Goal: Task Accomplishment & Management: Manage account settings

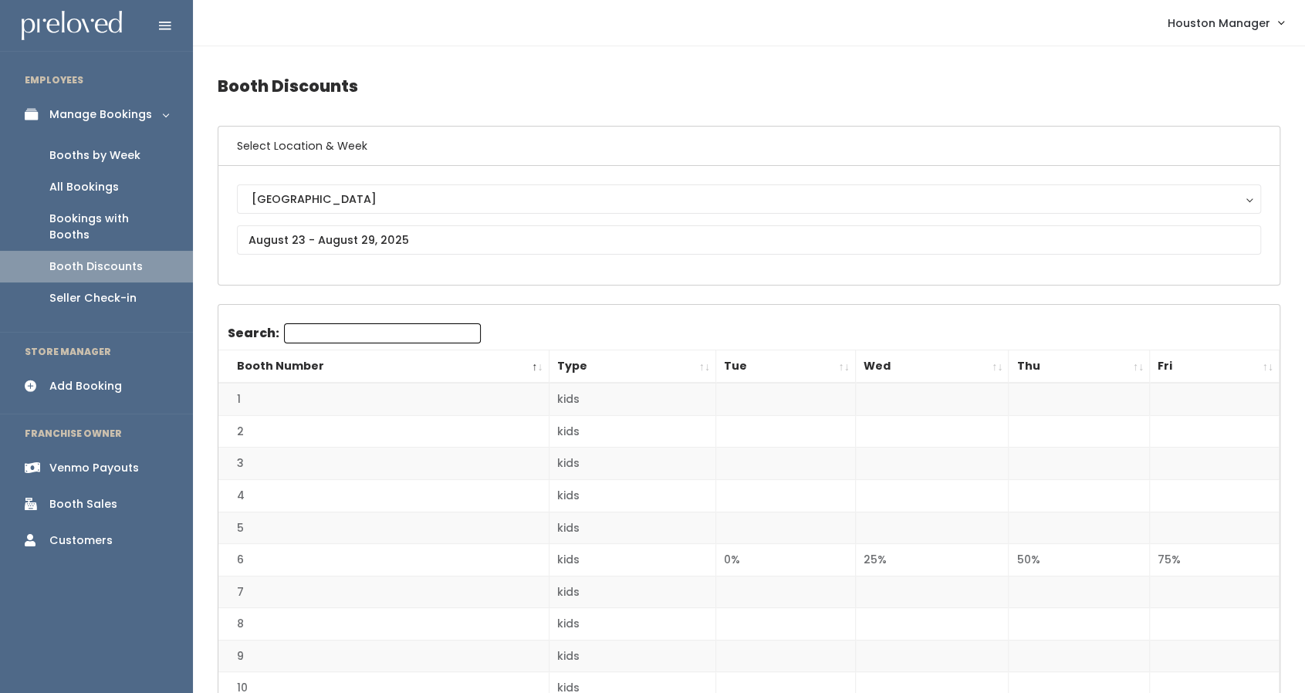
click at [126, 157] on div "Booths by Week" at bounding box center [94, 155] width 91 height 16
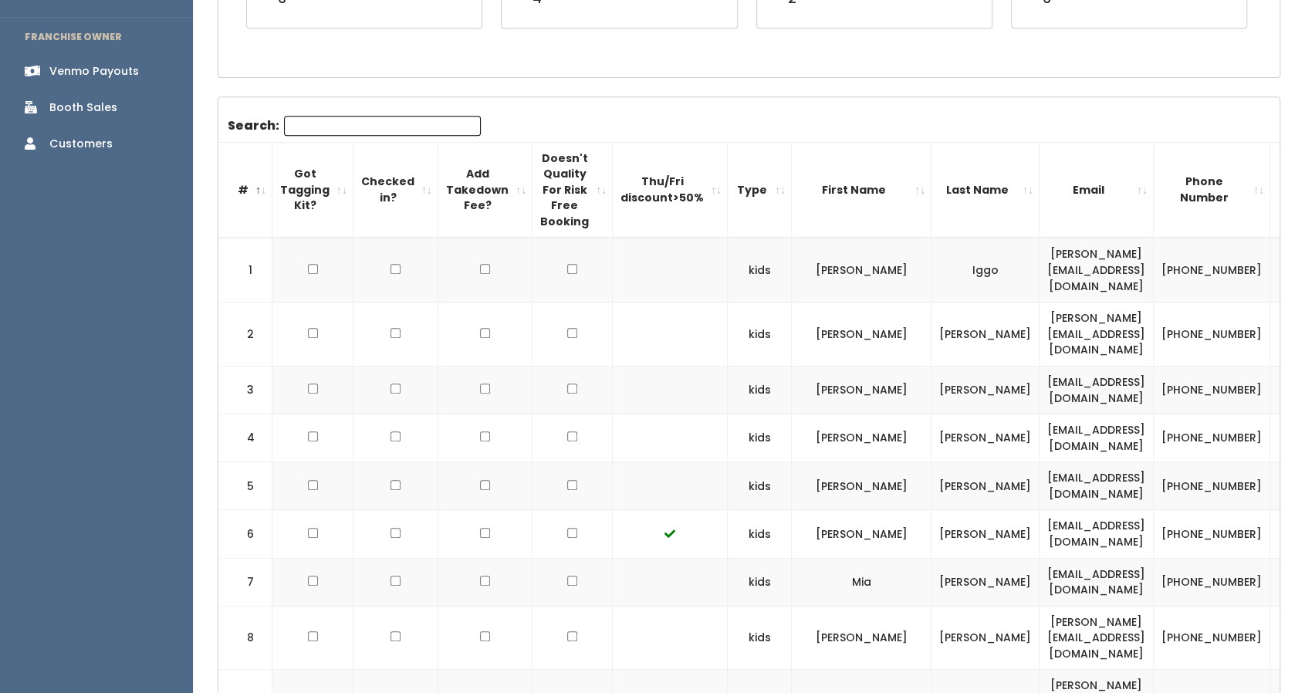
click at [557, 264] on td at bounding box center [573, 270] width 80 height 64
click at [567, 264] on input "checkbox" at bounding box center [572, 269] width 10 height 10
checkbox input "true"
click at [567, 328] on input "checkbox" at bounding box center [572, 333] width 10 height 10
checkbox input "true"
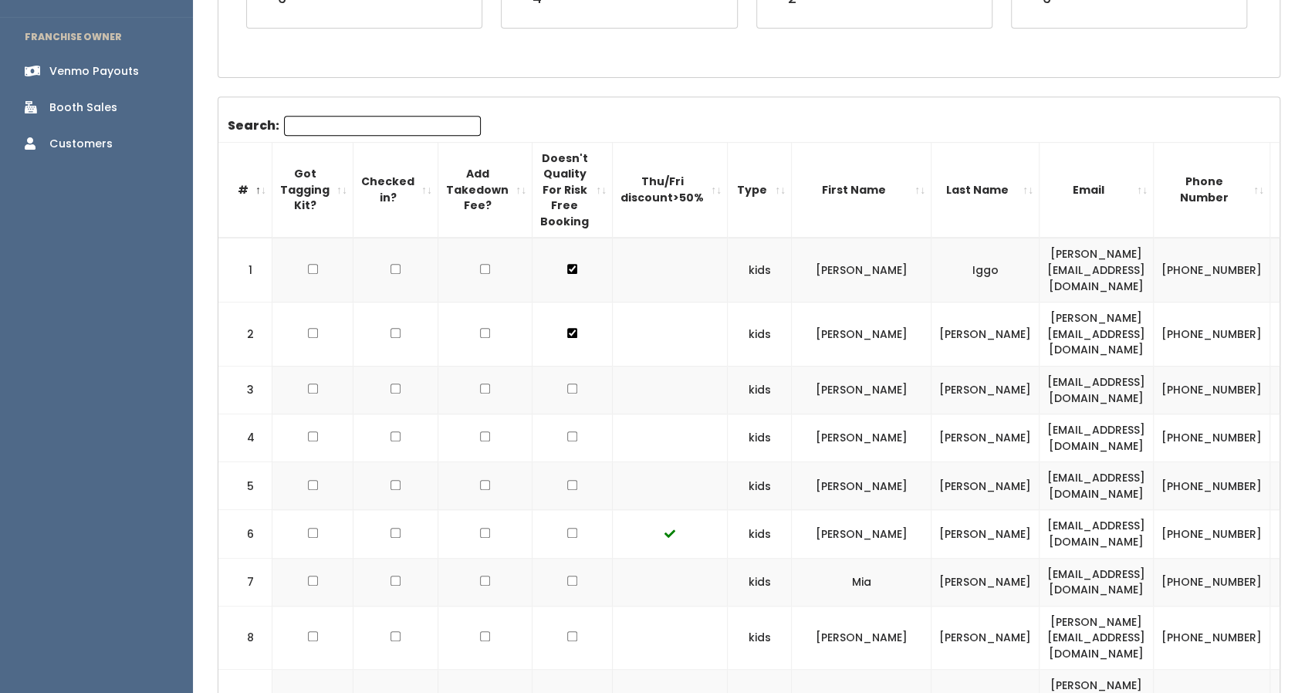
click at [555, 366] on td at bounding box center [573, 390] width 80 height 48
click at [567, 274] on input "checkbox" at bounding box center [572, 269] width 10 height 10
checkbox input "true"
click at [567, 338] on input "checkbox" at bounding box center [572, 333] width 10 height 10
checkbox input "true"
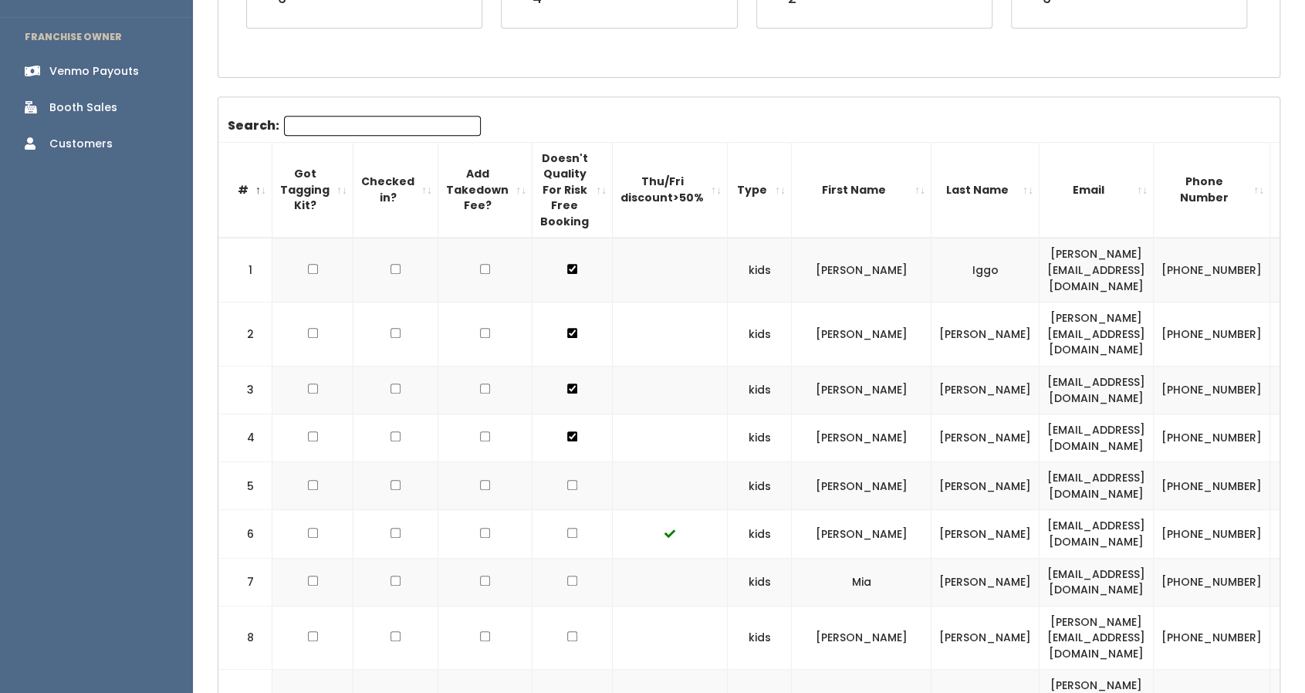
click at [567, 274] on input "checkbox" at bounding box center [572, 269] width 10 height 10
checkbox input "true"
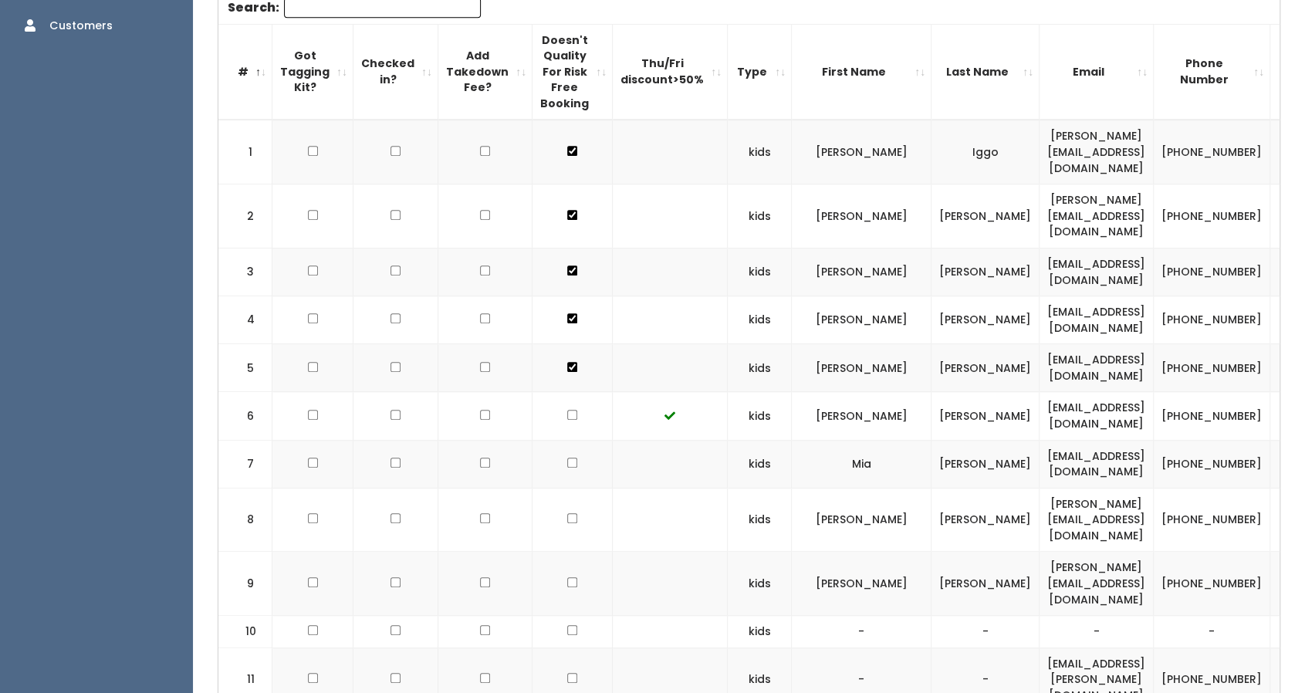
scroll to position [516, 0]
click at [567, 155] on input "checkbox" at bounding box center [572, 150] width 10 height 10
checkbox input "true"
click at [567, 219] on input "checkbox" at bounding box center [572, 214] width 10 height 10
checkbox input "true"
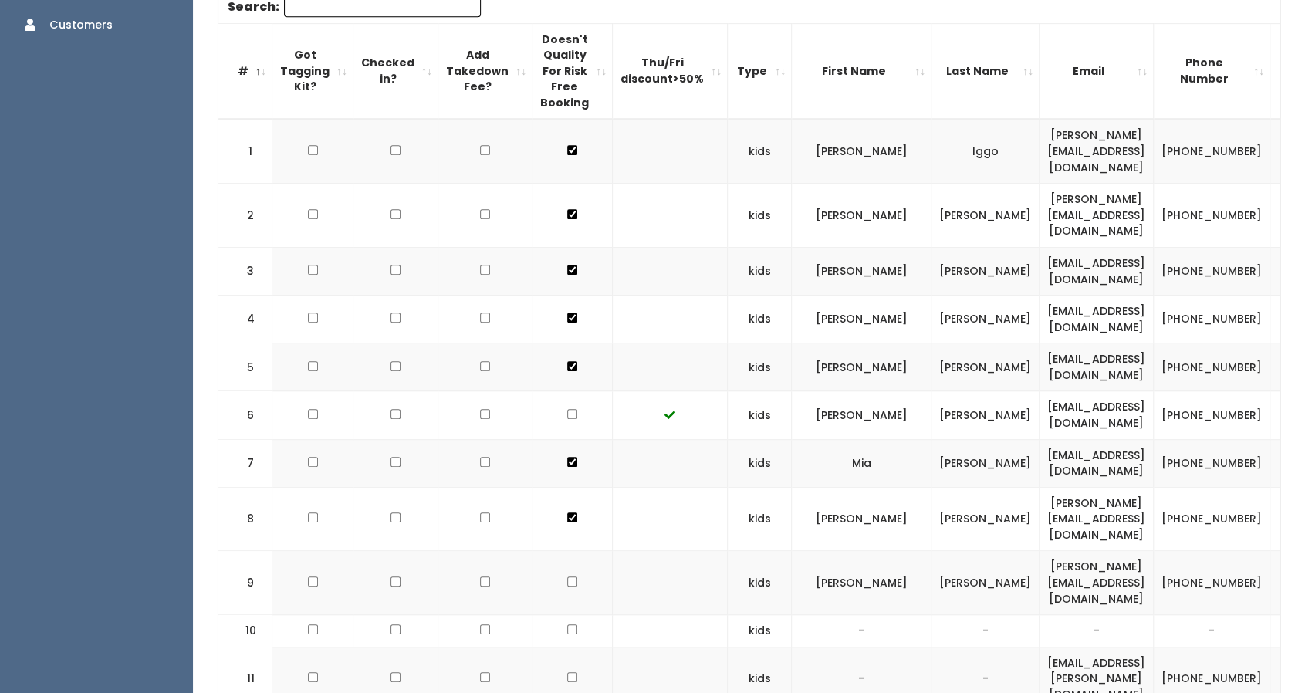
click at [567, 155] on input "checkbox" at bounding box center [572, 150] width 10 height 10
checkbox input "true"
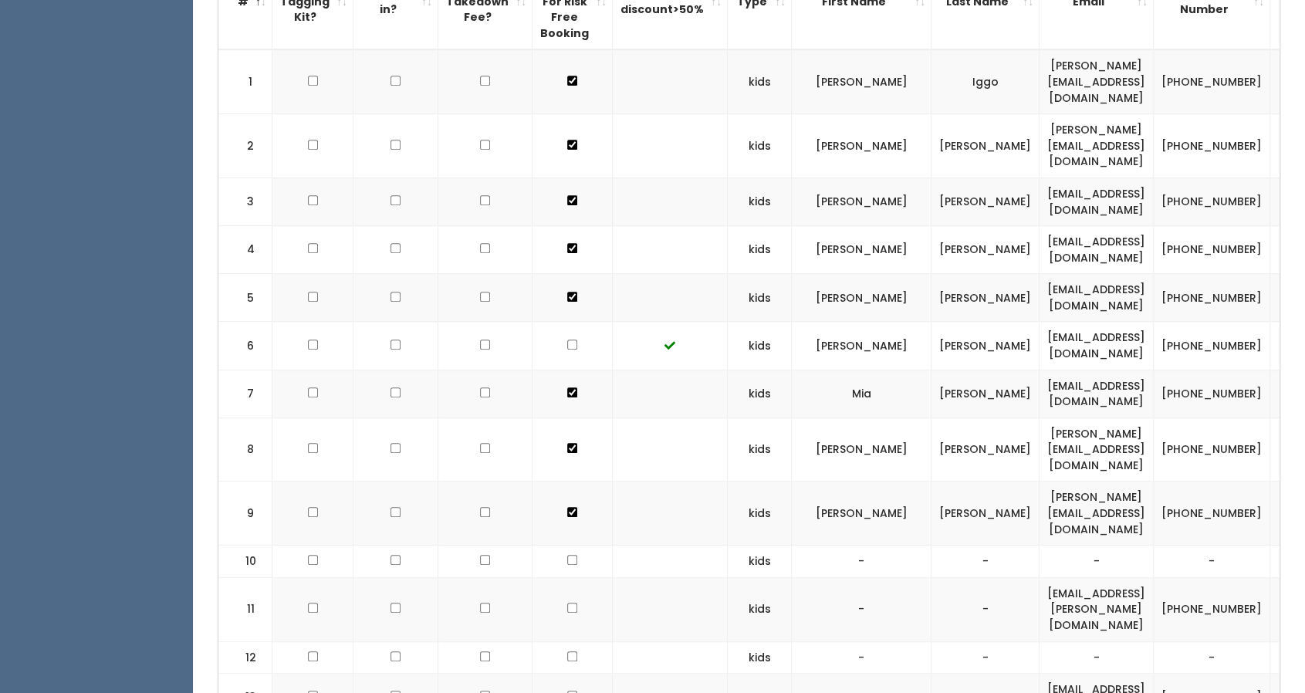
scroll to position [603, 0]
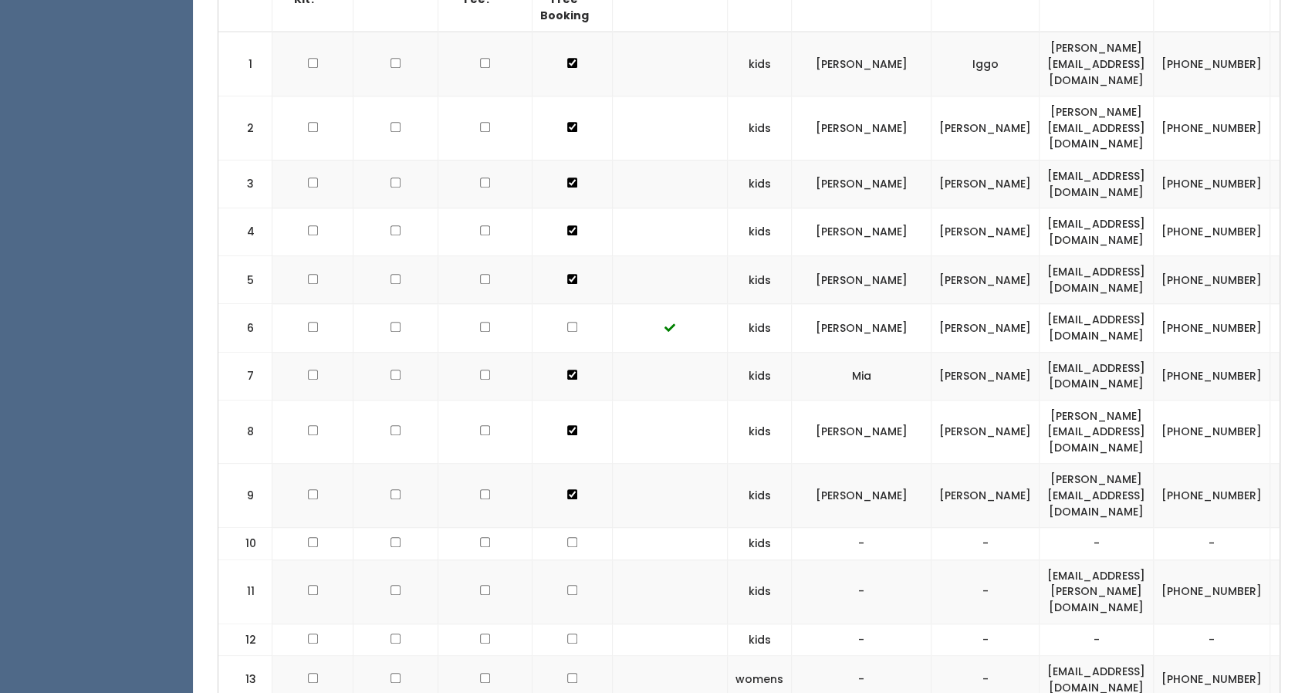
click at [565, 528] on td at bounding box center [573, 544] width 80 height 32
click at [567, 132] on input "checkbox" at bounding box center [572, 127] width 10 height 10
checkbox input "true"
click at [567, 68] on input "checkbox" at bounding box center [572, 63] width 10 height 10
checkbox input "true"
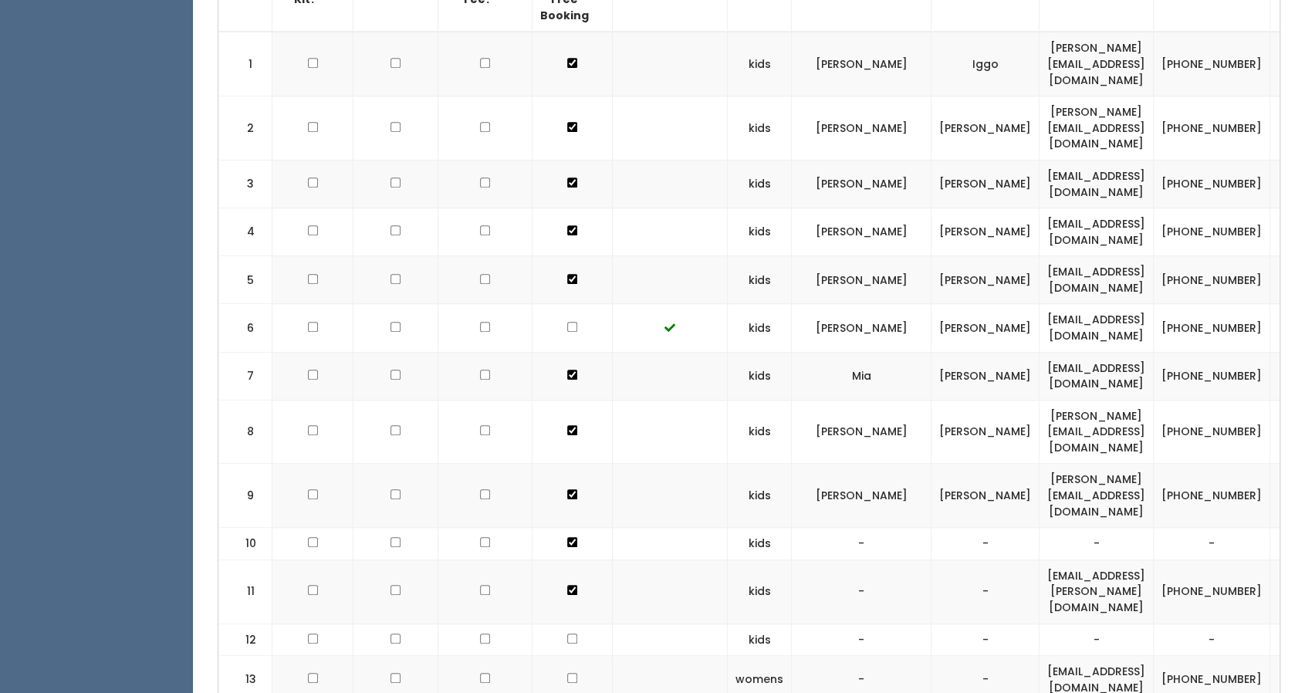
scroll to position [696, 0]
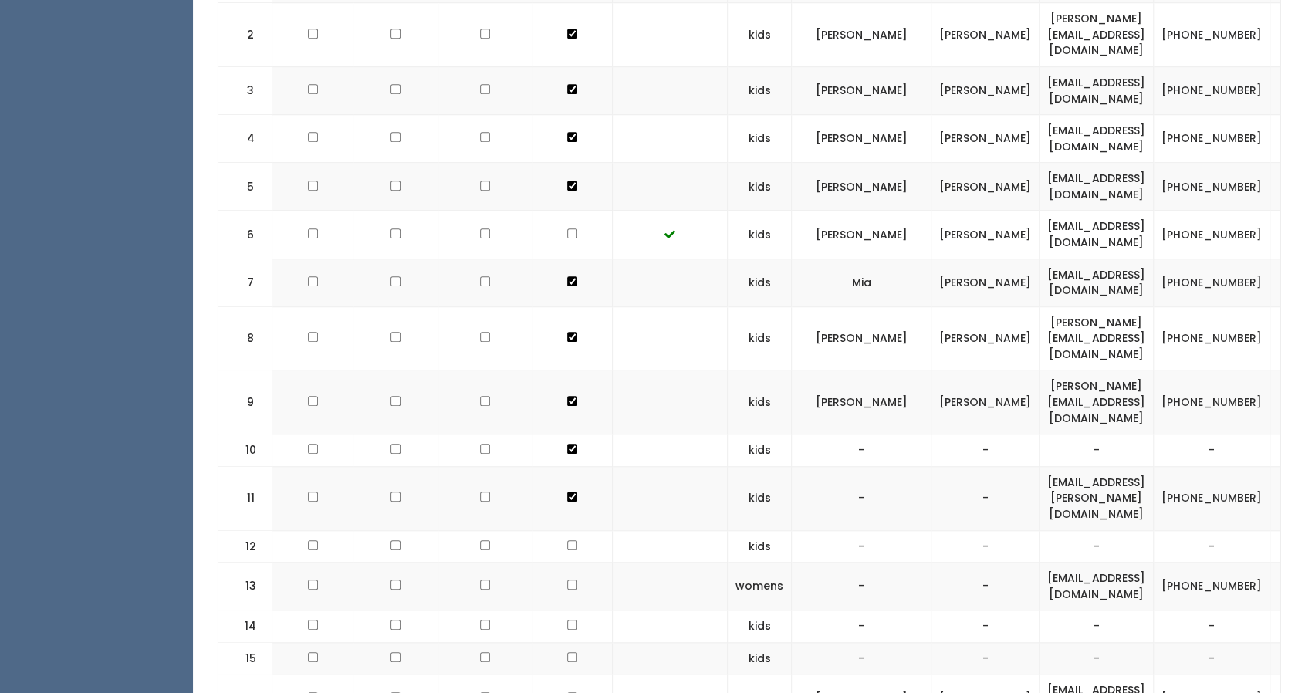
click at [557, 530] on td at bounding box center [573, 546] width 80 height 32
click at [567, 39] on input "checkbox" at bounding box center [572, 34] width 10 height 10
checkbox input "true"
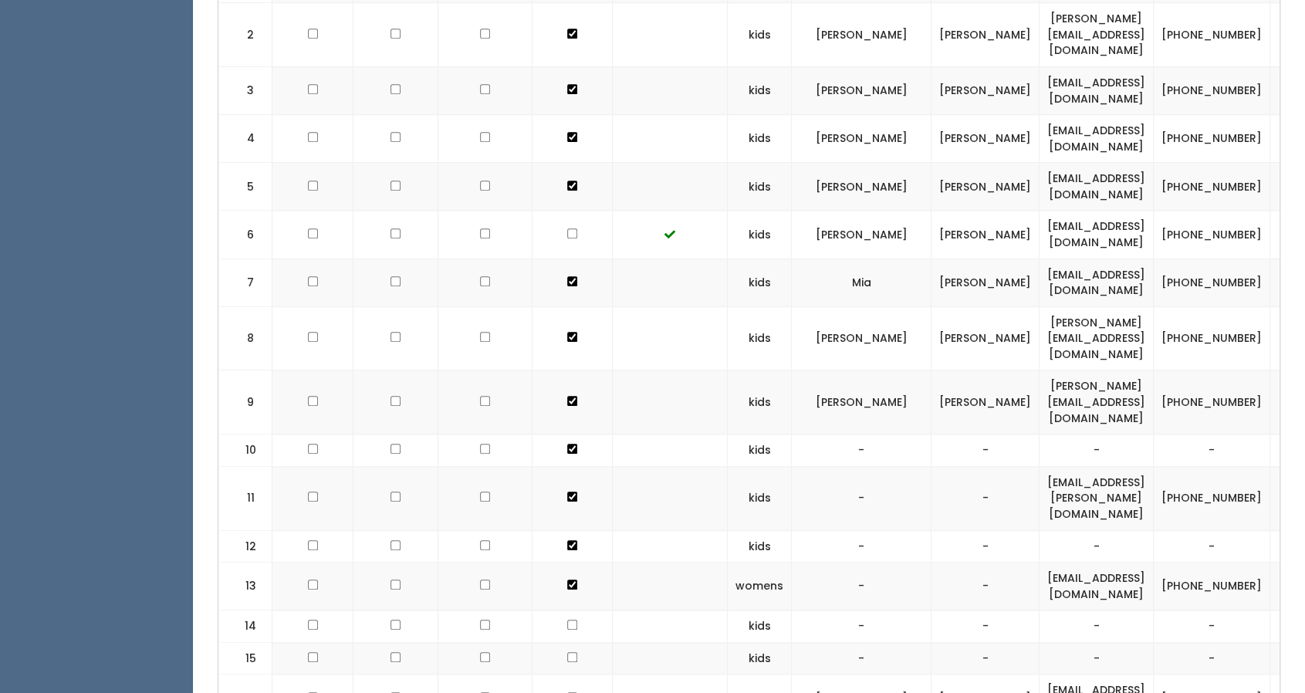
click at [567, 39] on input "checkbox" at bounding box center [572, 34] width 10 height 10
checkbox input "true"
click at [567, 39] on input "checkbox" at bounding box center [572, 34] width 10 height 10
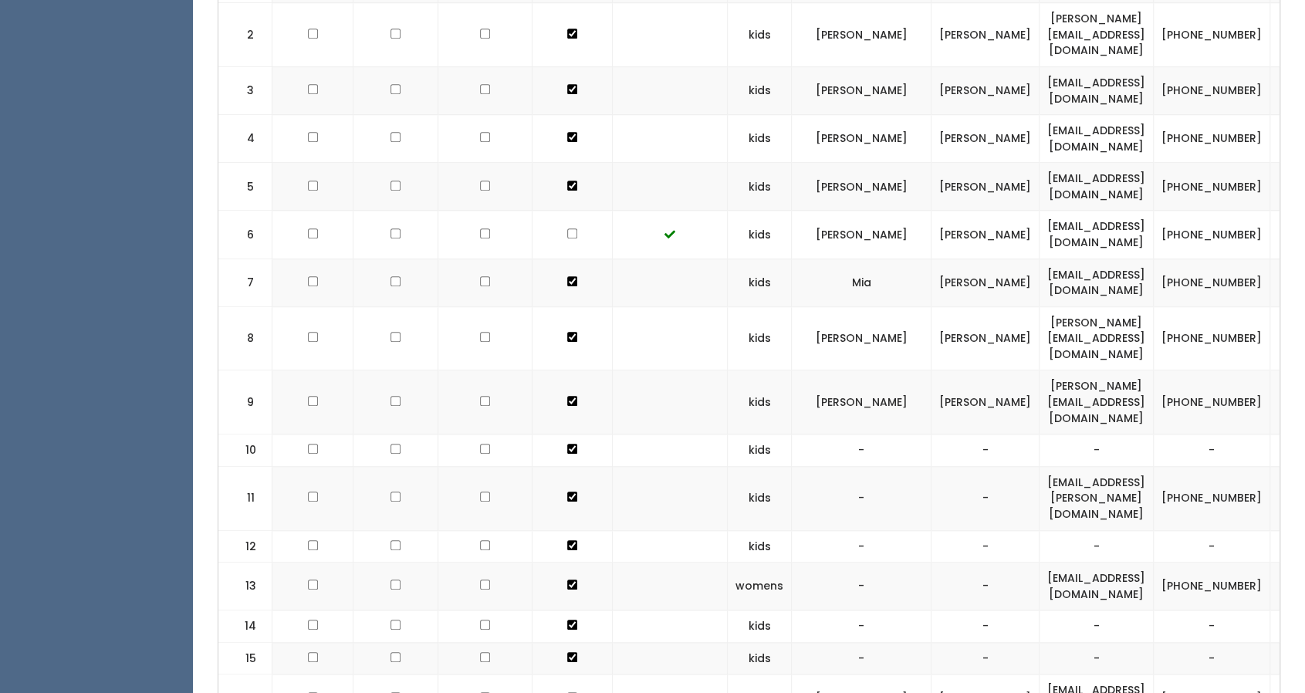
checkbox input "true"
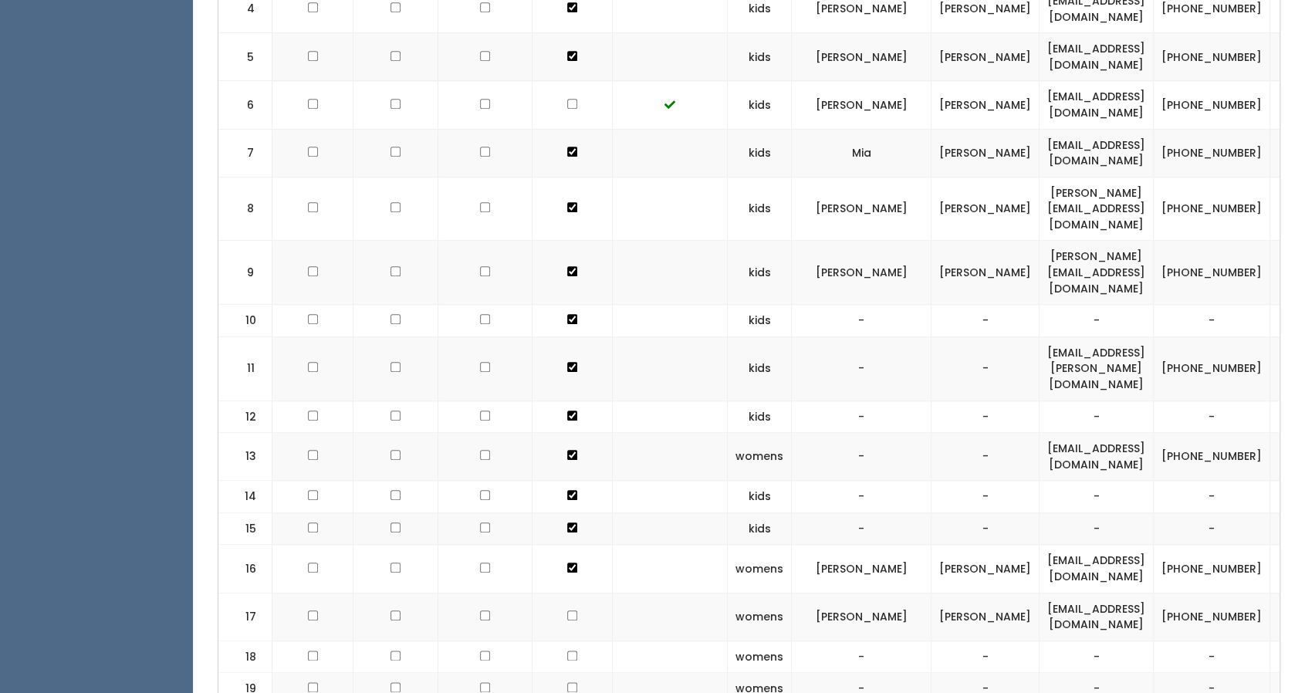
scroll to position [827, 0]
checkbox input "true"
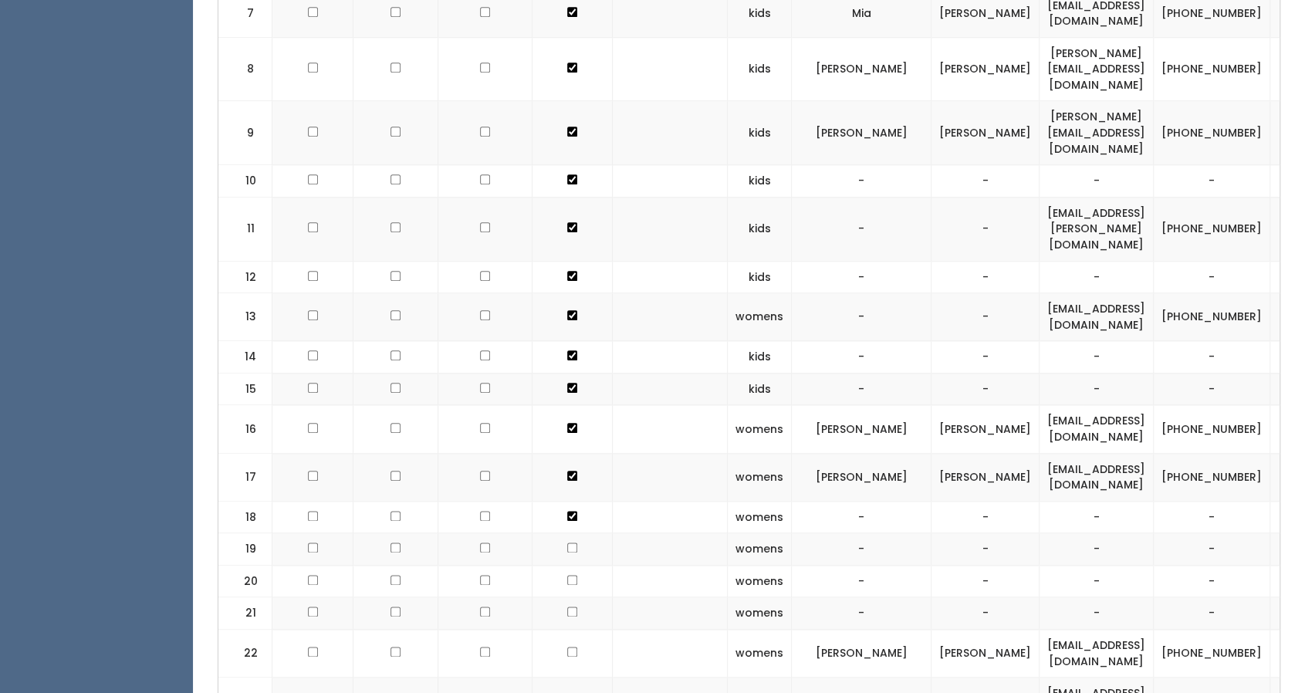
scroll to position [972, 0]
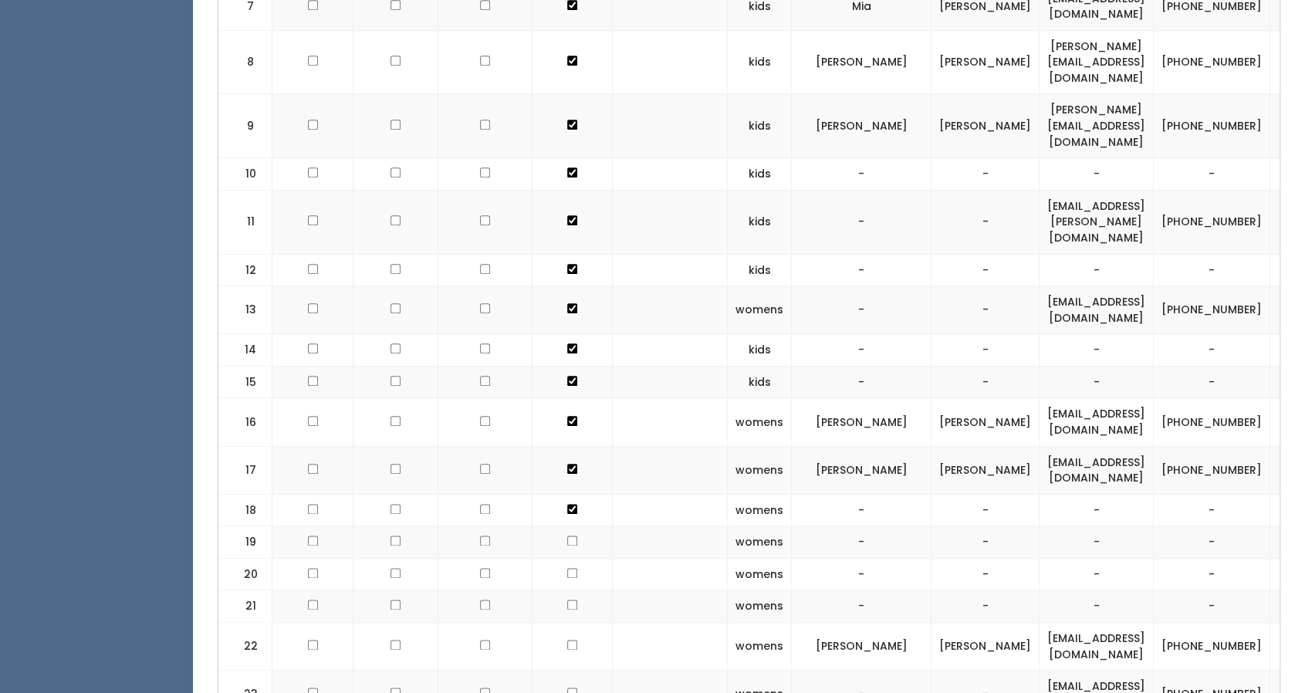
checkbox input "true"
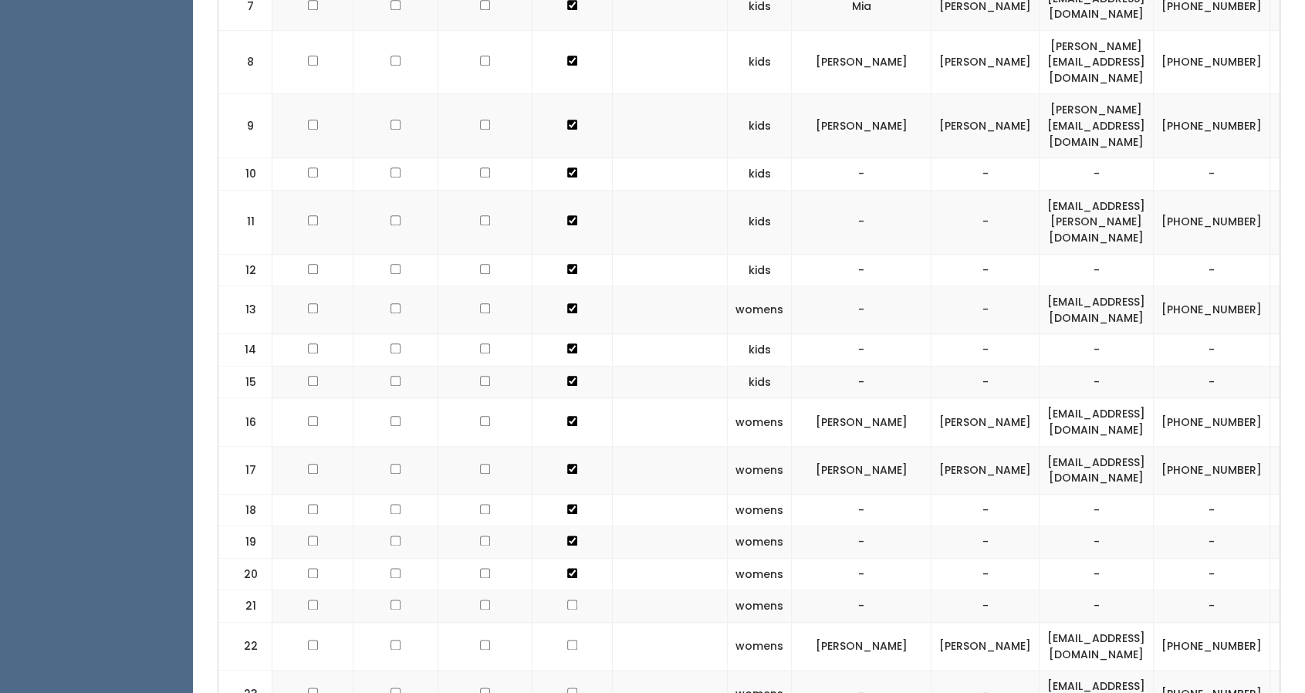
checkbox input "true"
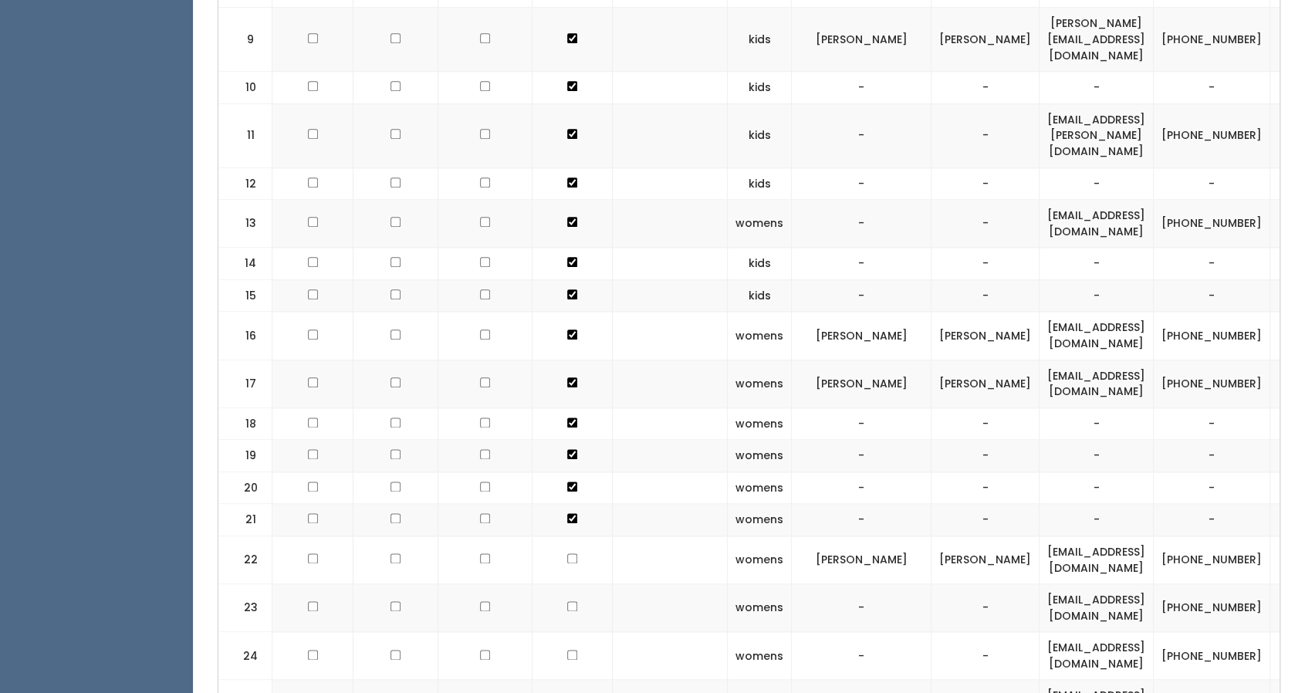
scroll to position [1060, 0]
checkbox input "true"
click at [559, 536] on td at bounding box center [573, 560] width 80 height 48
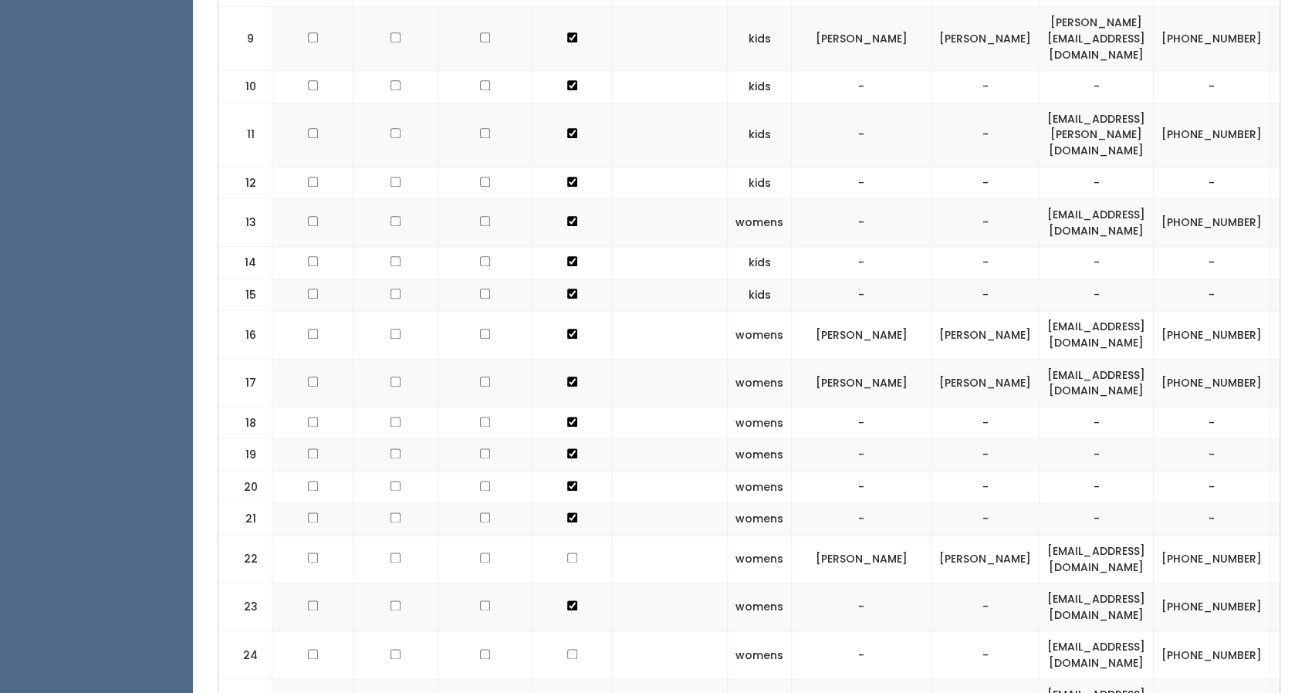
checkbox input "true"
click at [563, 631] on td at bounding box center [573, 655] width 80 height 48
checkbox input "true"
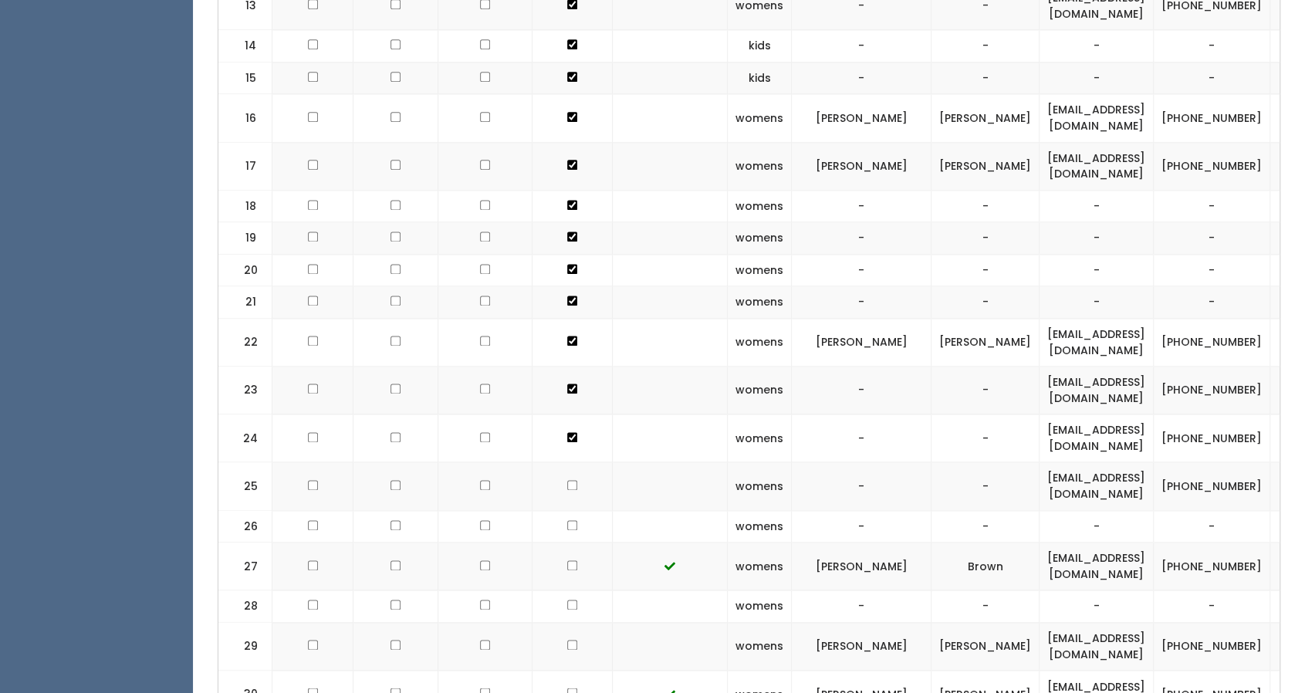
scroll to position [1310, 0]
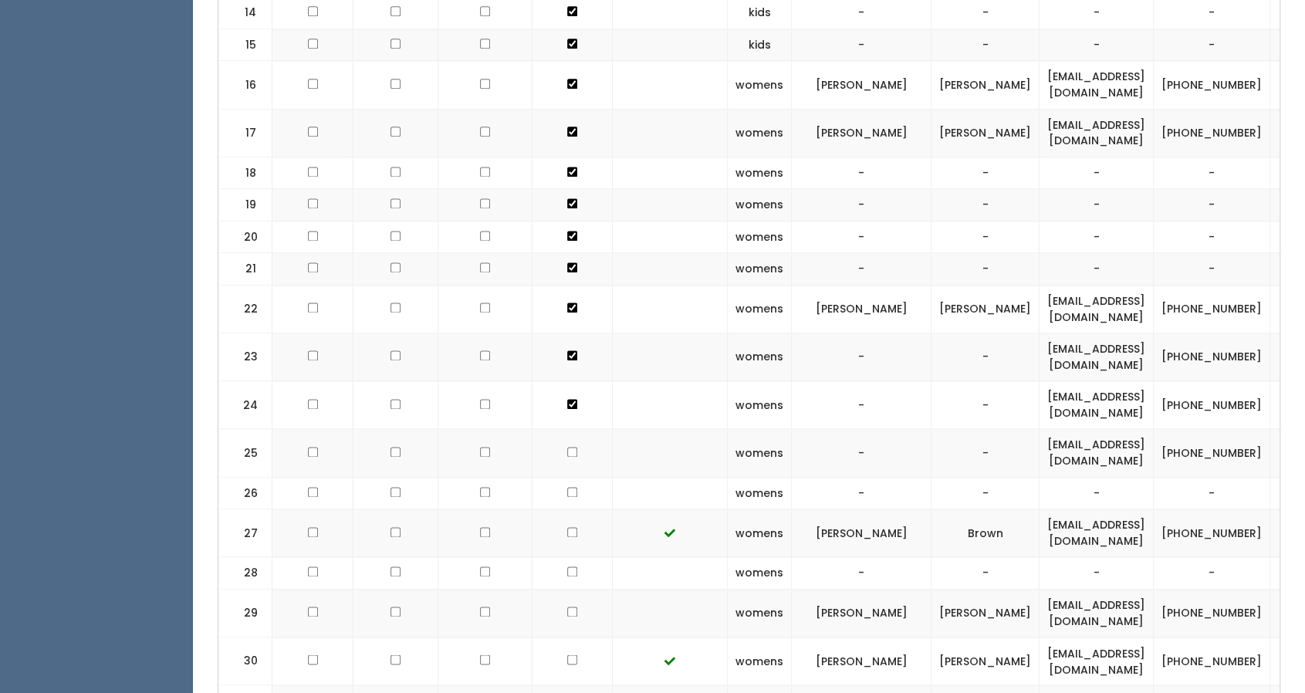
checkbox input "true"
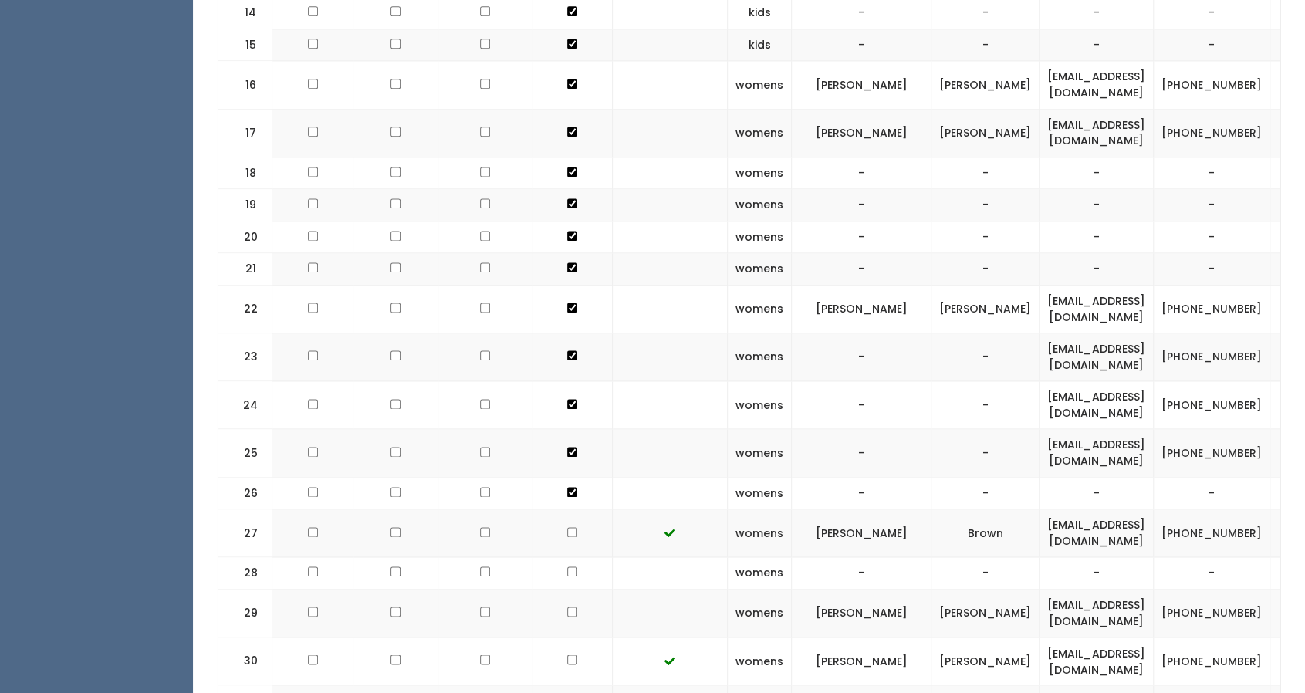
checkbox input "true"
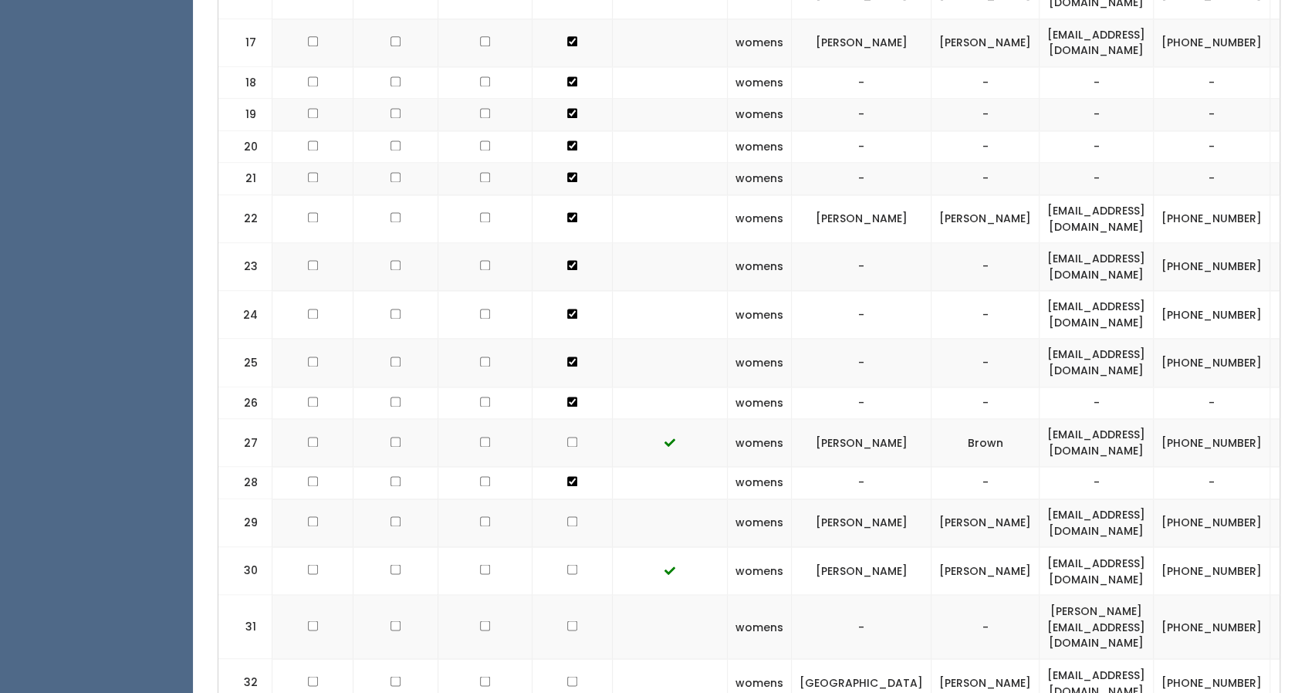
scroll to position [1404, 0]
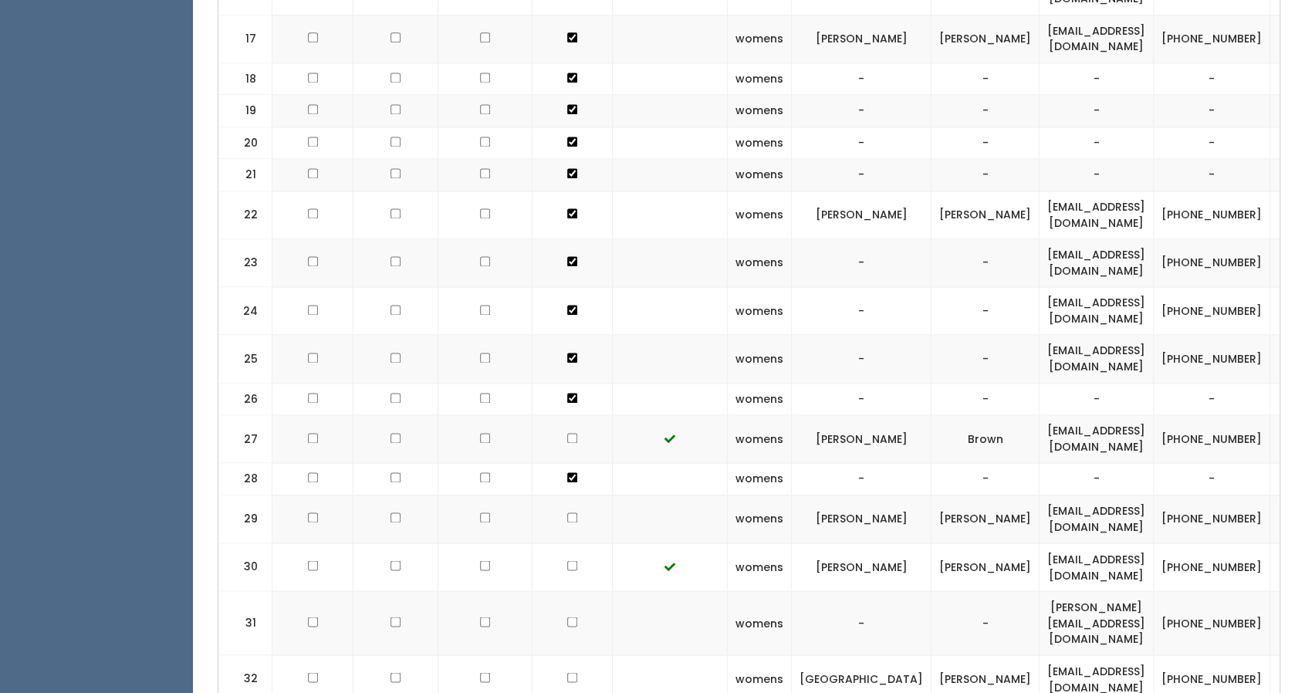
checkbox input "true"
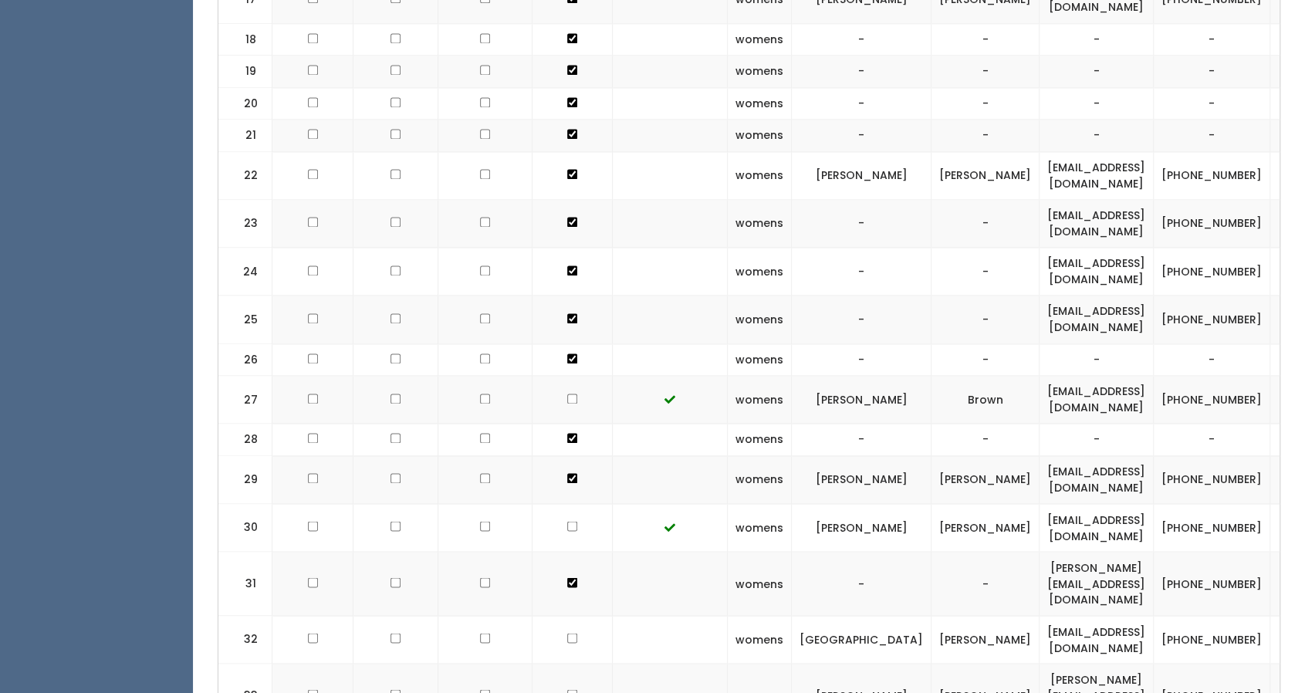
scroll to position [1547, 0]
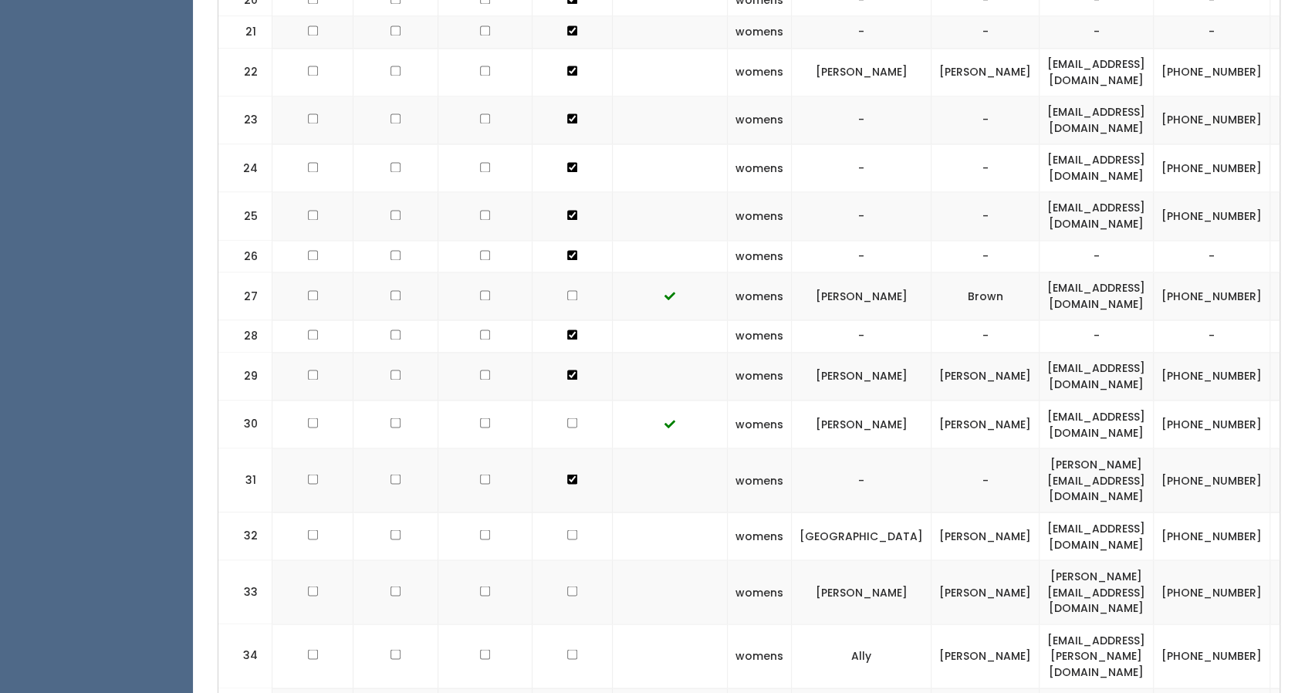
checkbox input "true"
click at [563, 560] on td at bounding box center [573, 592] width 80 height 64
checkbox input "true"
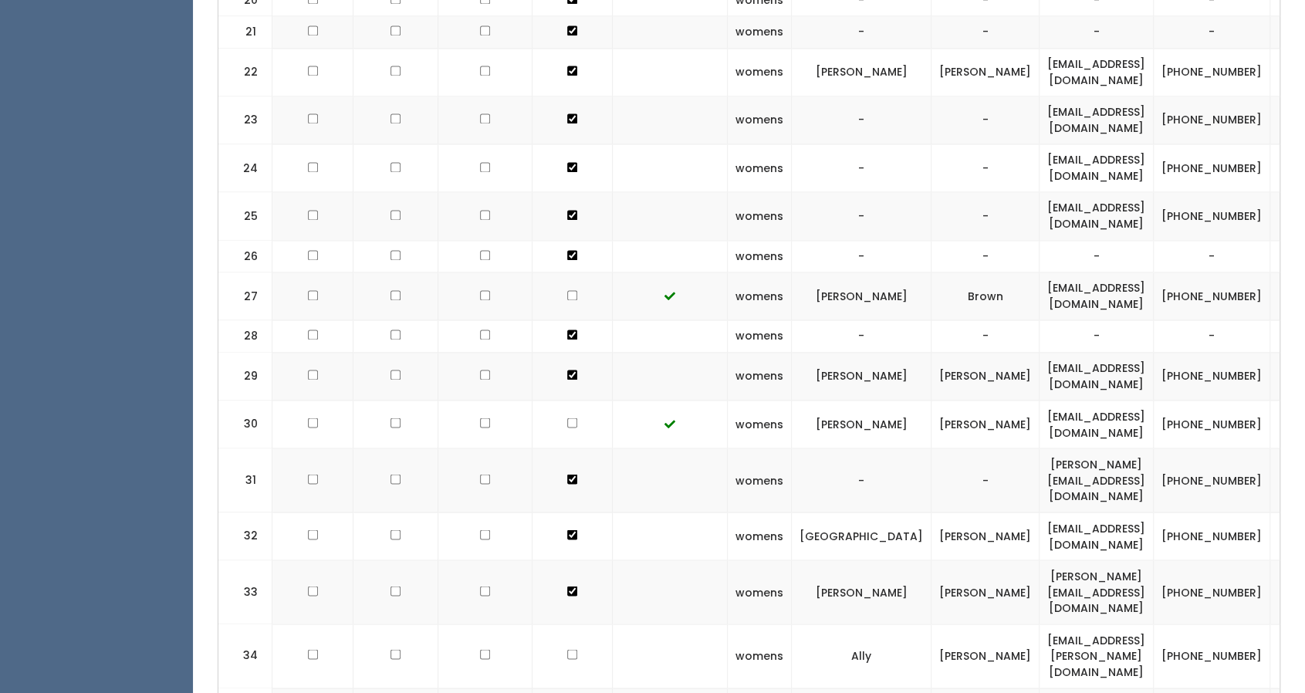
checkbox input "true"
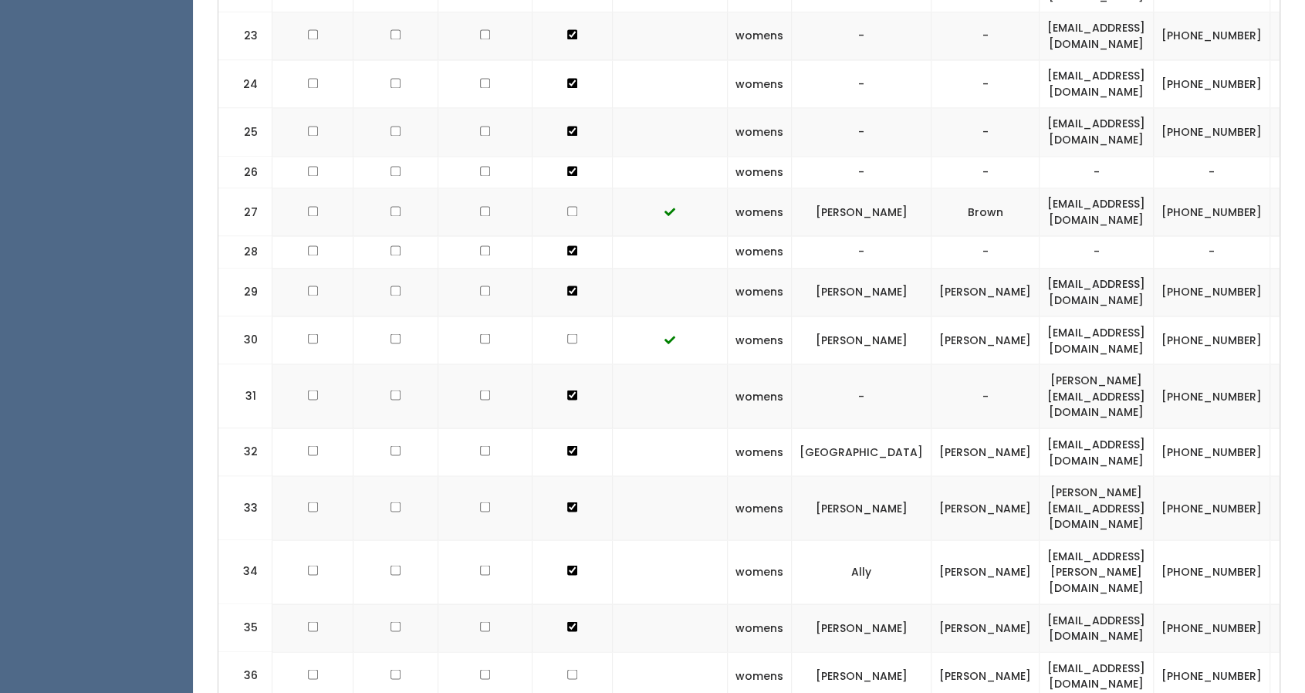
scroll to position [1632, 0]
checkbox input "true"
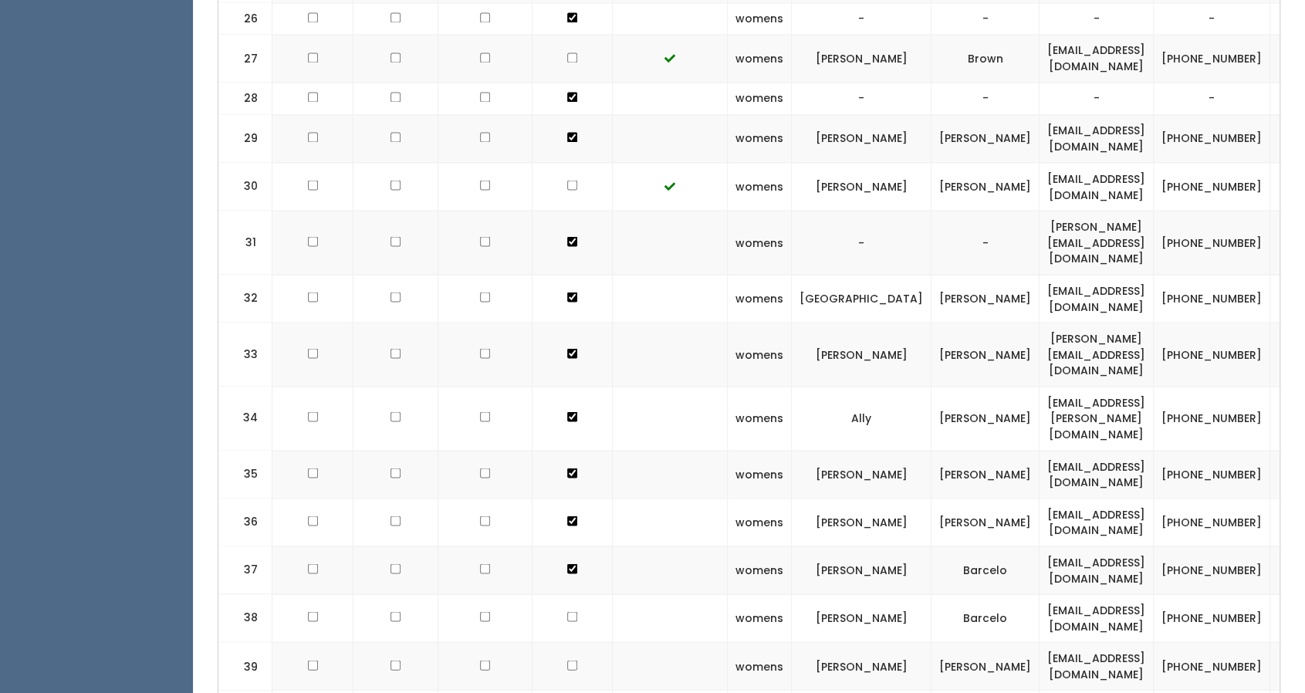
scroll to position [1795, 0]
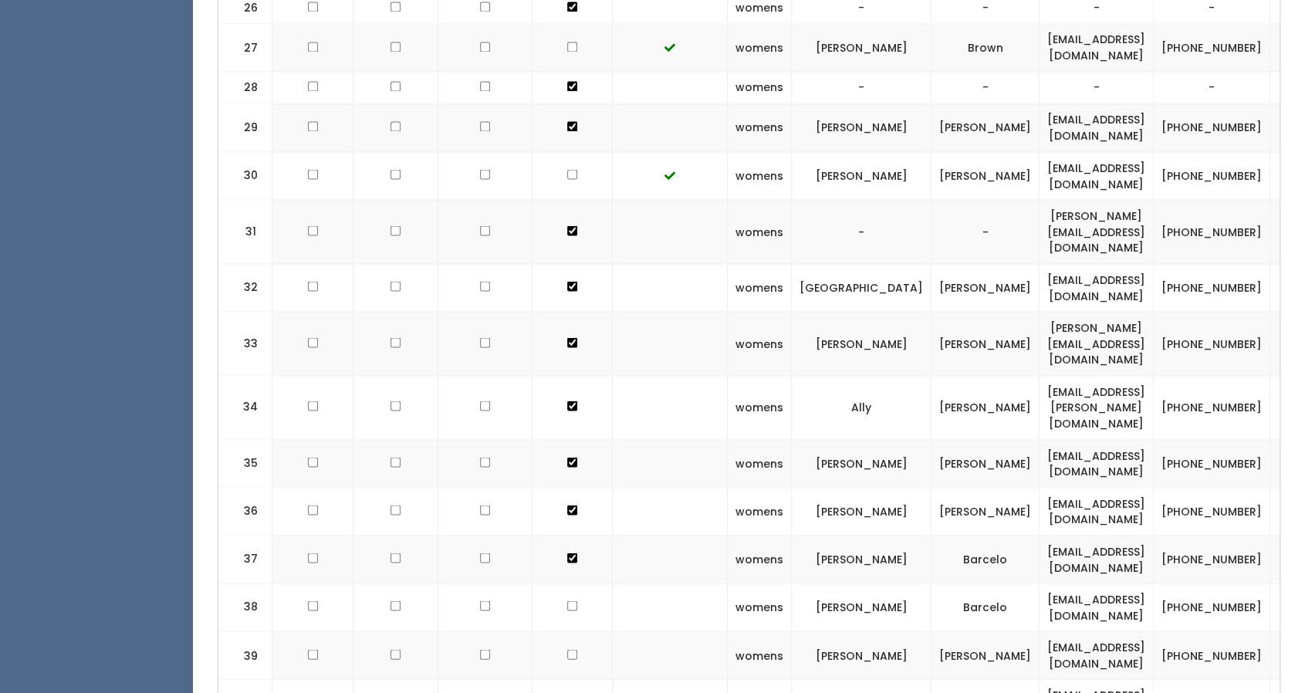
checkbox input "true"
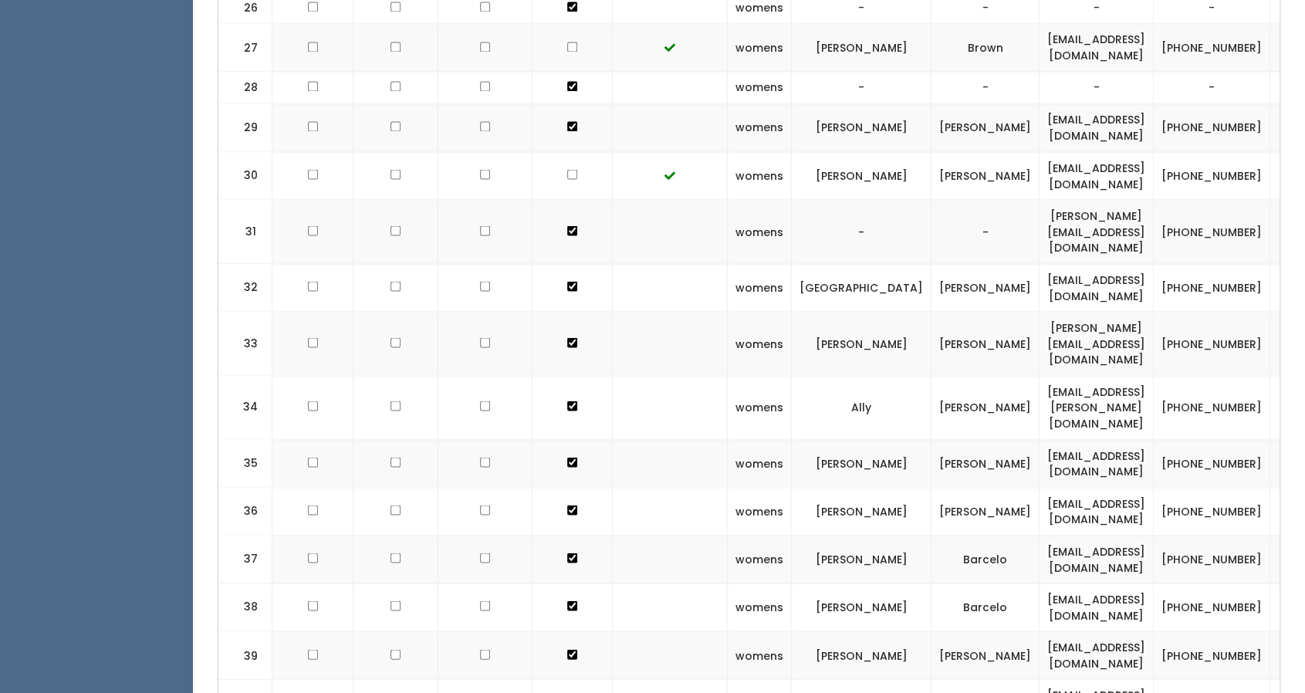
checkbox input "true"
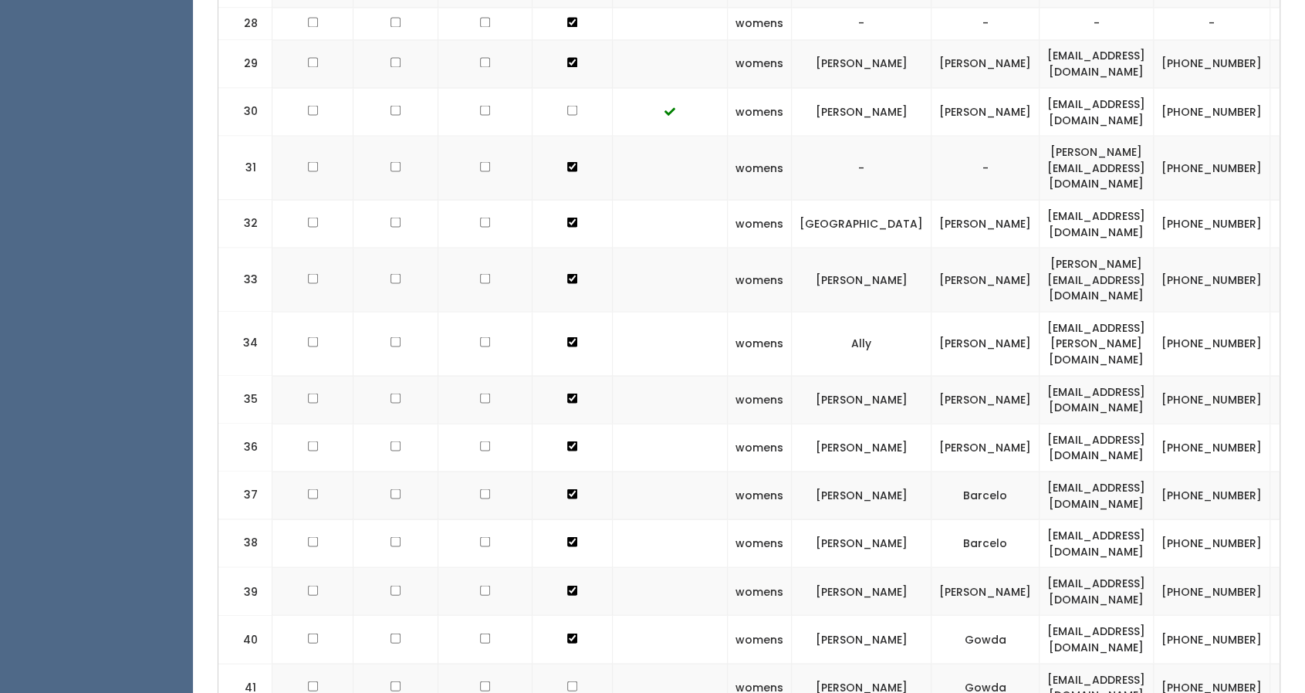
scroll to position [1874, 0]
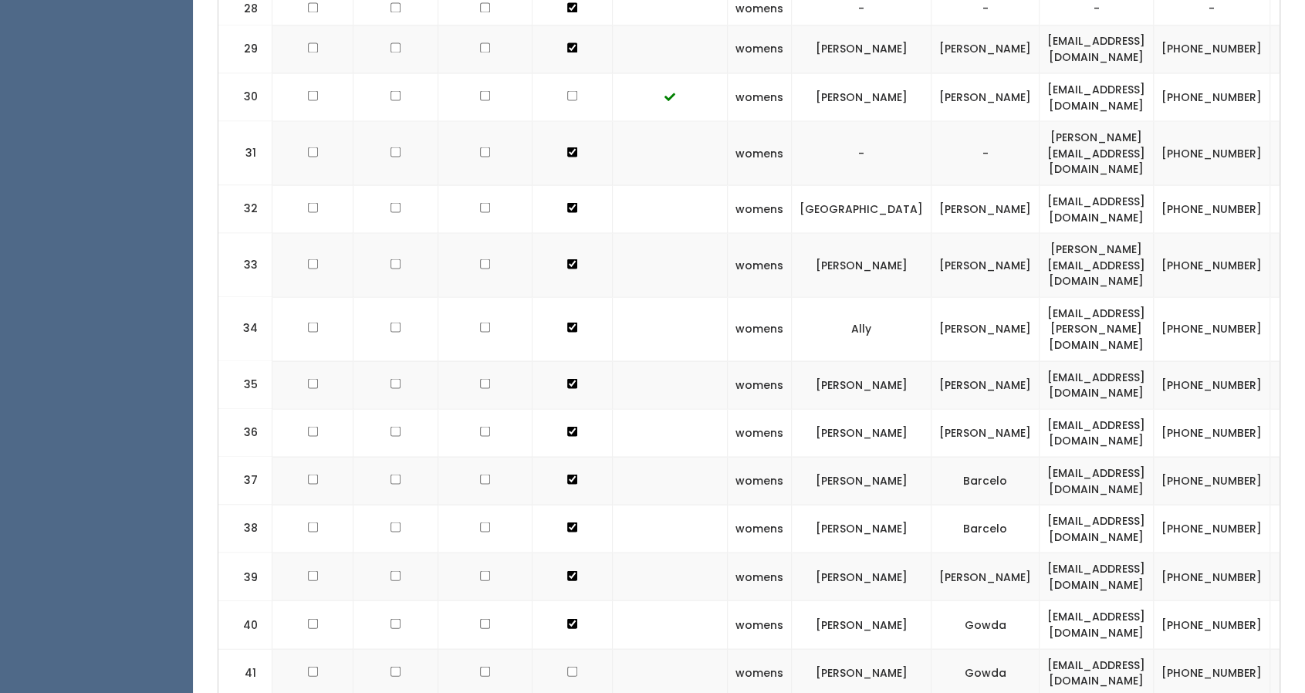
checkbox input "true"
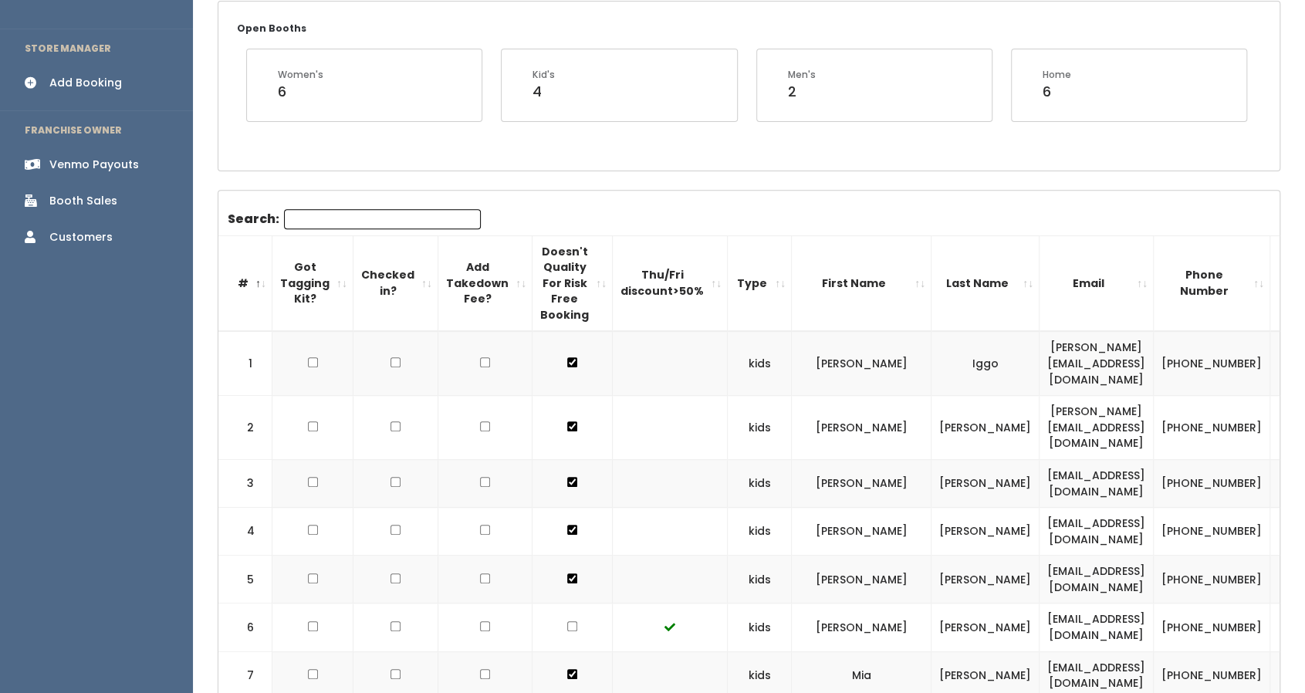
scroll to position [304, 0]
click at [556, 357] on td at bounding box center [573, 362] width 80 height 64
click at [567, 357] on input "checkbox" at bounding box center [572, 362] width 10 height 10
checkbox input "false"
click at [567, 421] on input "checkbox" at bounding box center [572, 426] width 10 height 10
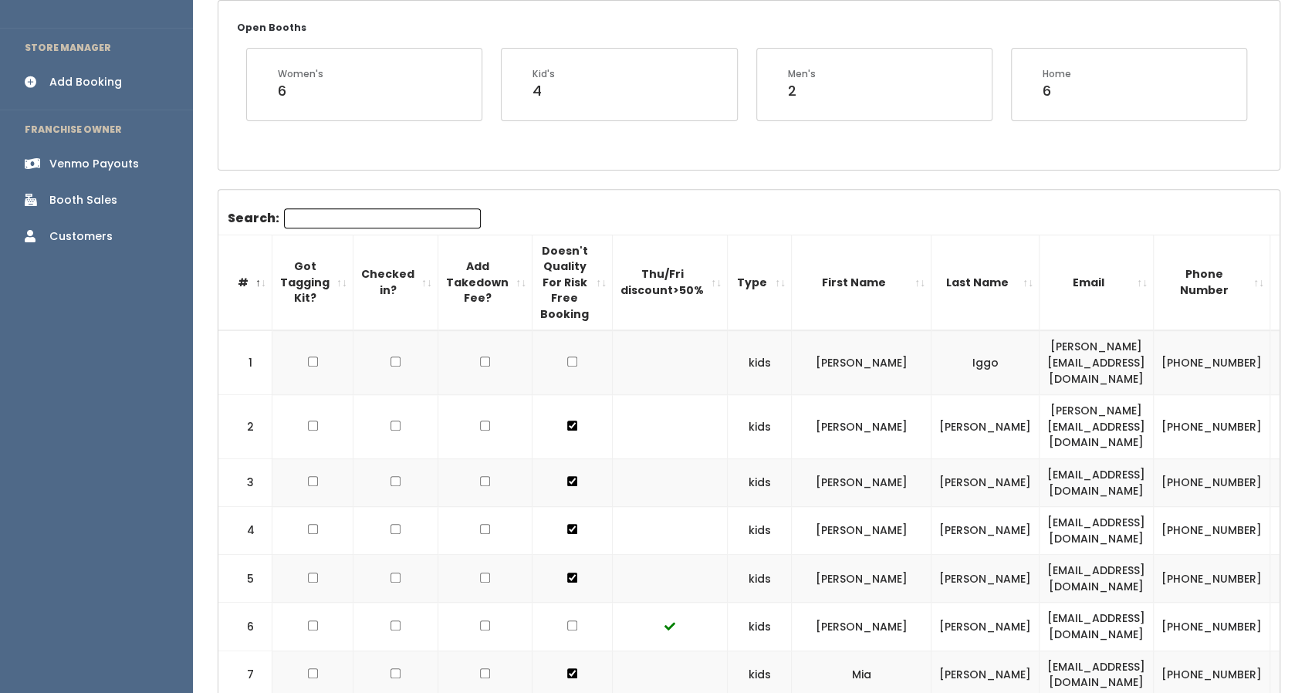
checkbox input "false"
click at [567, 367] on input "checkbox" at bounding box center [572, 362] width 10 height 10
checkbox input "false"
click at [567, 431] on input "checkbox" at bounding box center [572, 426] width 10 height 10
checkbox input "false"
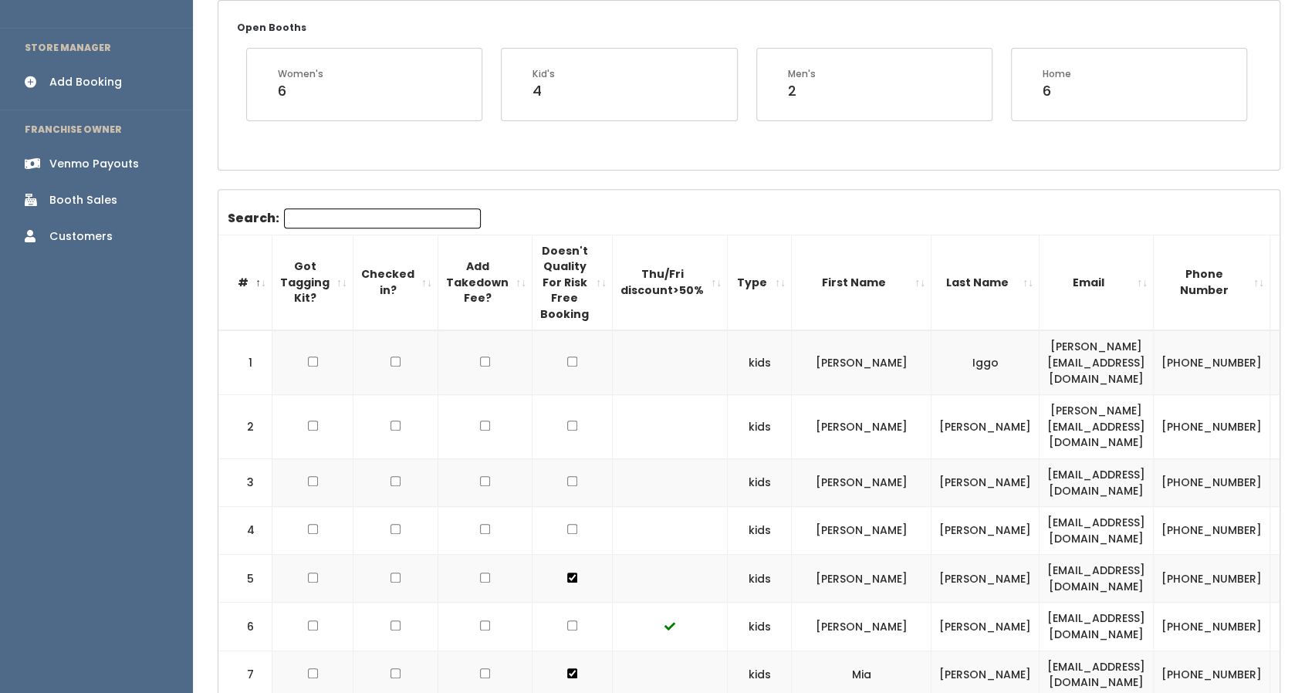
click at [567, 367] on input "checkbox" at bounding box center [572, 362] width 10 height 10
checkbox input "false"
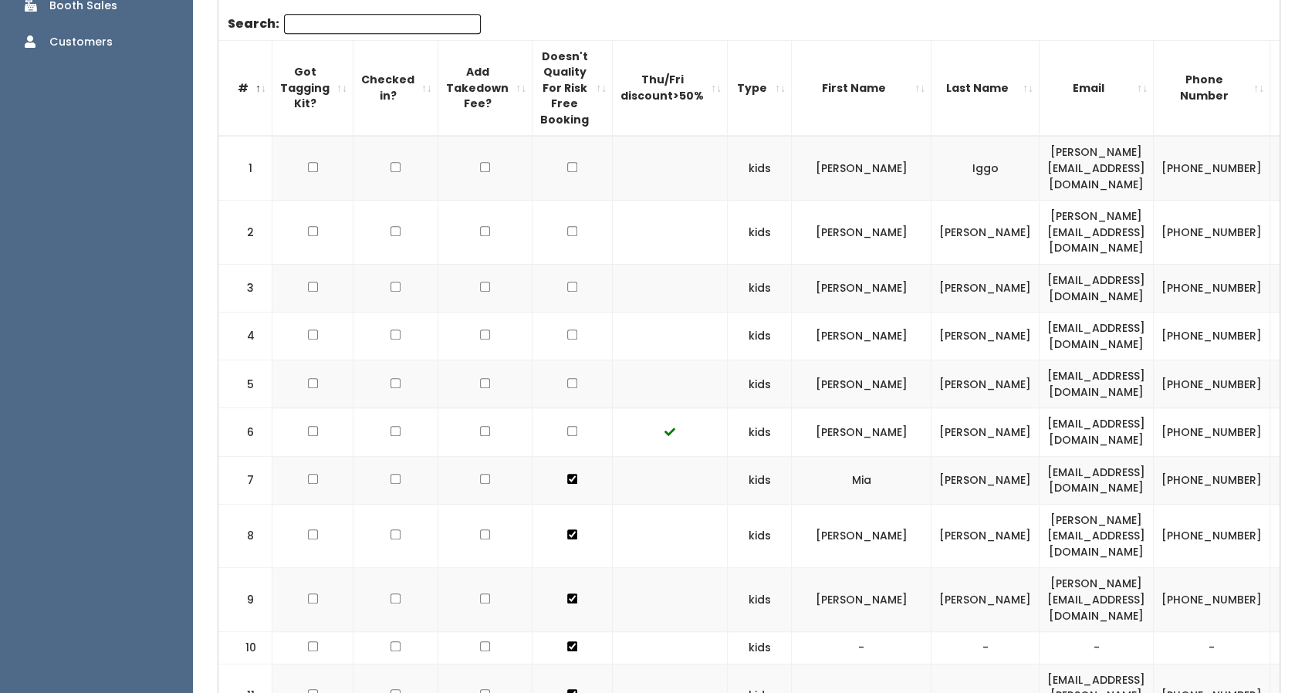
scroll to position [503, 0]
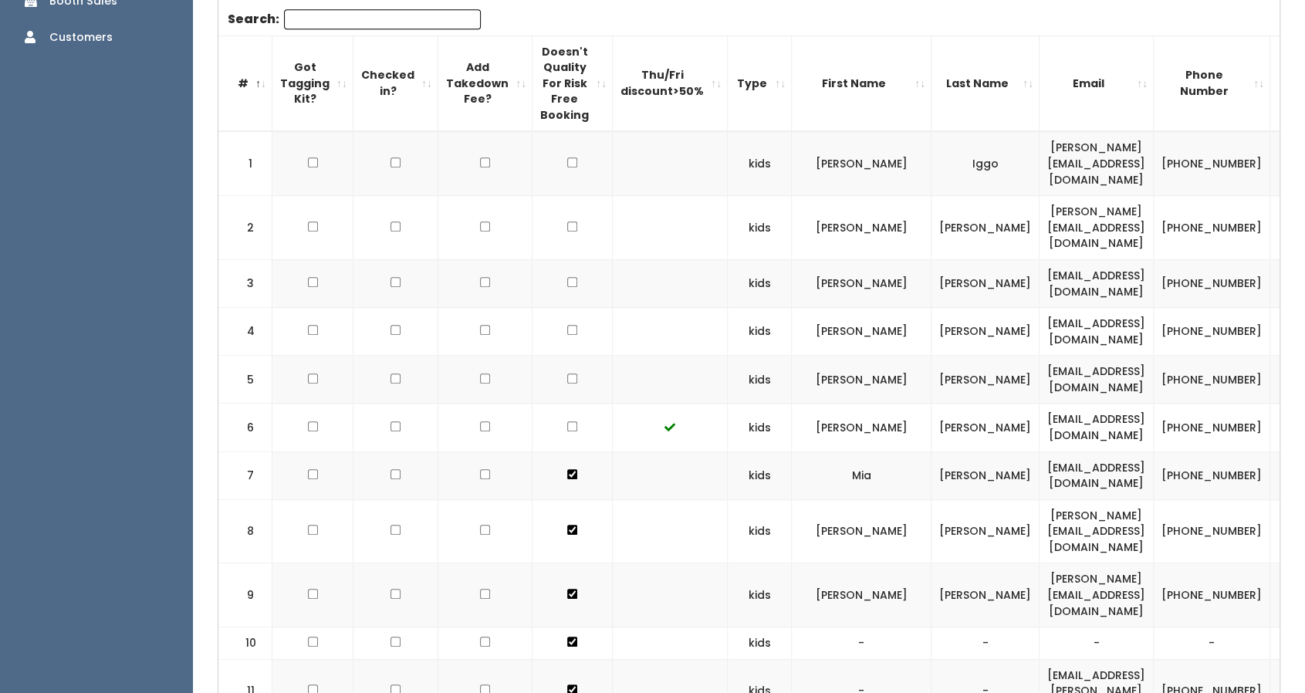
click at [567, 167] on input "checkbox" at bounding box center [572, 162] width 10 height 10
checkbox input "false"
click at [559, 499] on td at bounding box center [573, 531] width 80 height 64
click at [567, 232] on input "checkbox" at bounding box center [572, 227] width 10 height 10
checkbox input "false"
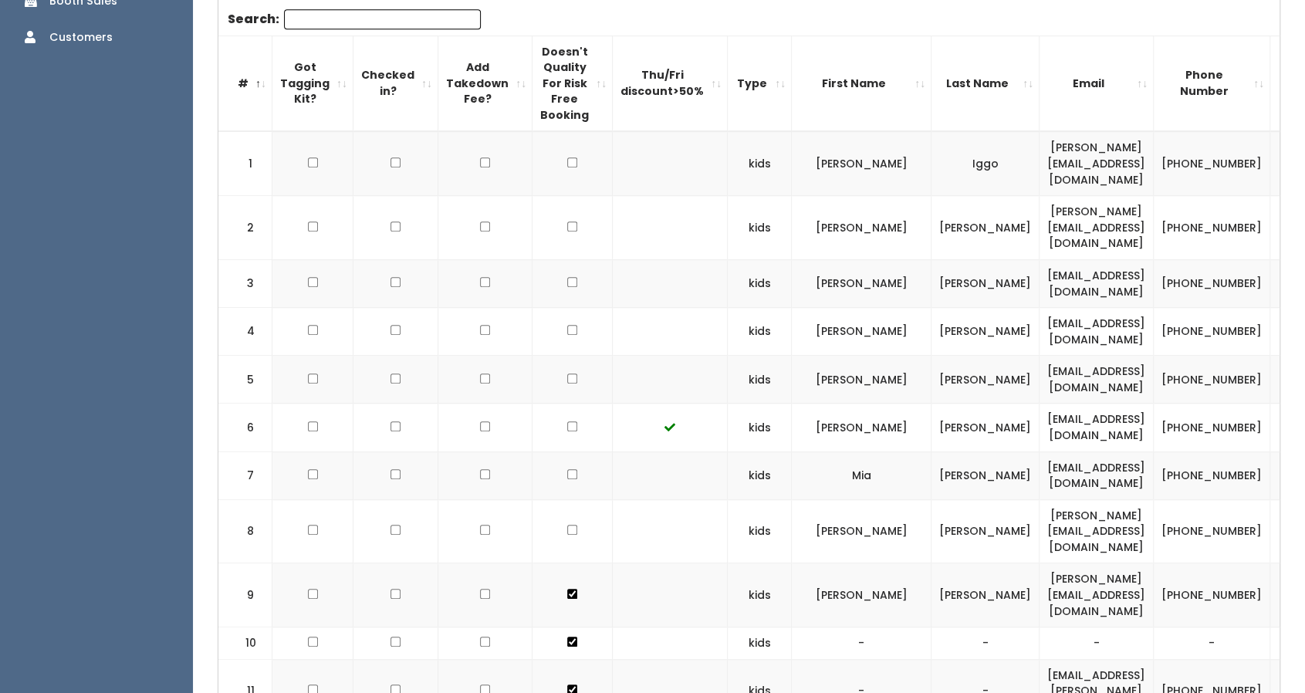
click at [567, 167] on input "checkbox" at bounding box center [572, 162] width 10 height 10
checkbox input "false"
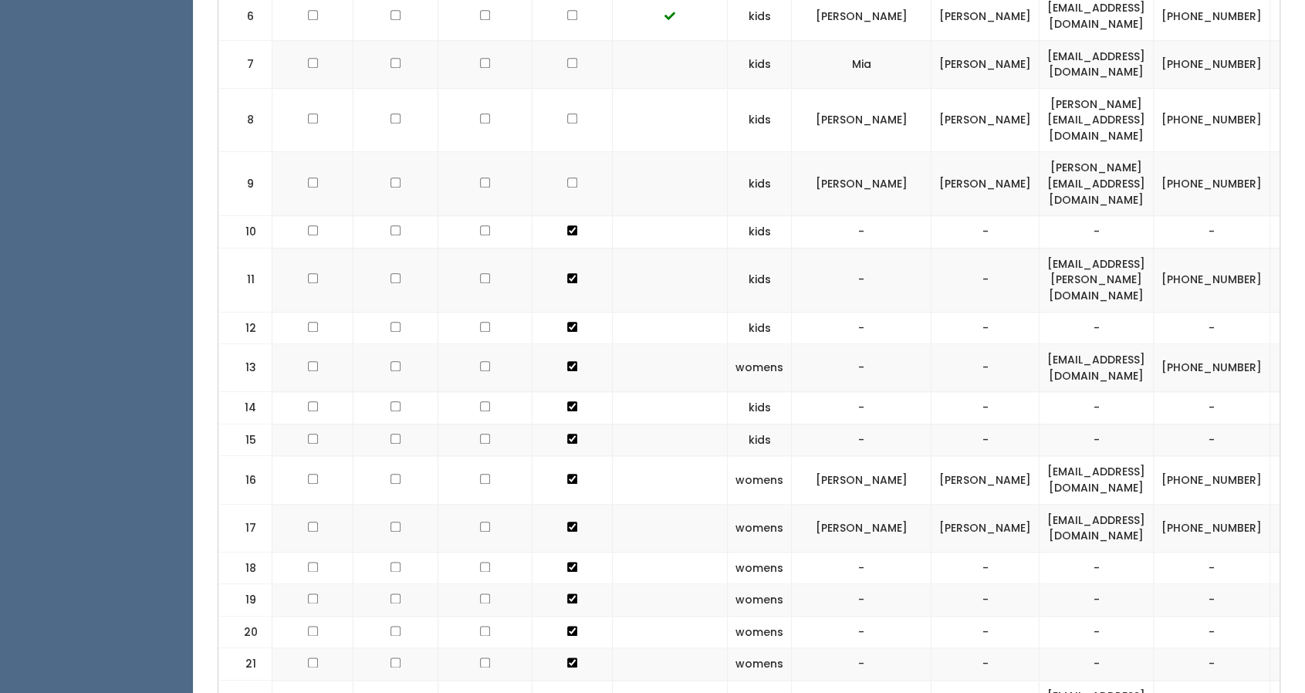
scroll to position [912, 0]
checkbox input "false"
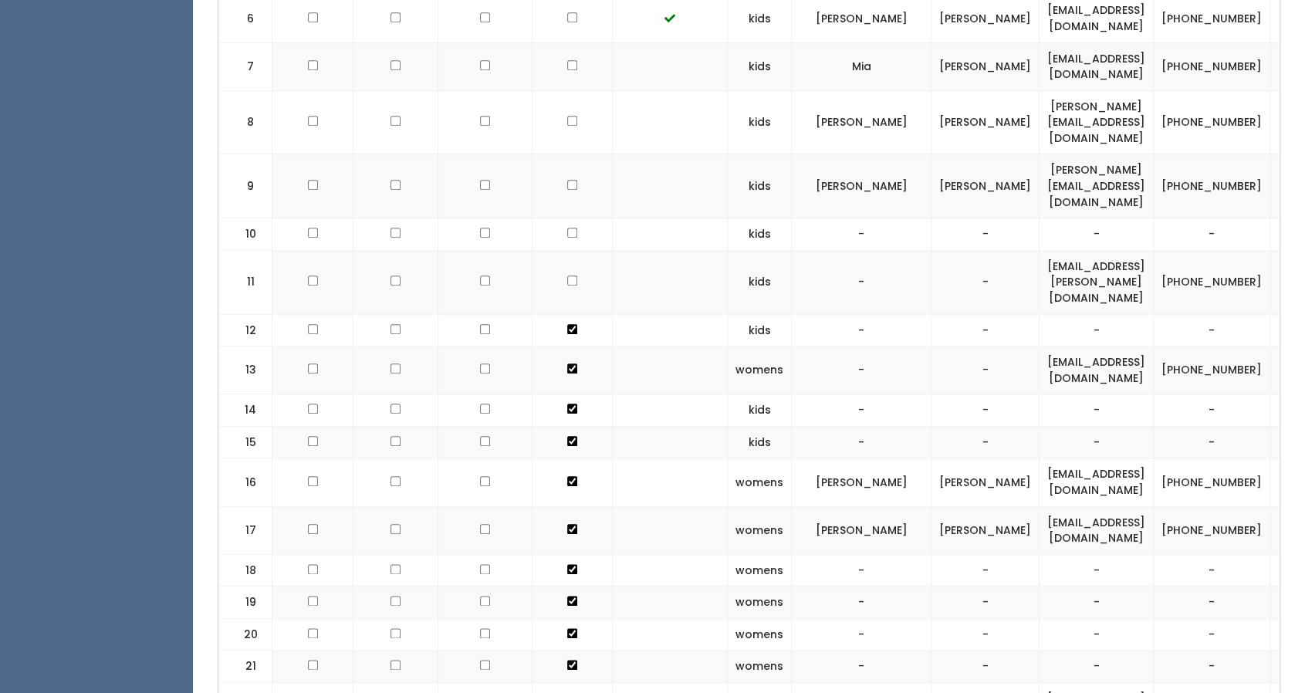
checkbox input "false"
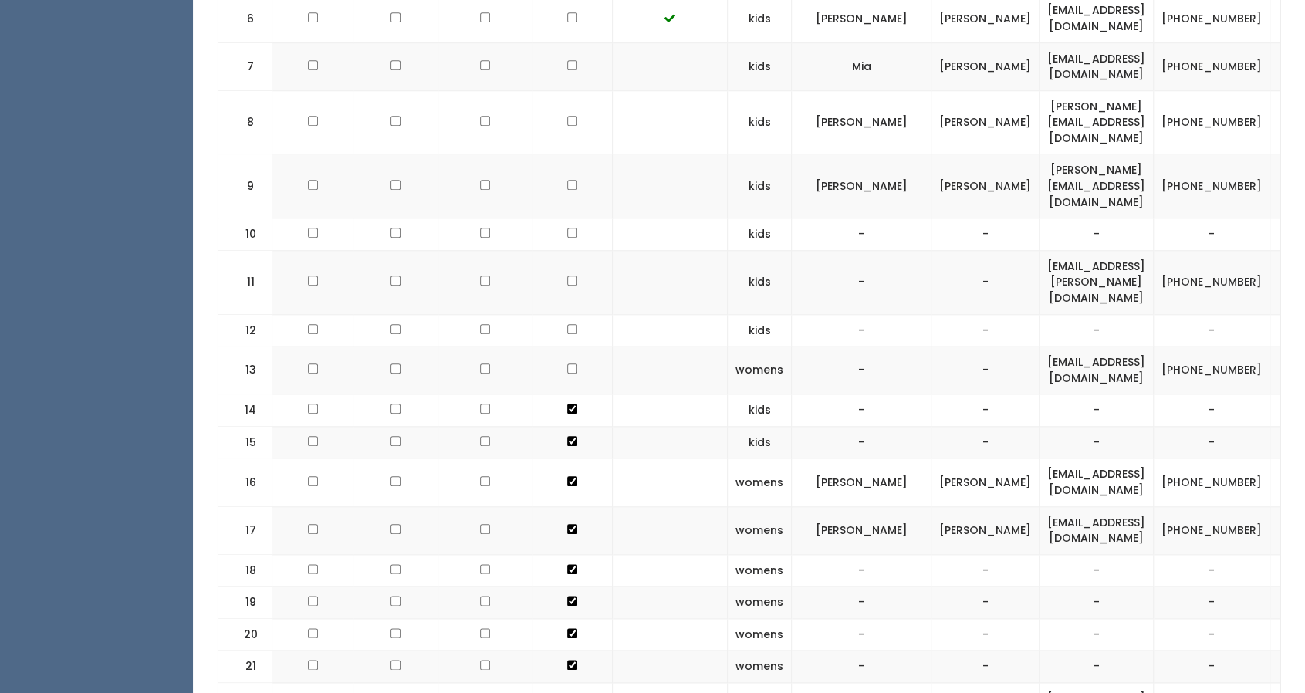
checkbox input "false"
click at [557, 458] on td at bounding box center [573, 482] width 80 height 48
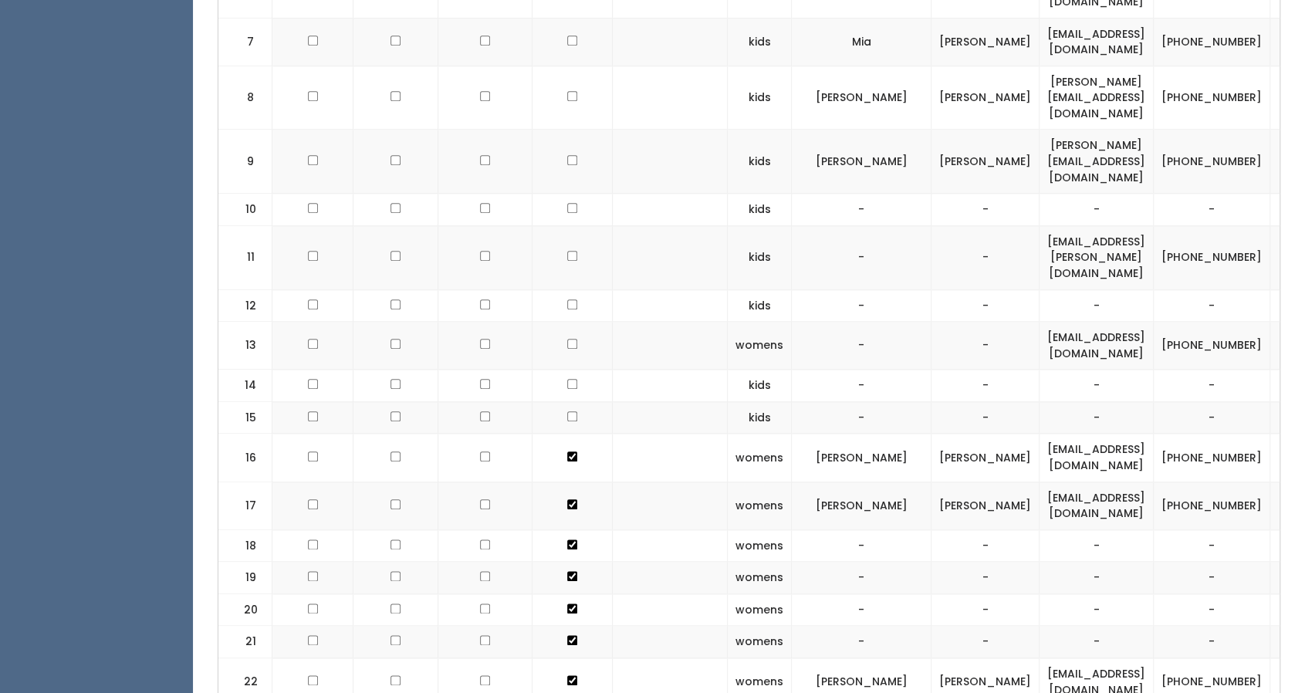
scroll to position [950, 0]
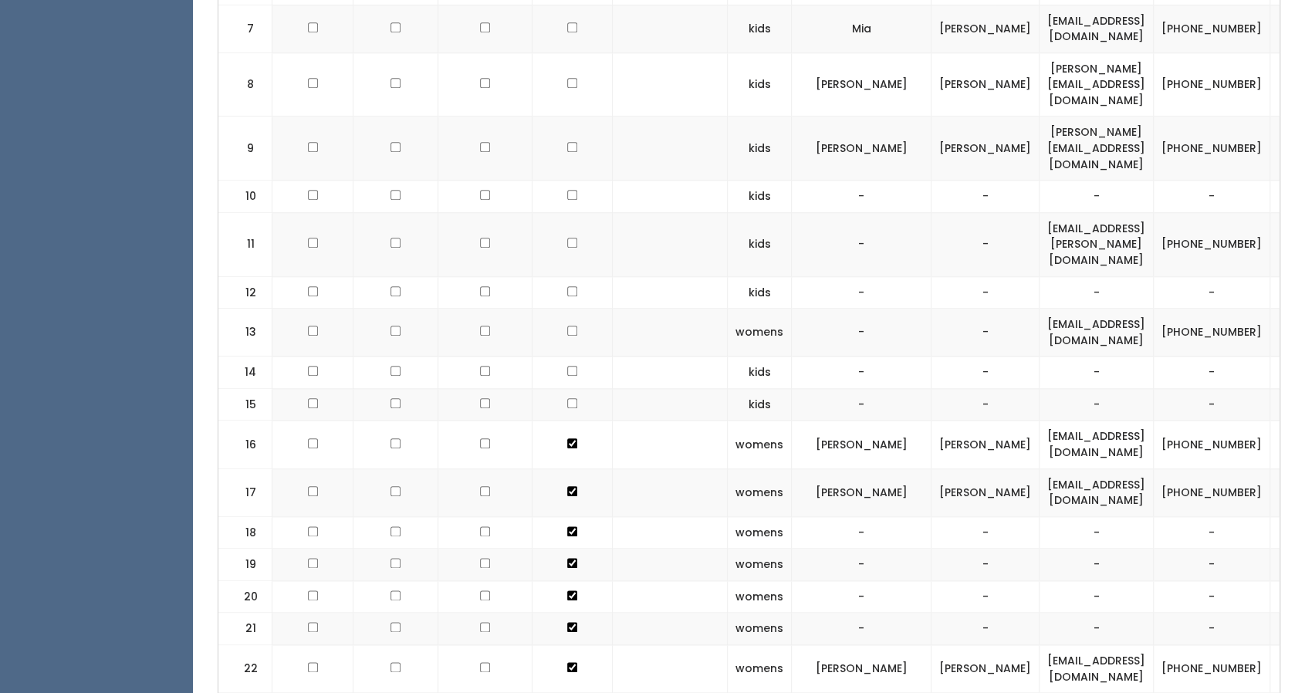
click at [555, 421] on td at bounding box center [573, 445] width 80 height 48
checkbox input "false"
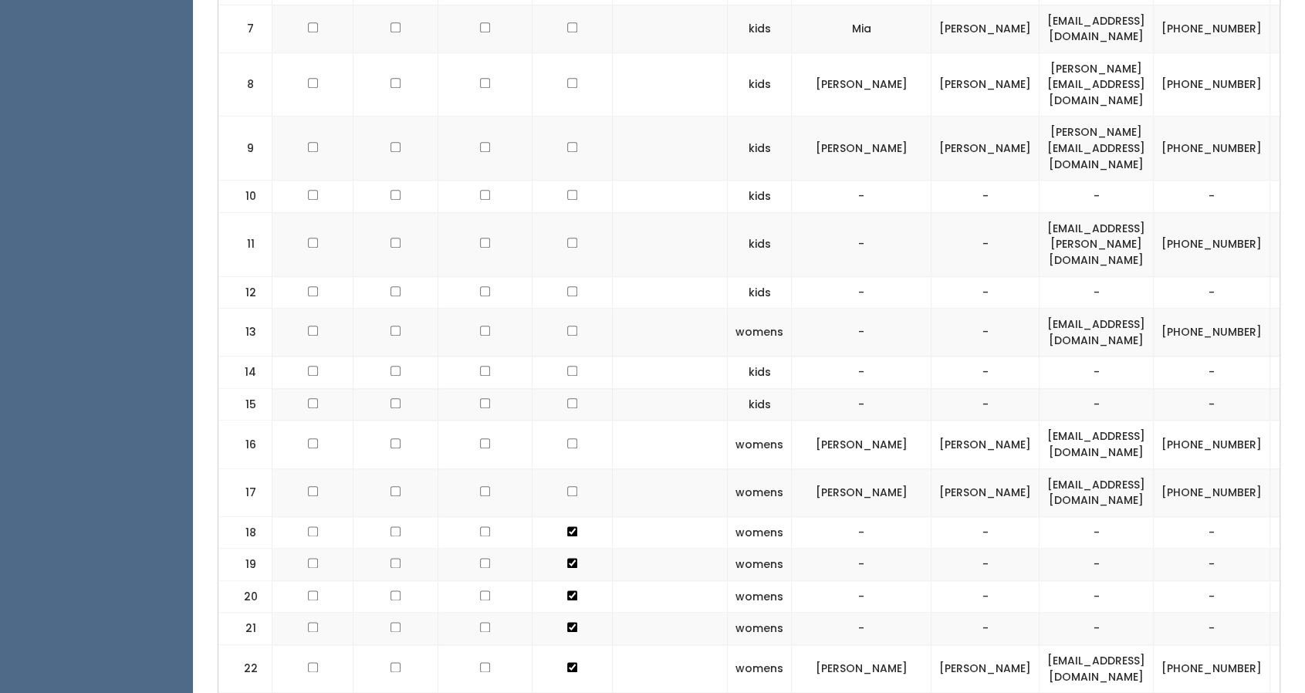
checkbox input "false"
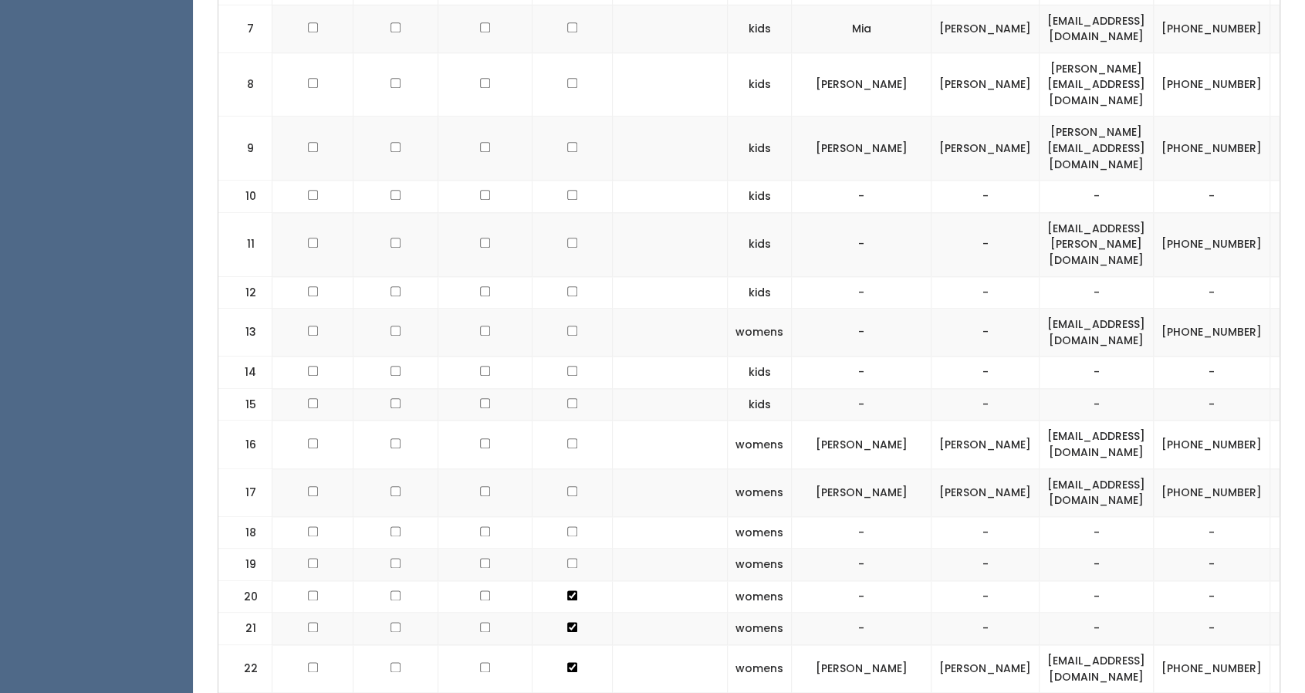
checkbox input "false"
click at [556, 613] on td at bounding box center [573, 629] width 80 height 32
checkbox input "false"
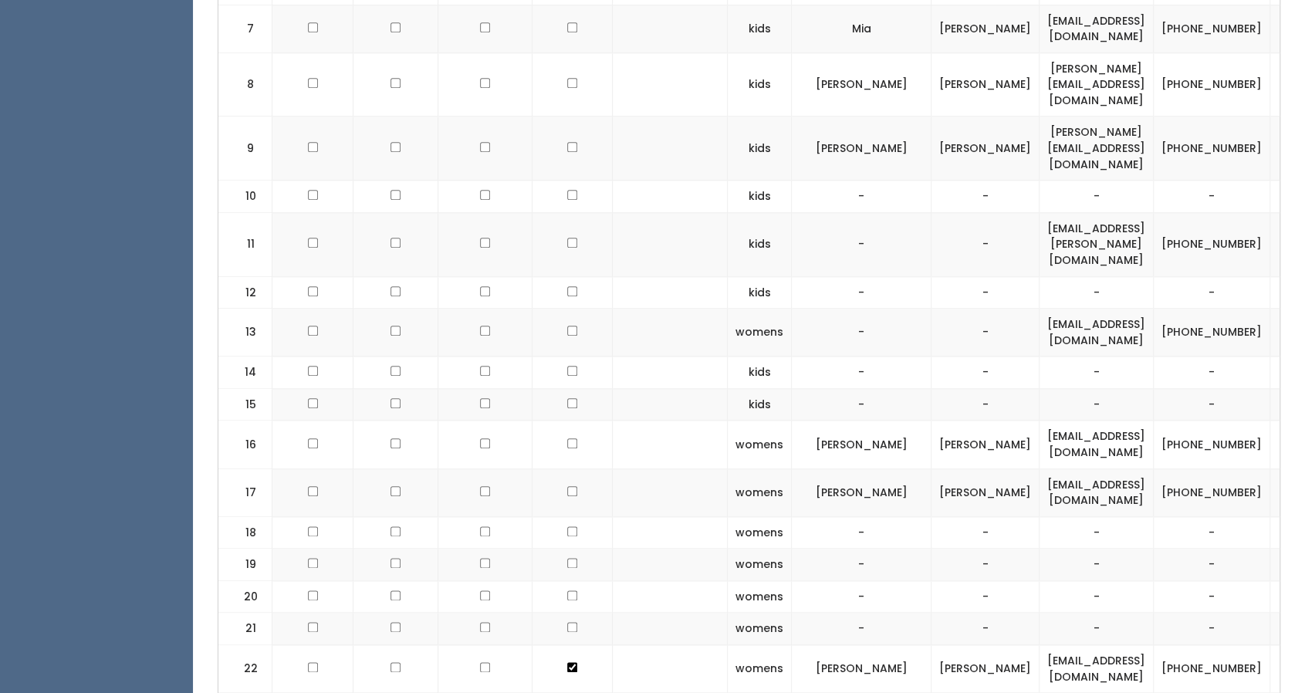
checkbox input "false"
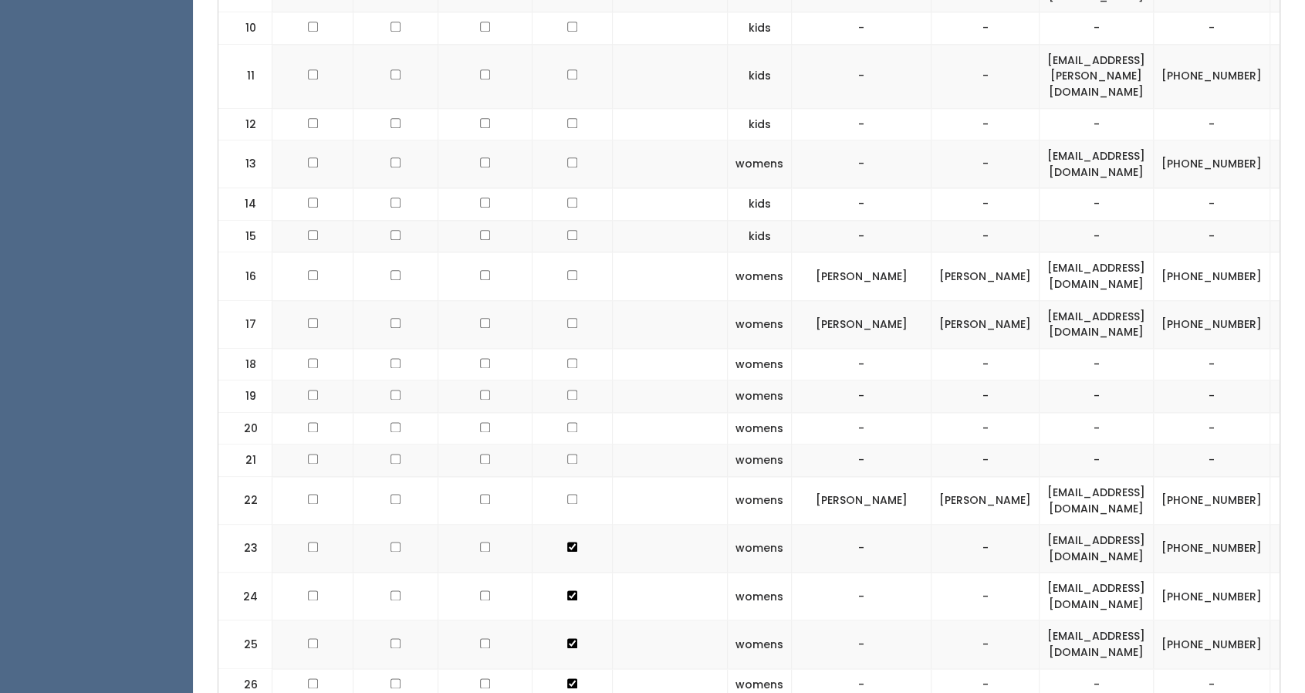
scroll to position [1202, 0]
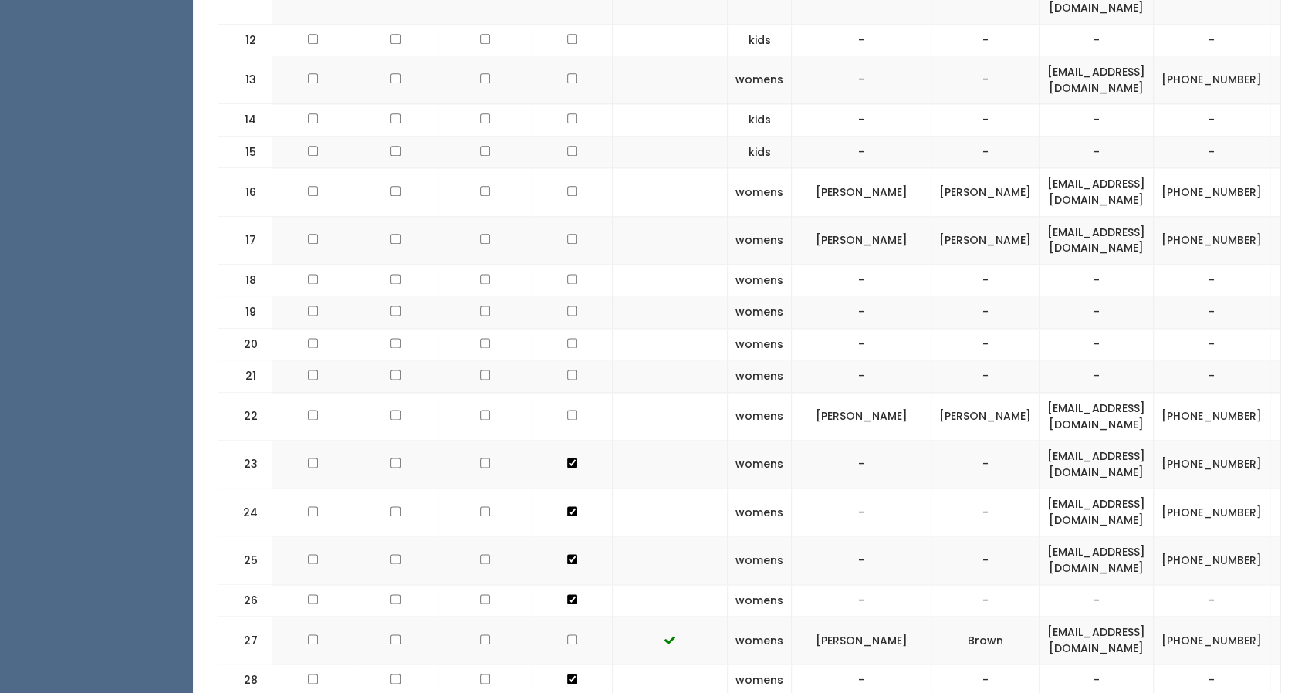
click at [556, 441] on td at bounding box center [573, 465] width 80 height 48
checkbox input "false"
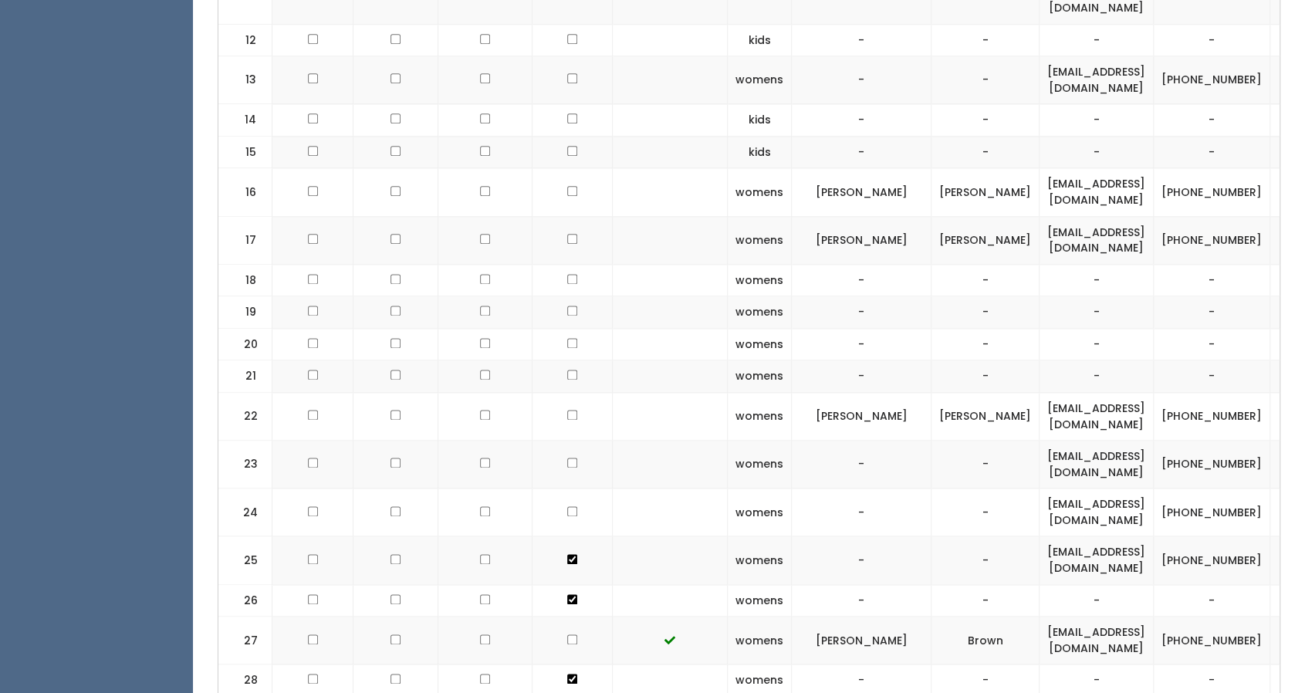
click at [558, 536] on td at bounding box center [573, 560] width 80 height 48
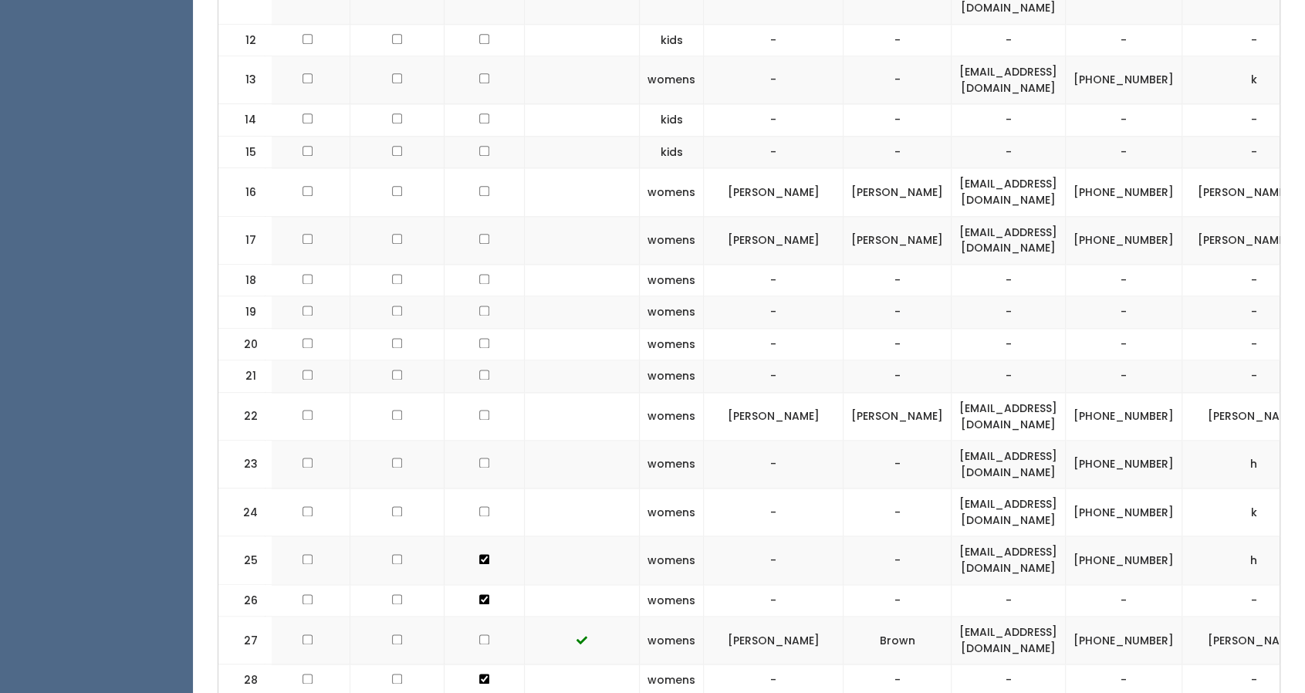
checkbox input "false"
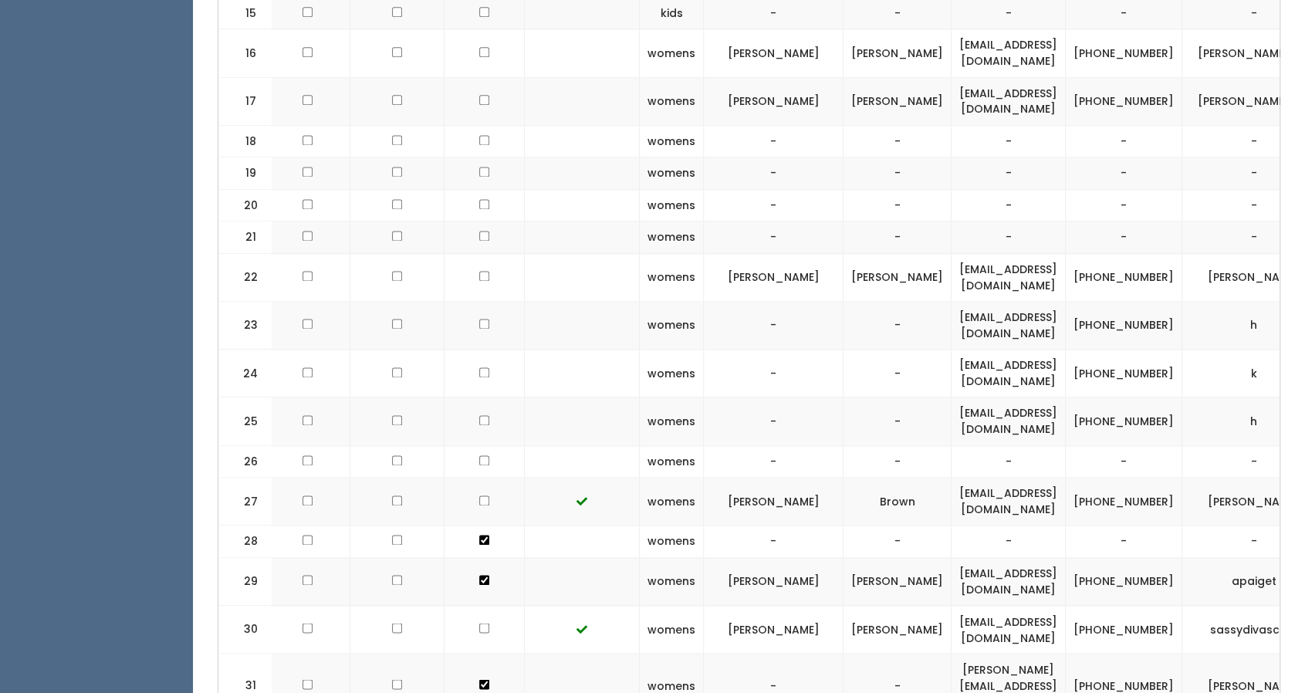
scroll to position [1343, 0]
click at [469, 524] on td at bounding box center [485, 540] width 80 height 32
checkbox input "false"
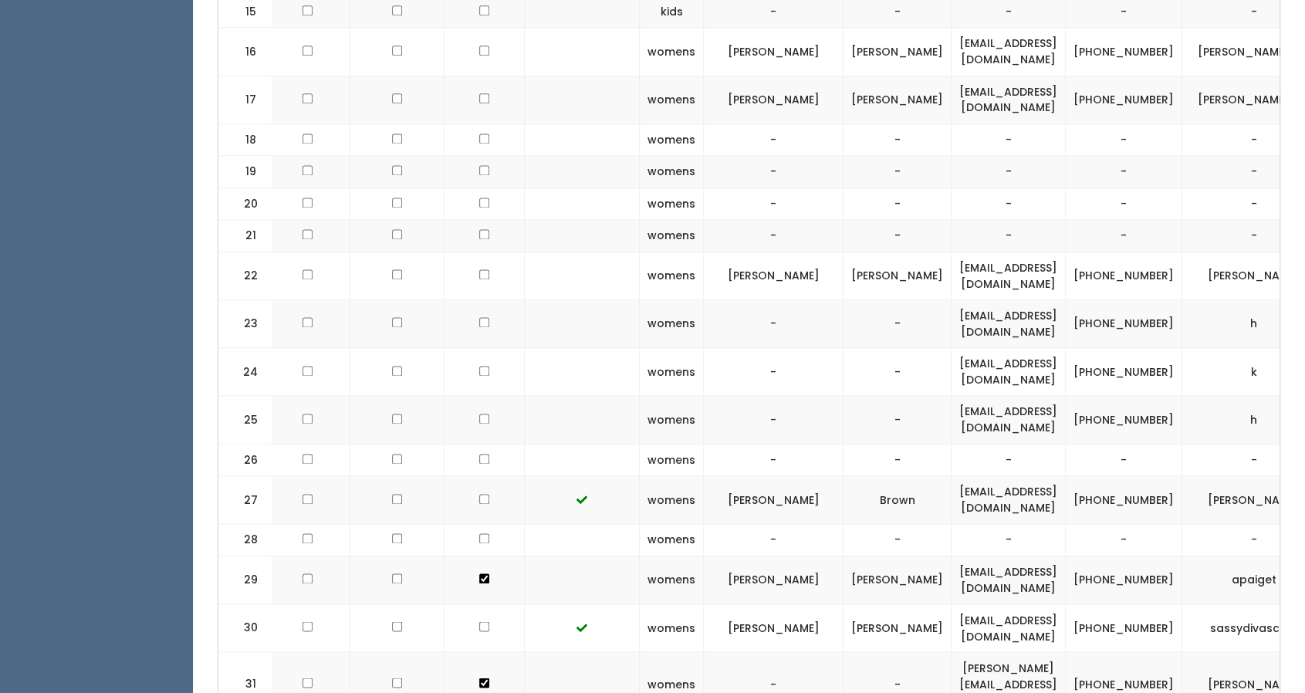
checkbox input "false"
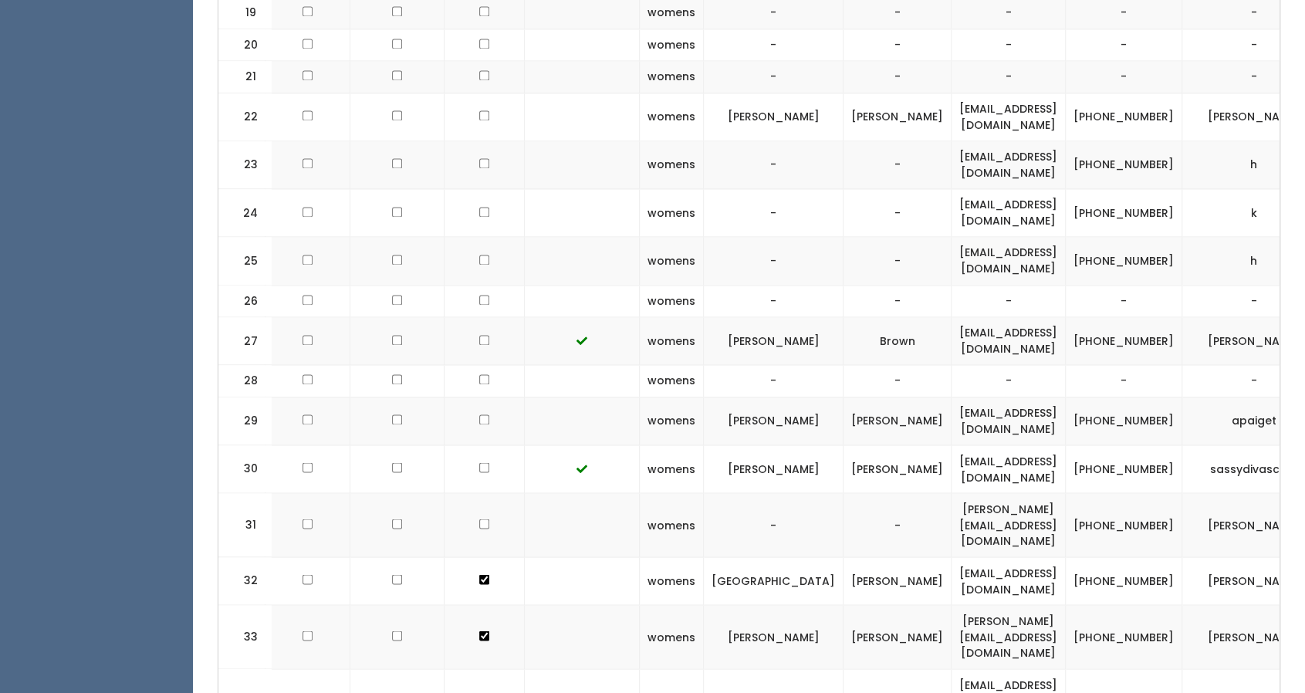
scroll to position [1514, 0]
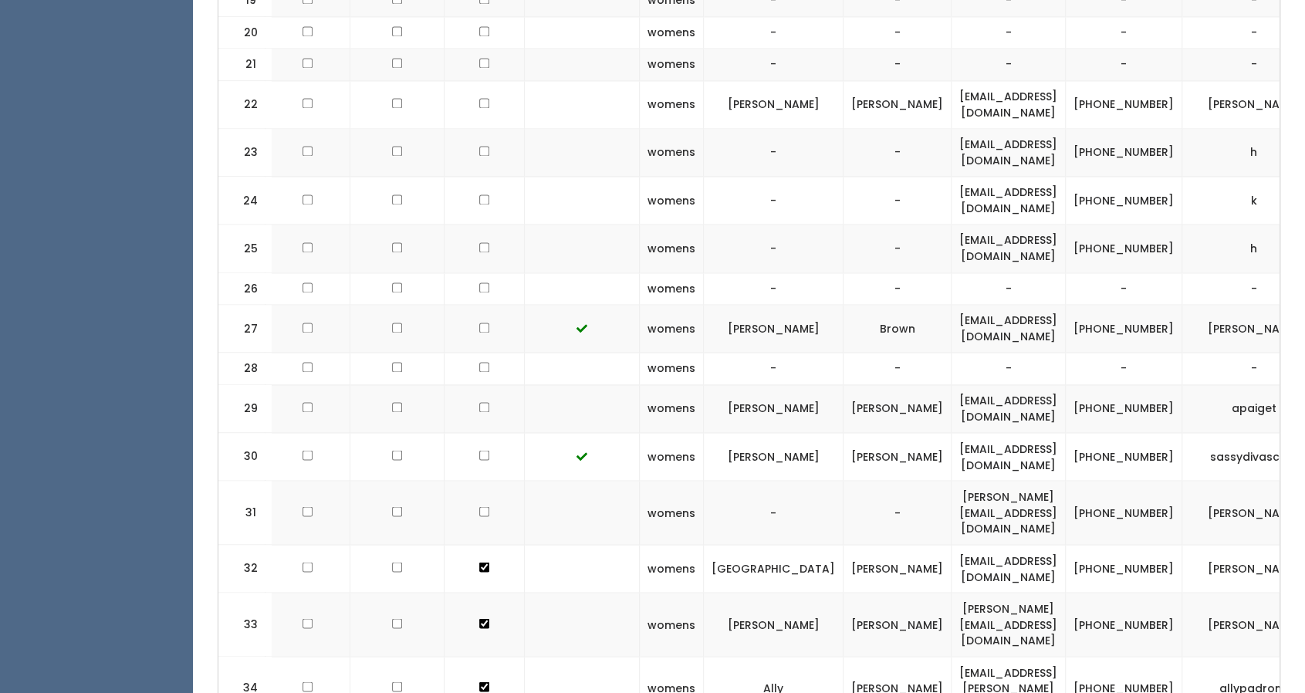
click at [475, 593] on td at bounding box center [485, 625] width 80 height 64
click at [475, 656] on td at bounding box center [485, 688] width 80 height 64
checkbox input "false"
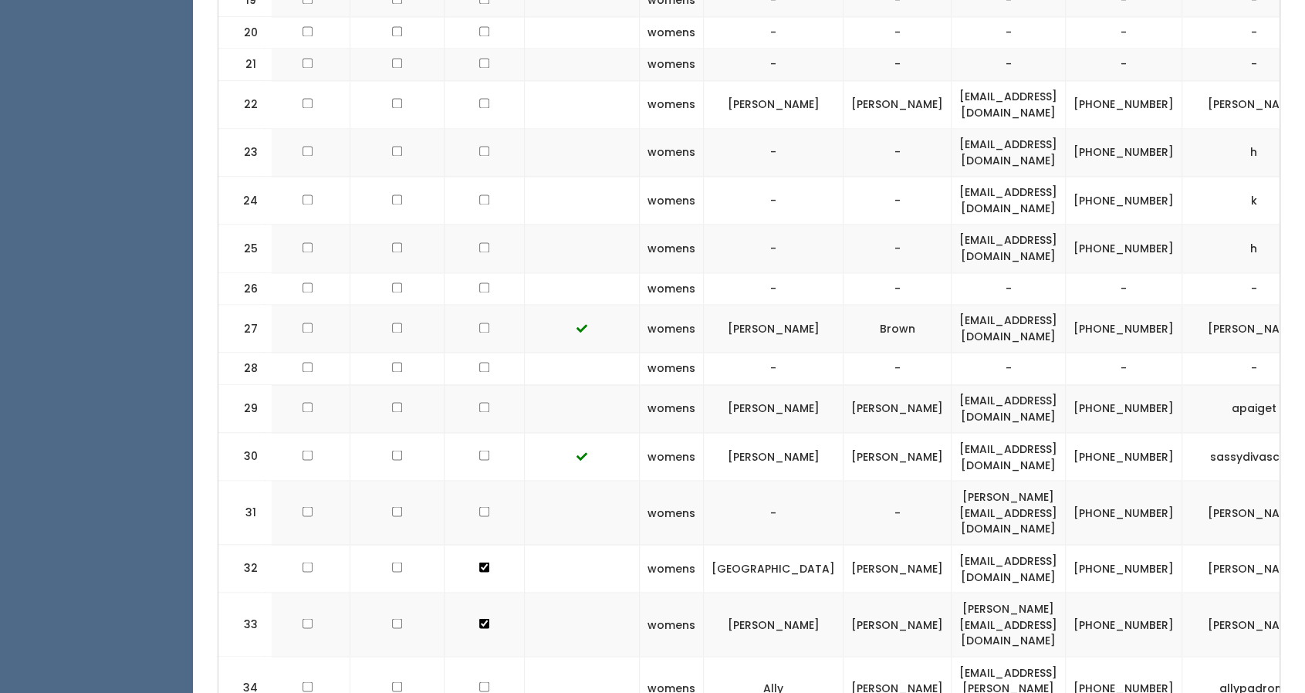
checkbox input "false"
click at [469, 545] on td at bounding box center [485, 569] width 80 height 48
checkbox input "false"
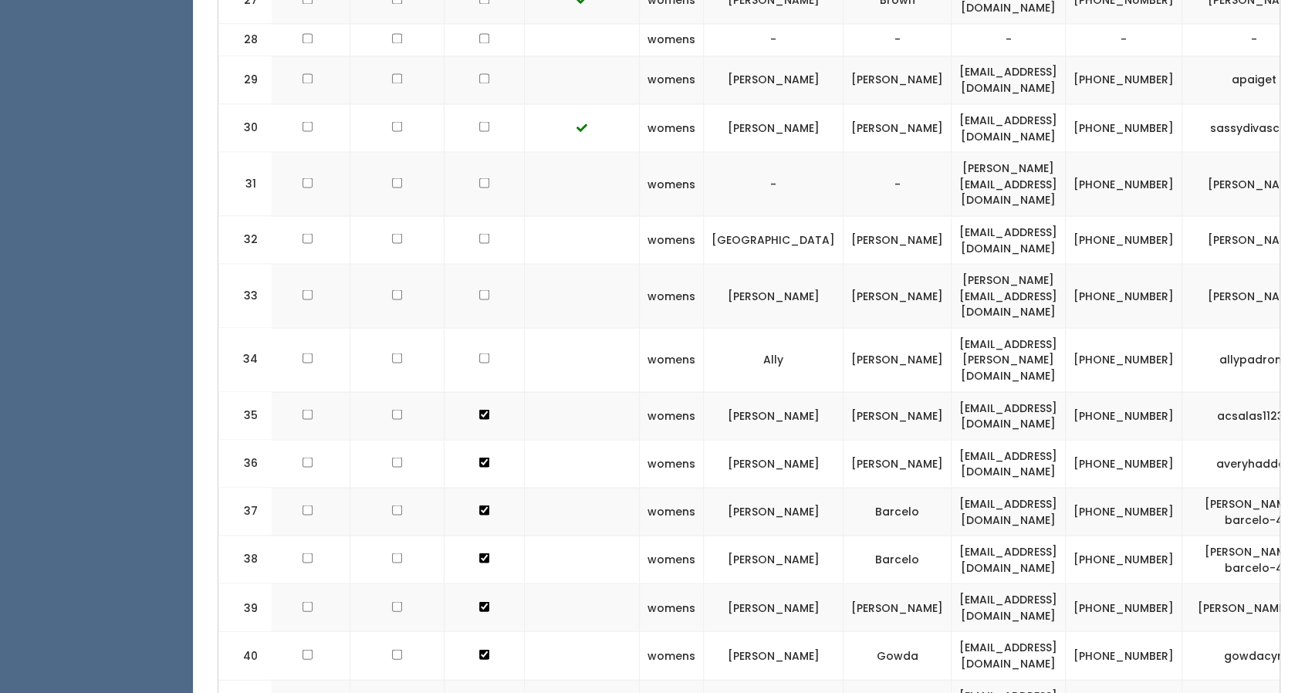
scroll to position [1842, 0]
click at [477, 680] on td at bounding box center [485, 704] width 80 height 48
checkbox input "false"
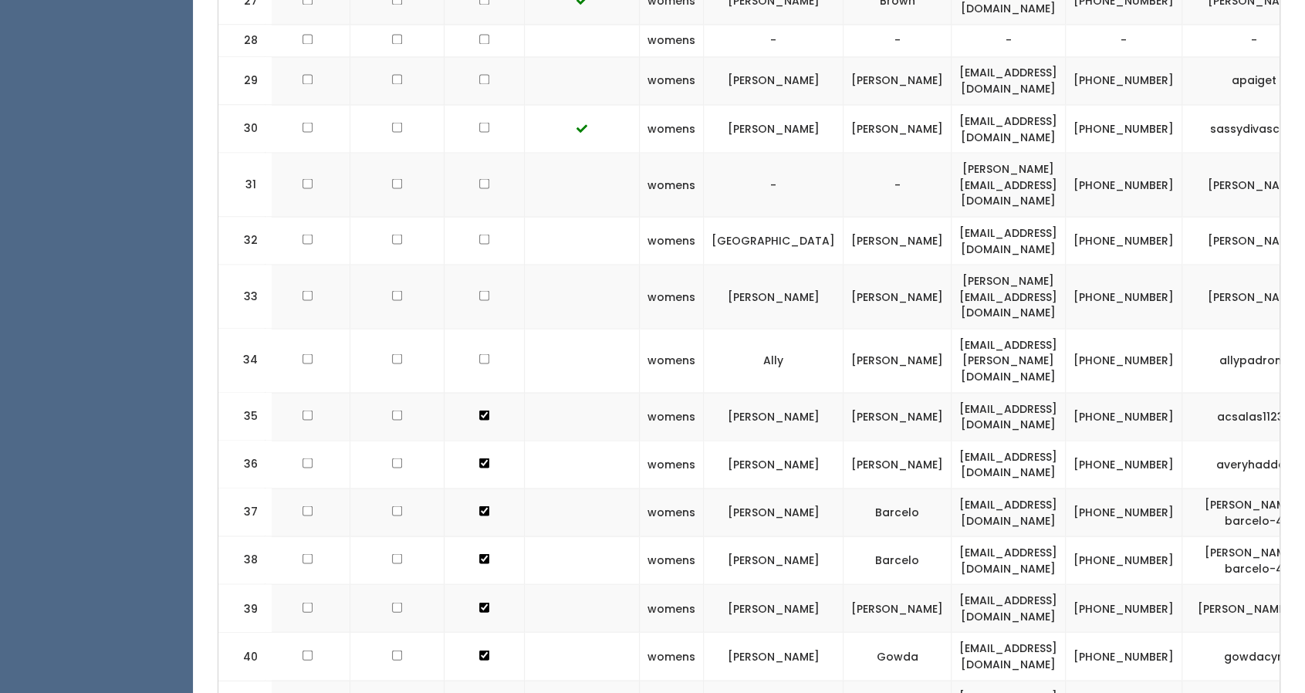
checkbox input "false"
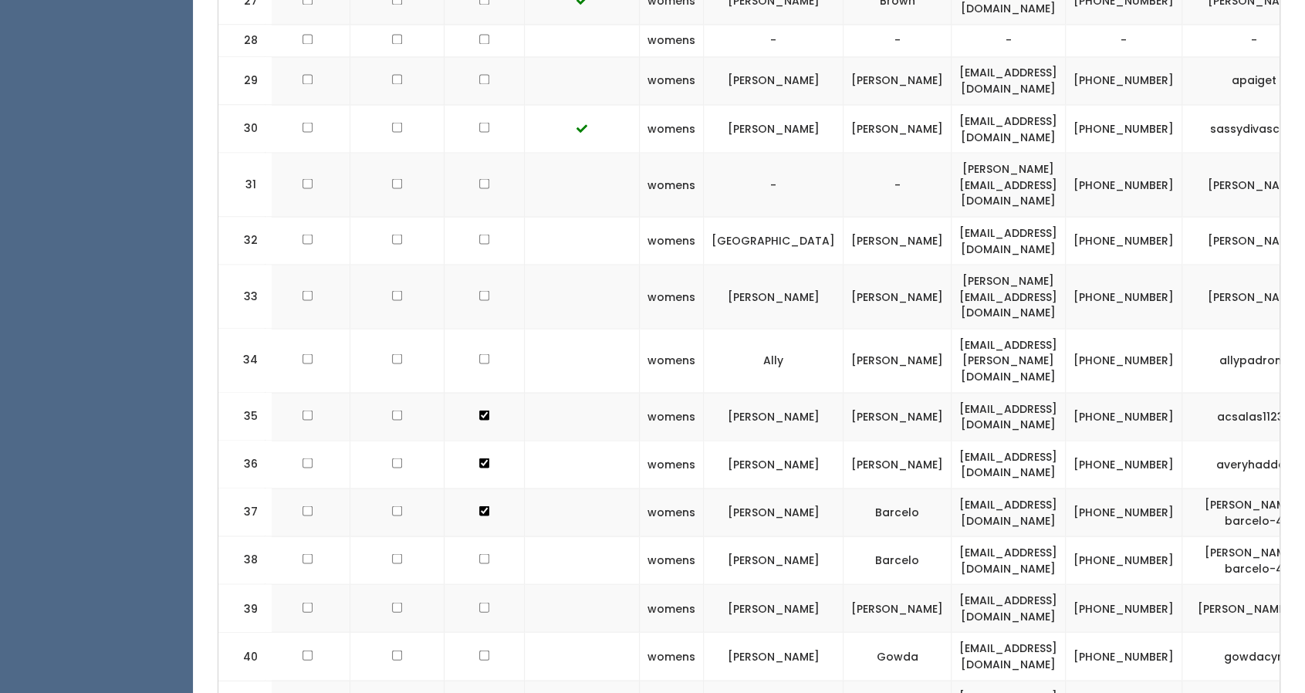
checkbox input "false"
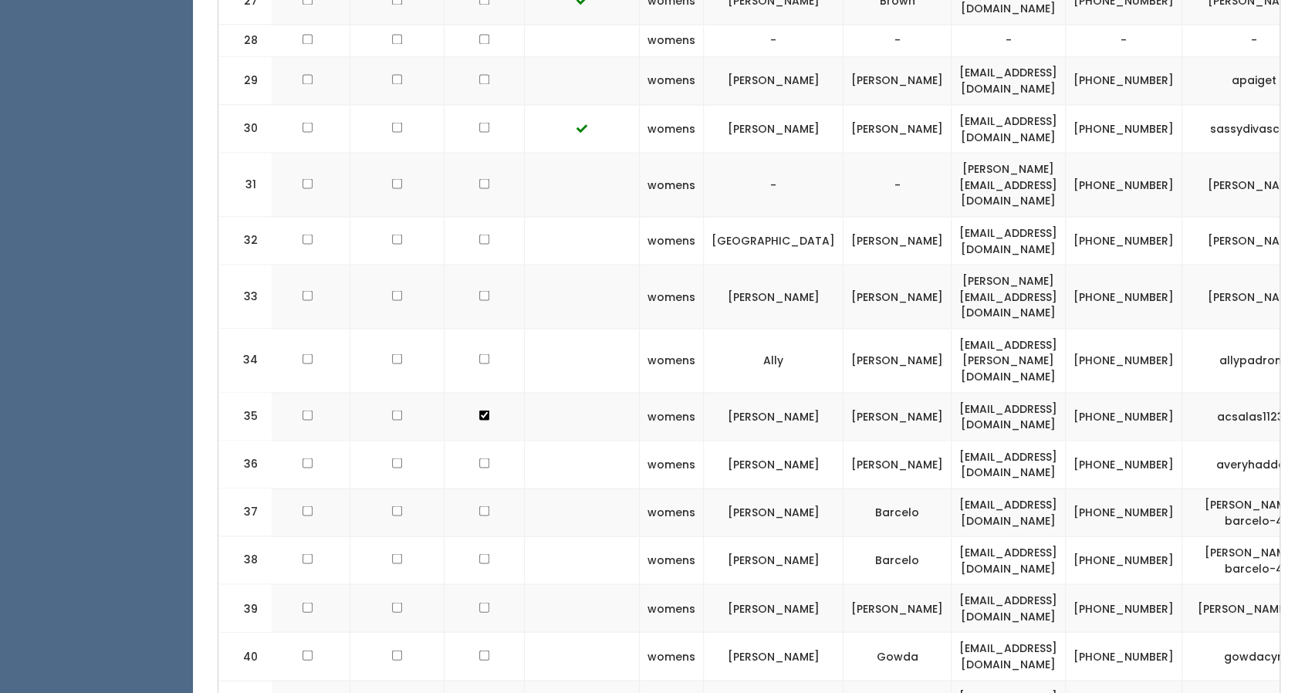
checkbox input "false"
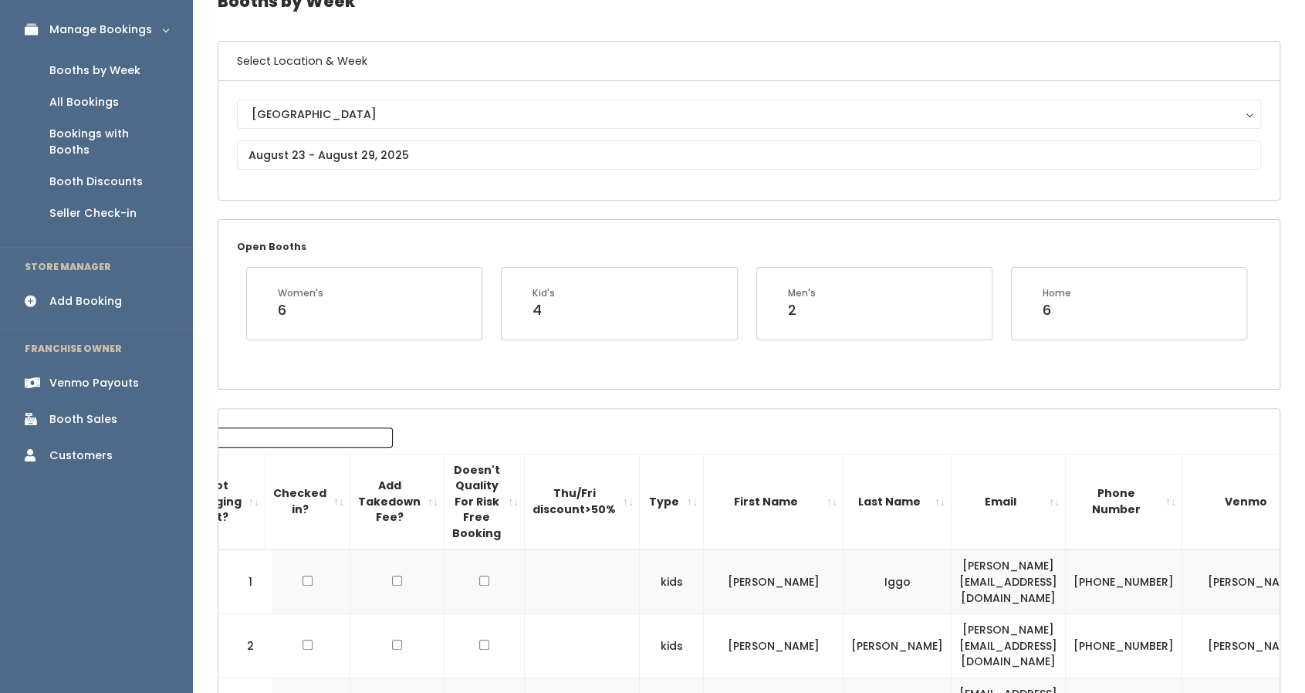
scroll to position [78, 0]
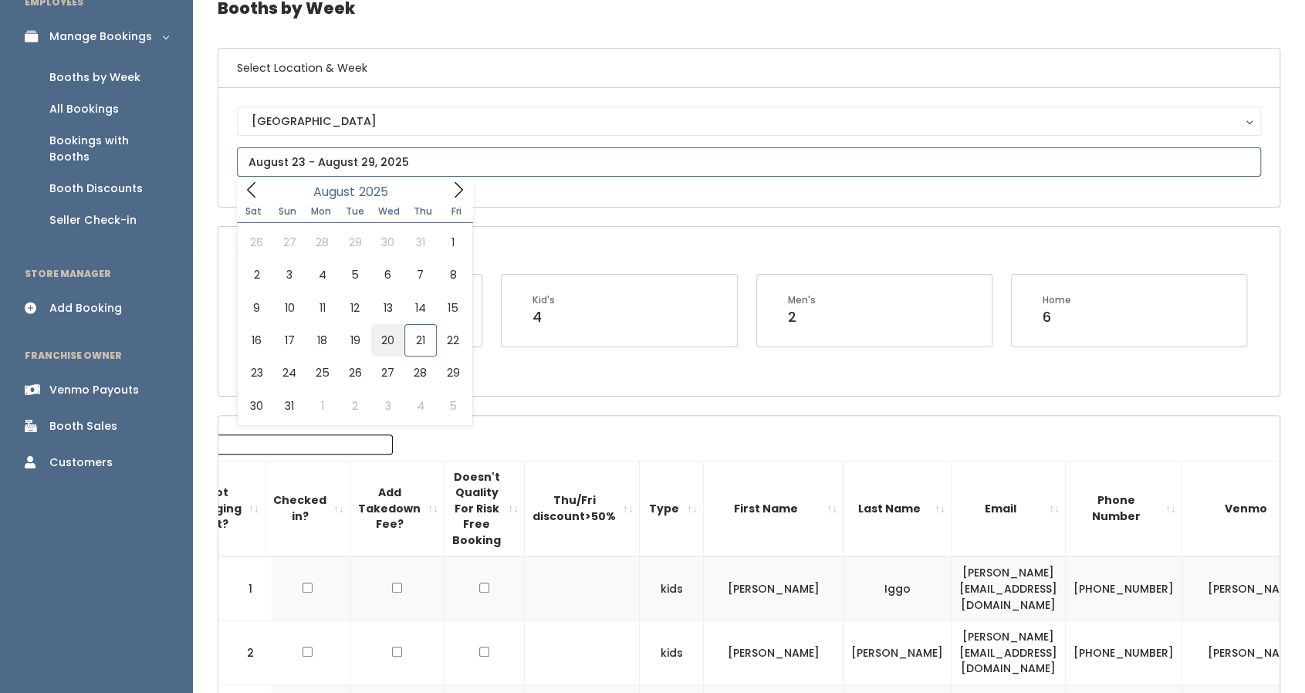
type input "August 16 to August 22"
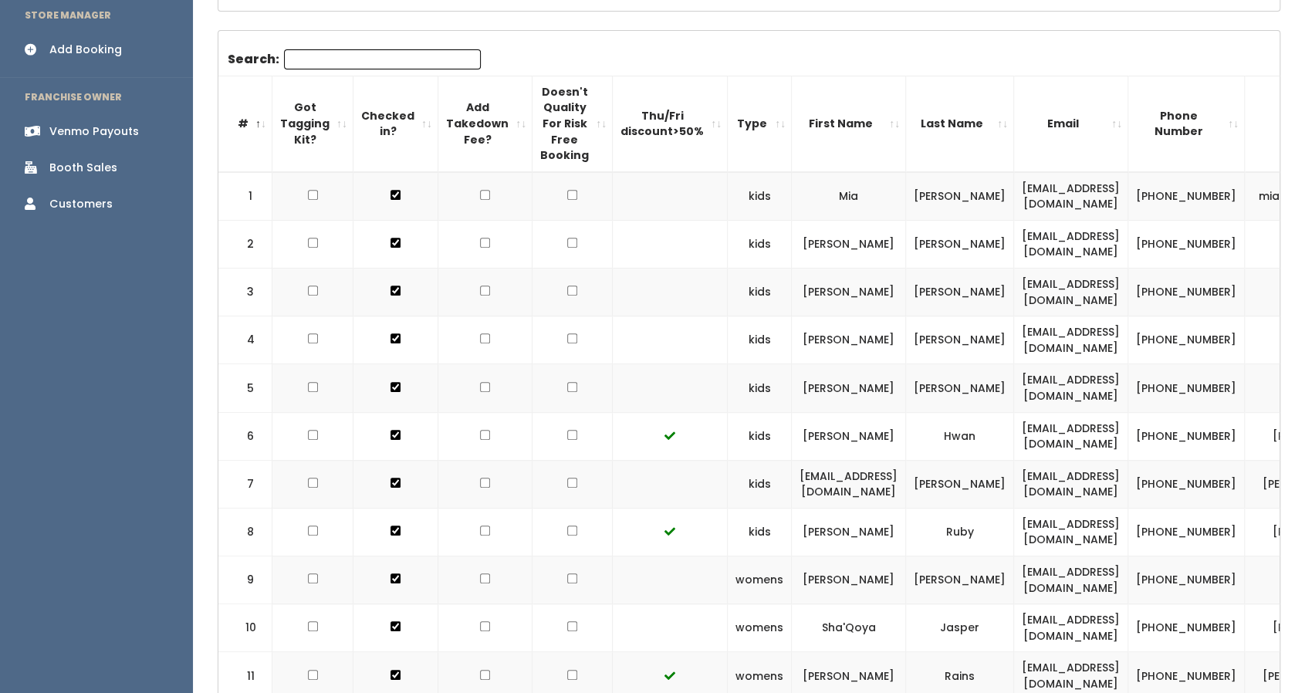
scroll to position [337, 0]
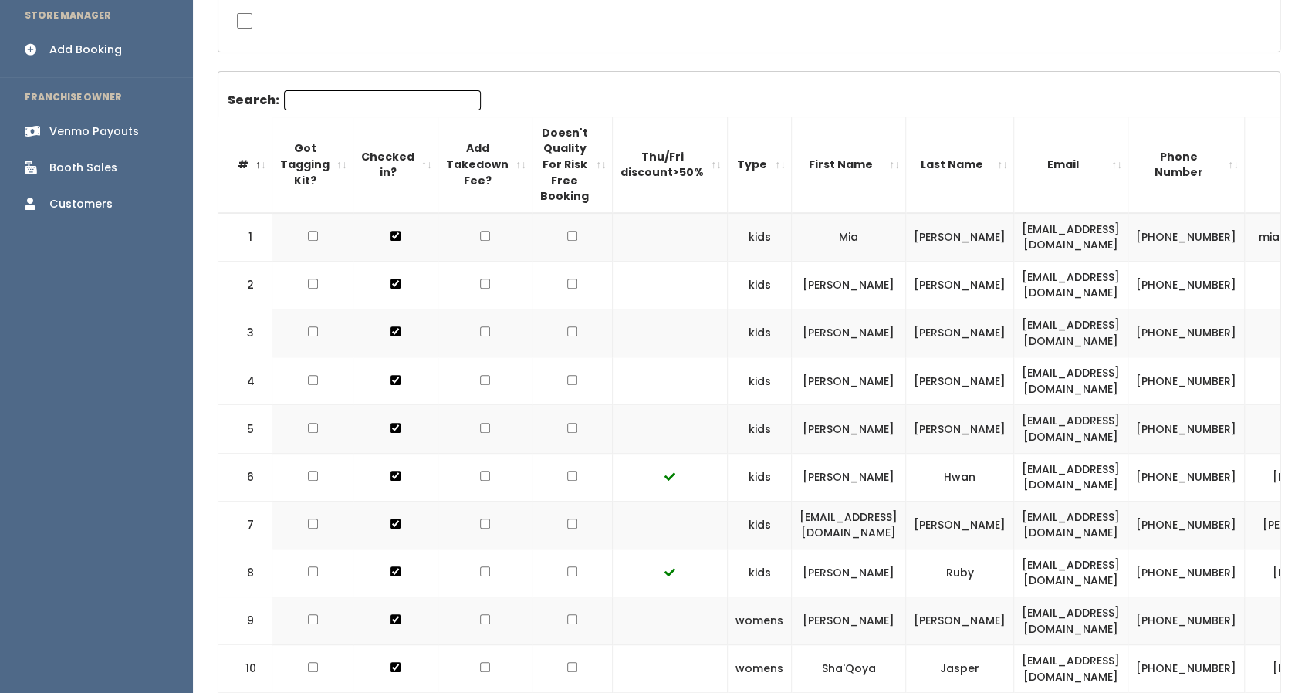
click at [567, 231] on input "checkbox" at bounding box center [572, 236] width 10 height 10
checkbox input "true"
click at [567, 279] on input "checkbox" at bounding box center [572, 284] width 10 height 10
checkbox input "true"
click at [567, 241] on input "checkbox" at bounding box center [572, 236] width 10 height 10
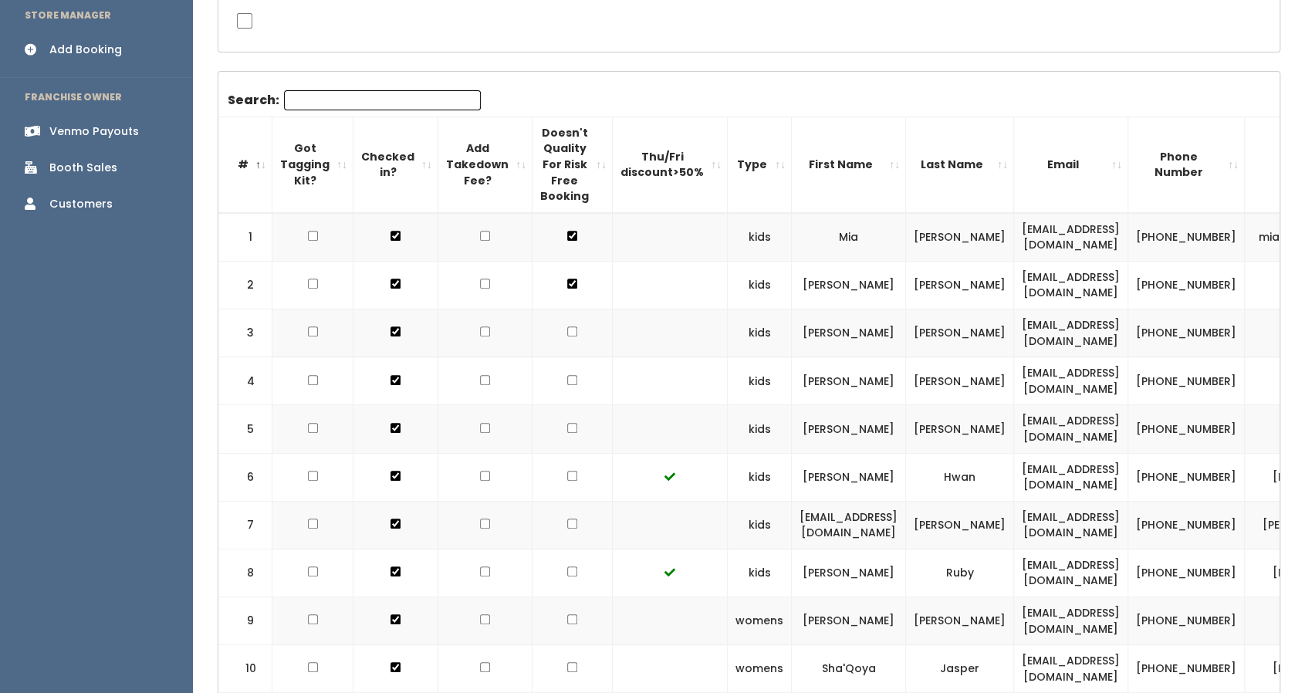
checkbox input "true"
click at [567, 289] on input "checkbox" at bounding box center [572, 284] width 10 height 10
checkbox input "true"
click at [567, 241] on input "checkbox" at bounding box center [572, 236] width 10 height 10
checkbox input "true"
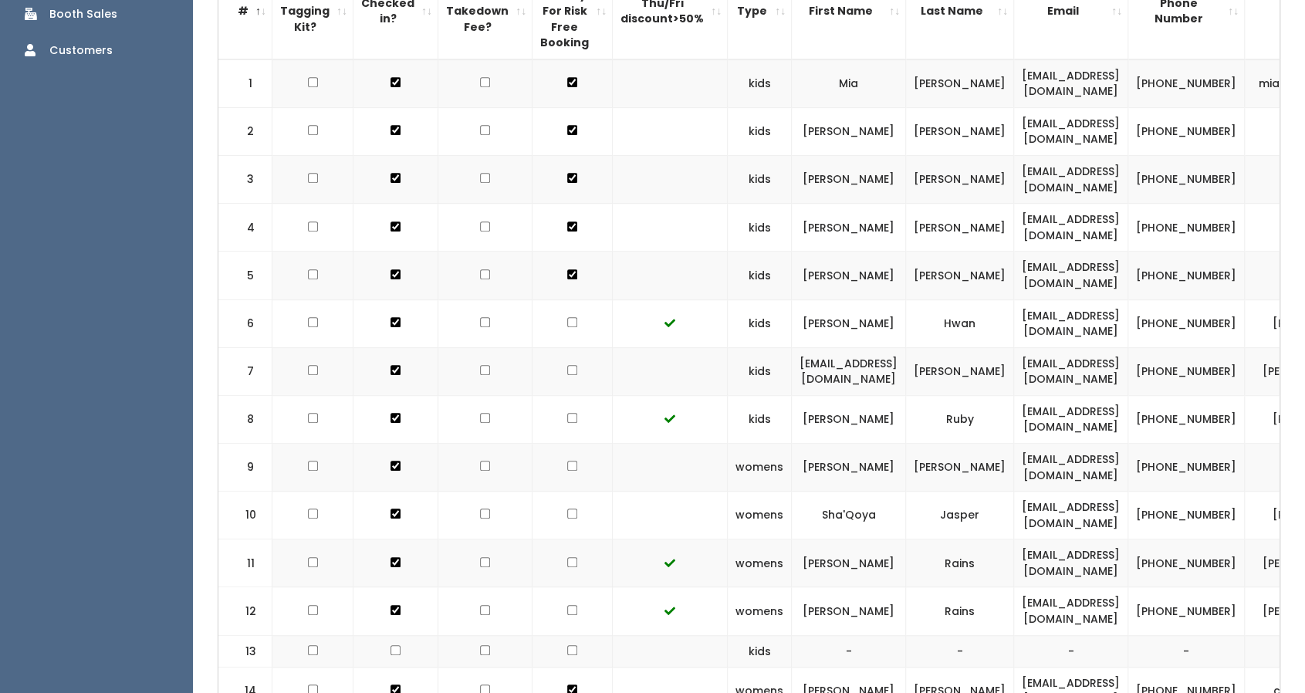
scroll to position [494, 0]
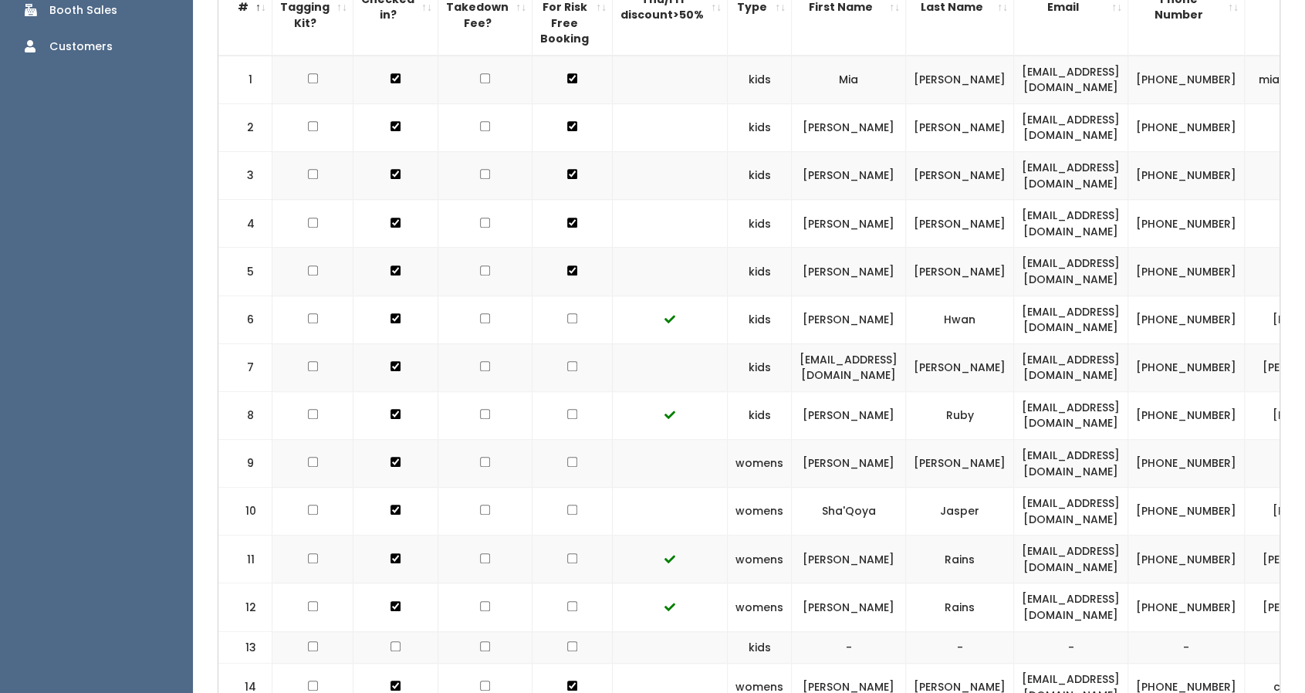
click at [556, 353] on td at bounding box center [573, 367] width 80 height 48
click at [567, 83] on input "checkbox" at bounding box center [572, 78] width 10 height 10
checkbox input "true"
click at [567, 83] on input "checkbox" at bounding box center [572, 78] width 10 height 10
checkbox input "true"
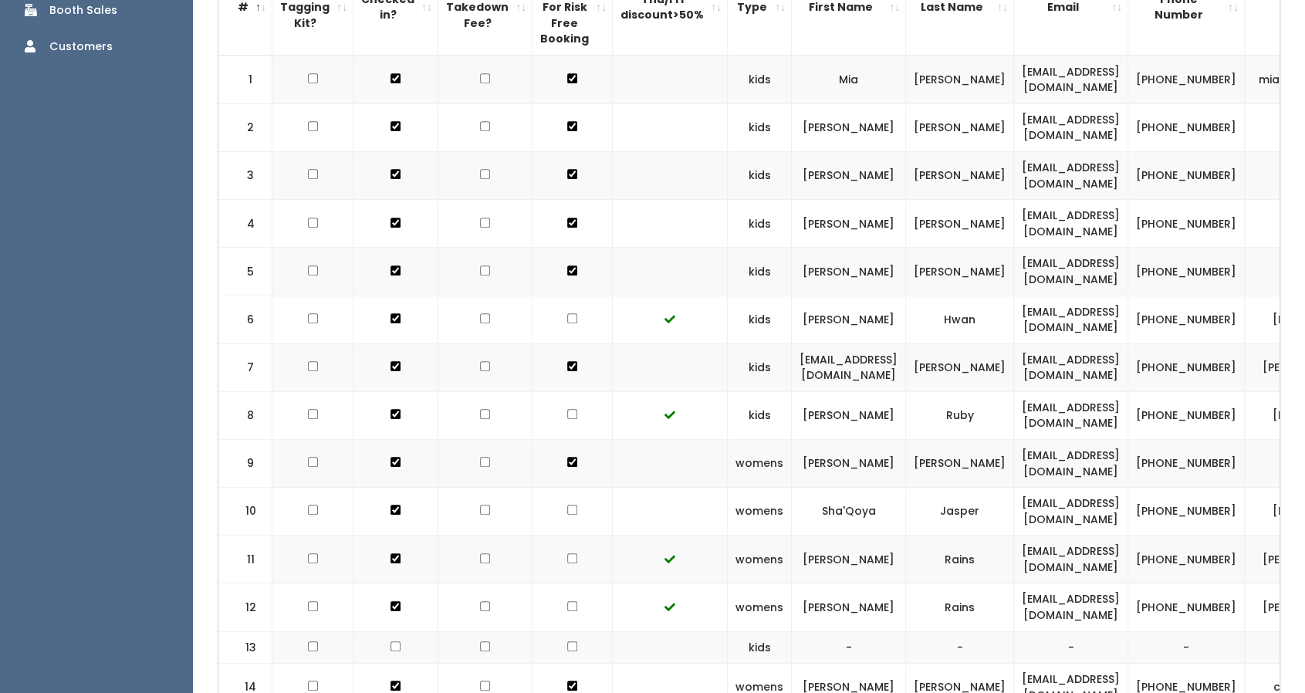
click at [567, 131] on input "checkbox" at bounding box center [572, 126] width 10 height 10
checkbox input "true"
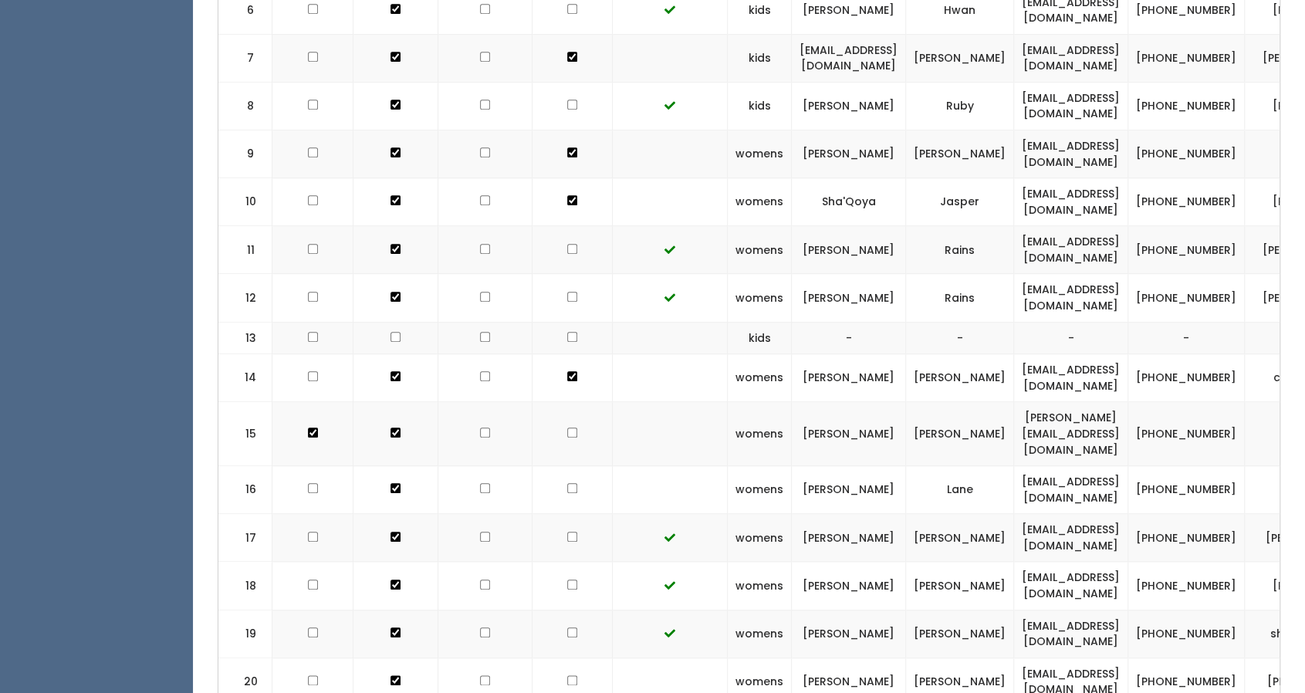
scroll to position [835, 0]
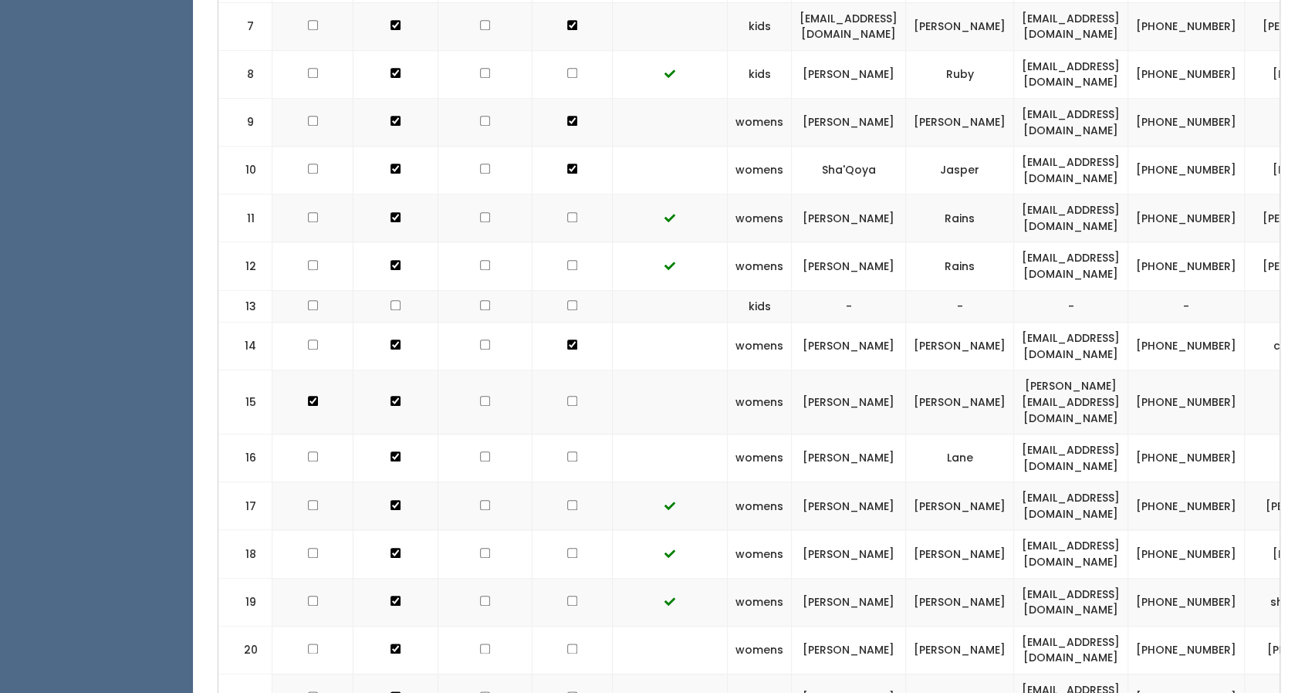
checkbox input "true"
click at [556, 391] on td at bounding box center [573, 402] width 80 height 64
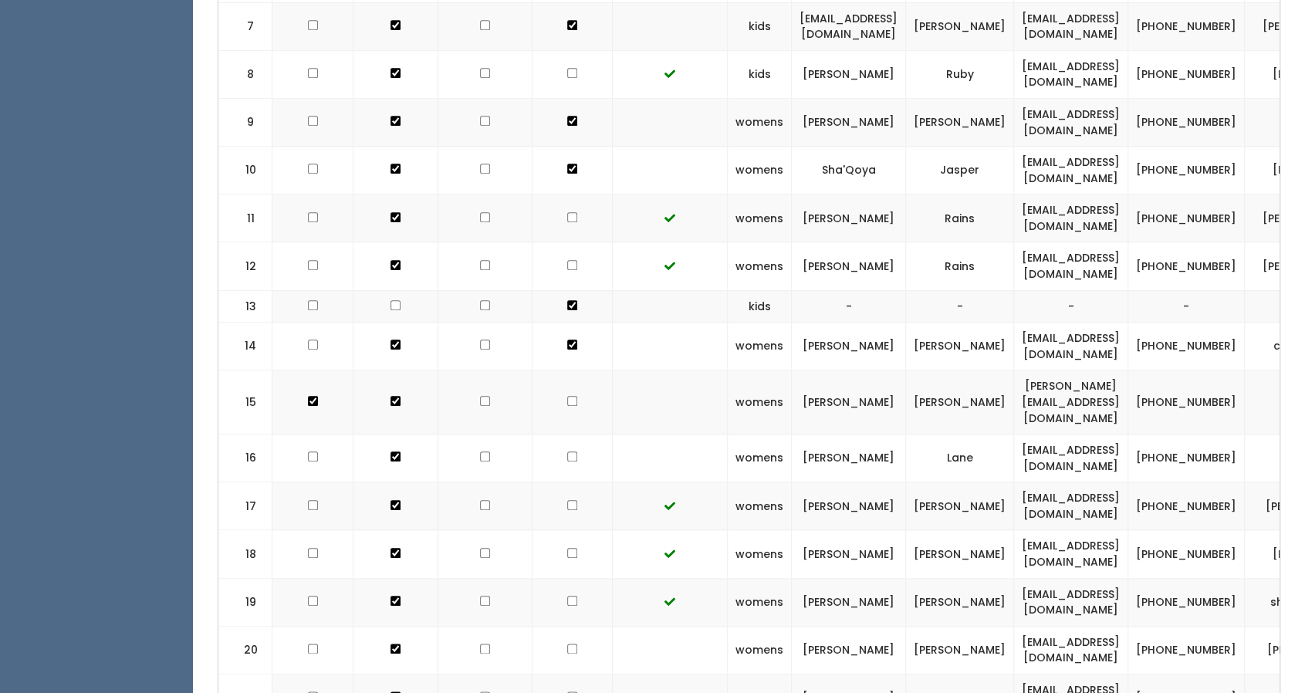
checkbox input "true"
click at [565, 435] on td at bounding box center [573, 459] width 80 height 48
checkbox input "true"
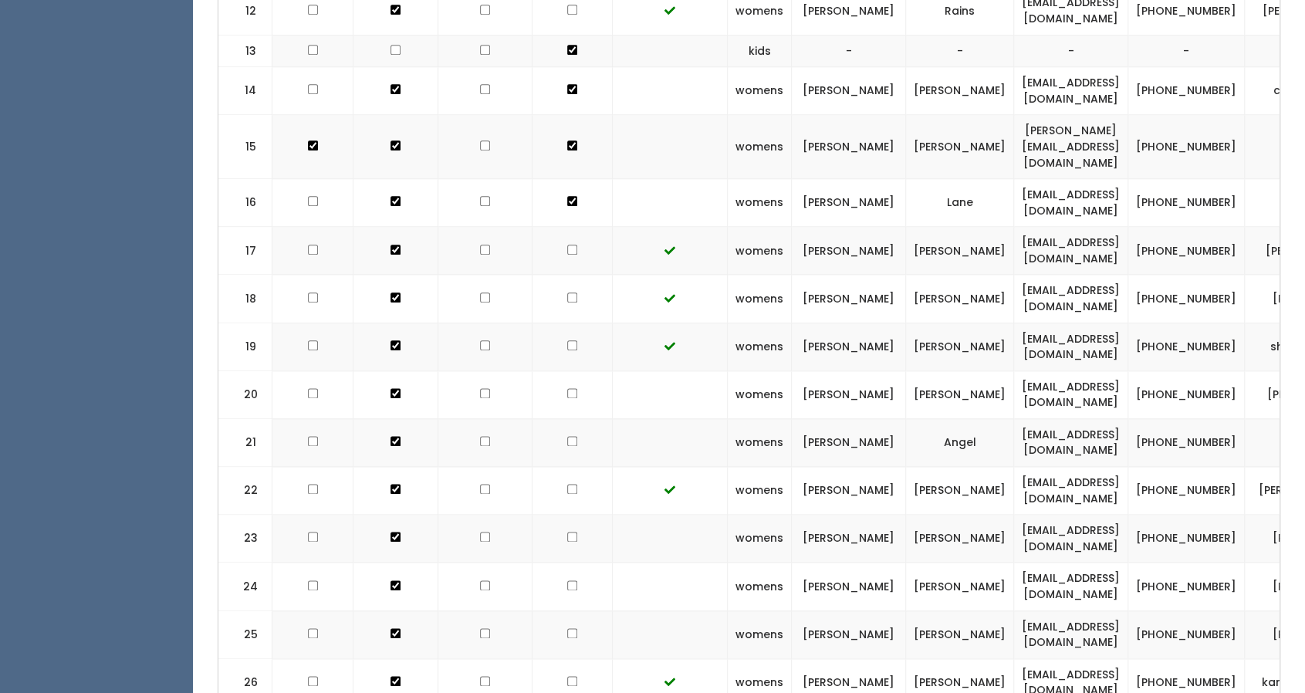
scroll to position [1091, 0]
click at [553, 376] on td at bounding box center [573, 394] width 80 height 48
checkbox input "true"
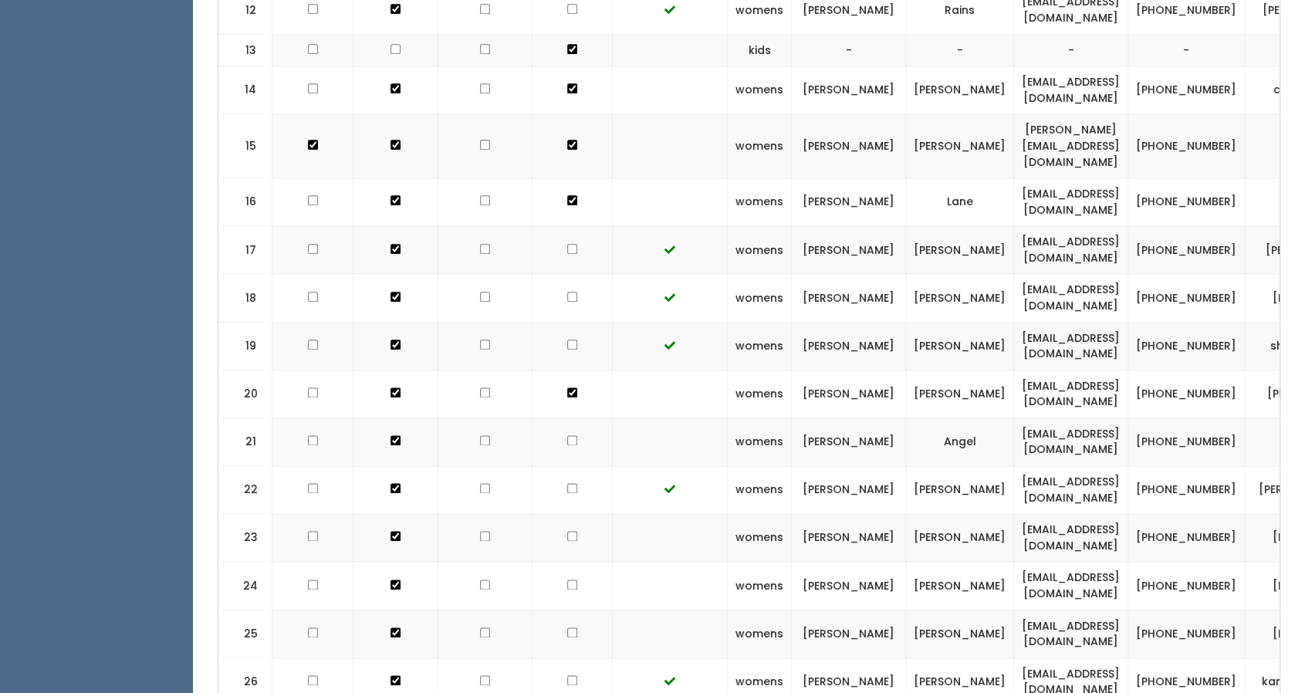
checkbox input "true"
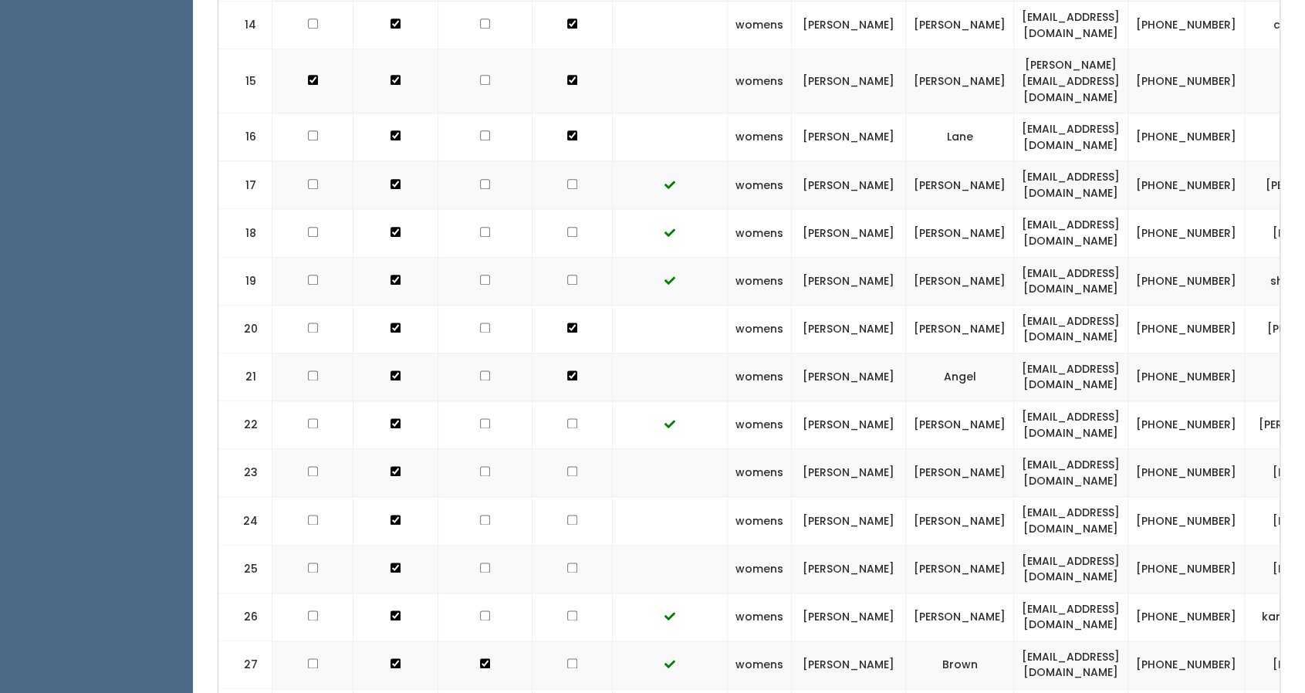
scroll to position [1188, 0]
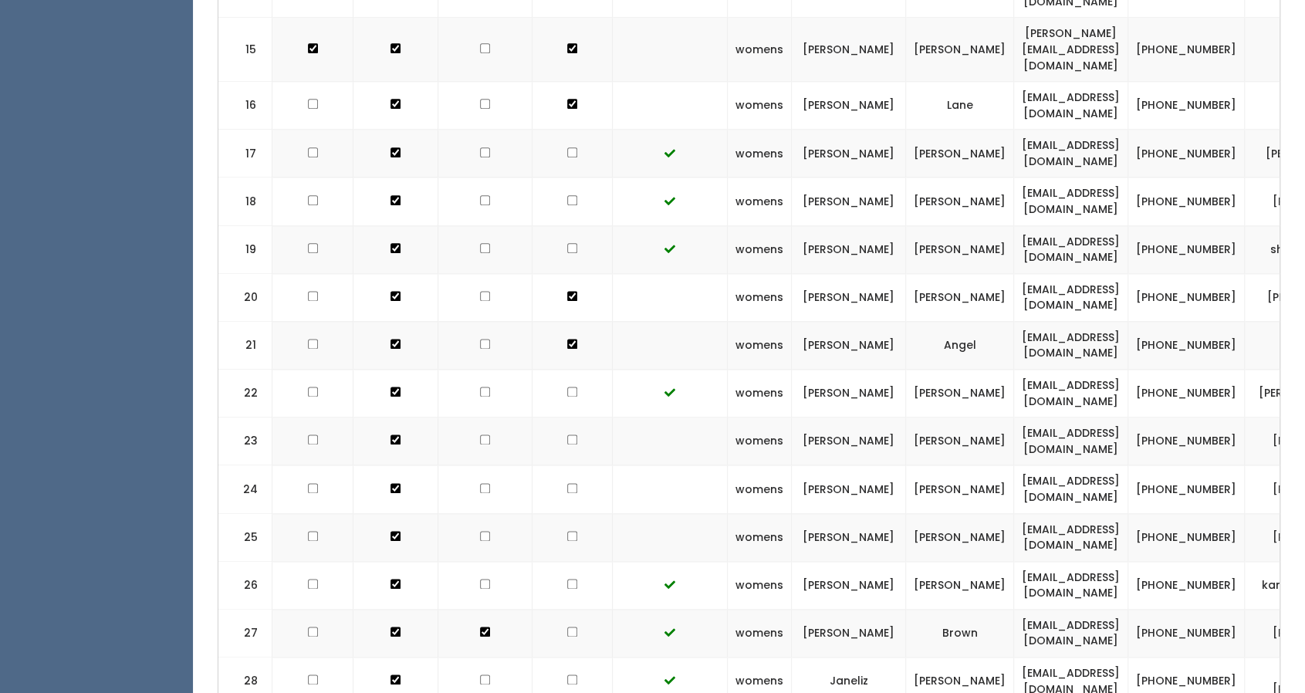
checkbox input "true"
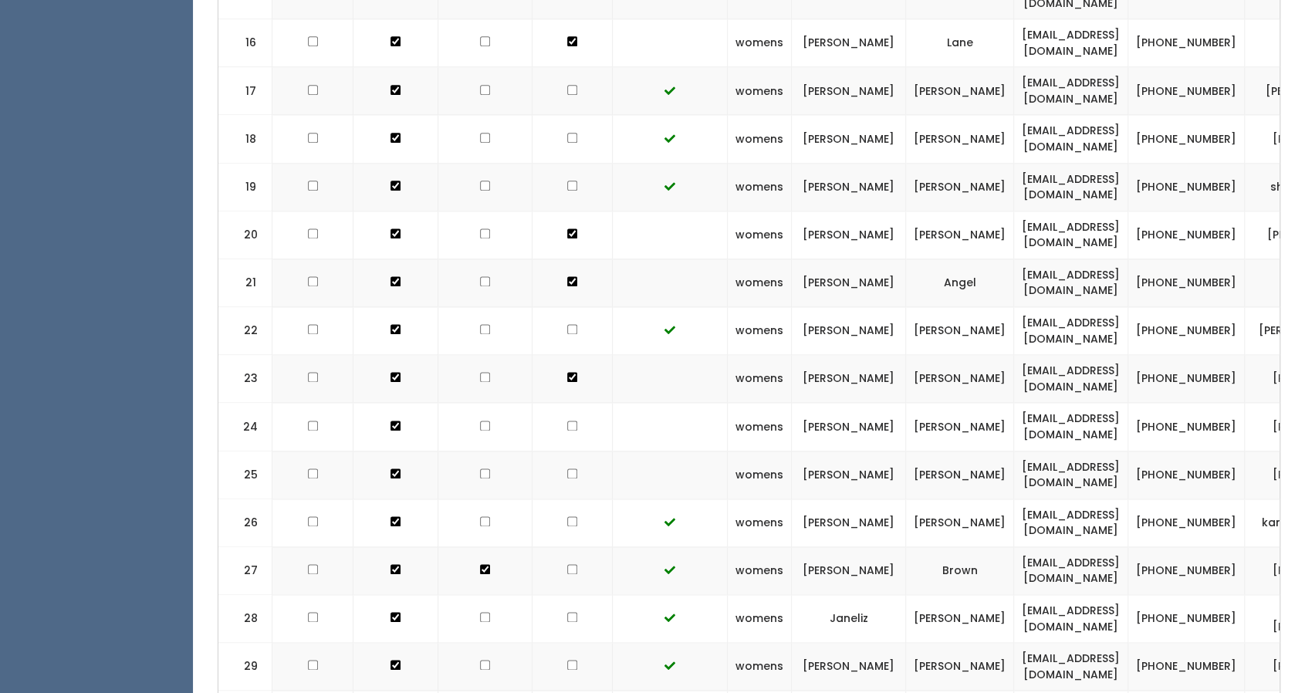
checkbox input "true"
click at [553, 456] on td at bounding box center [573, 475] width 80 height 48
checkbox input "true"
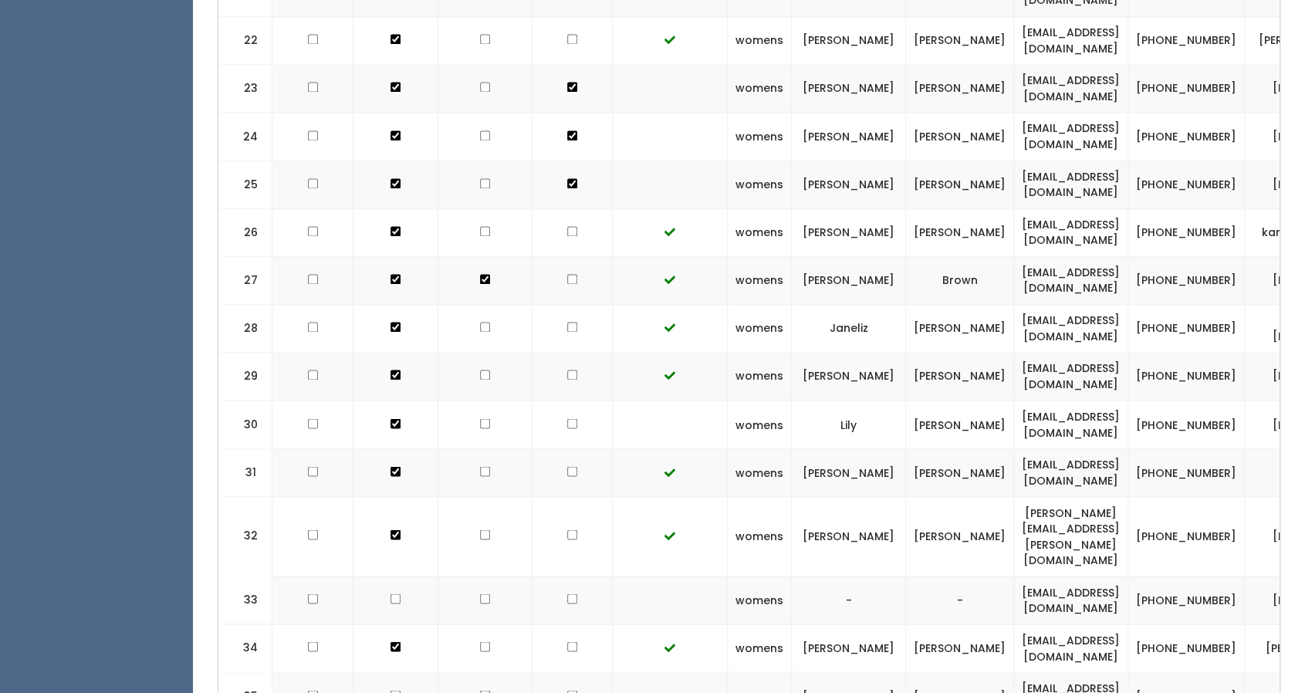
scroll to position [1570, 0]
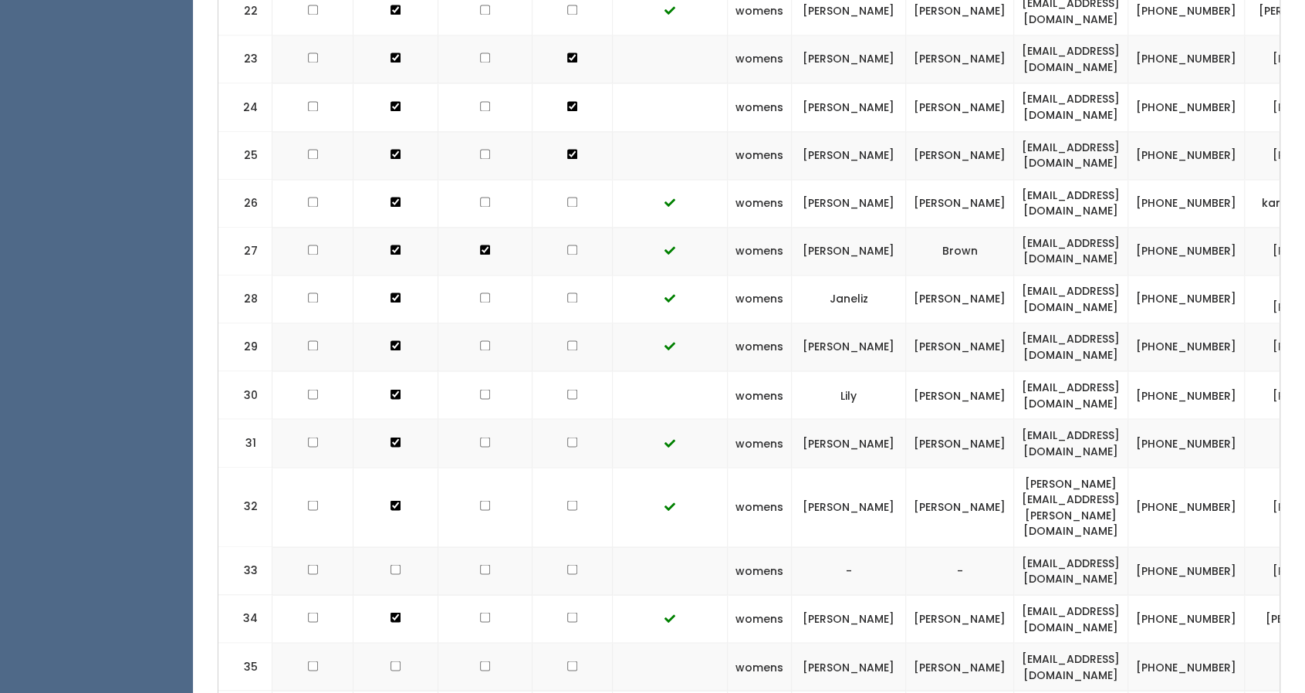
checkbox input "true"
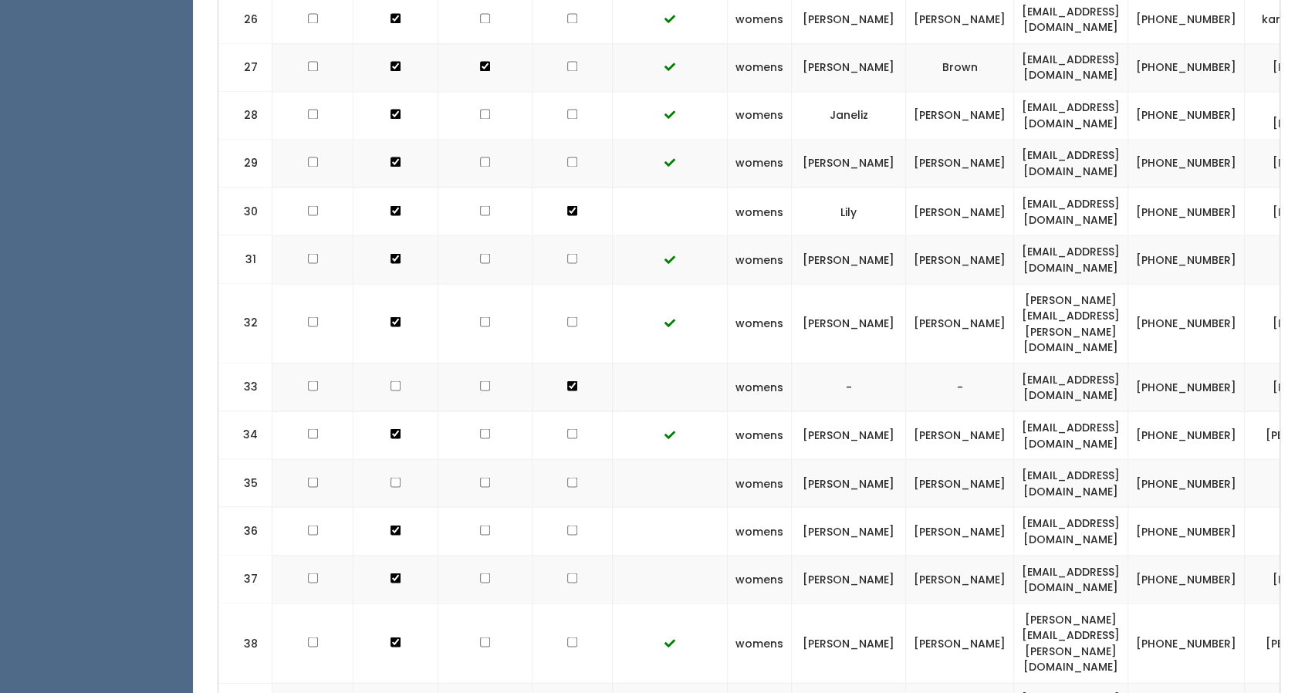
scroll to position [1751, 0]
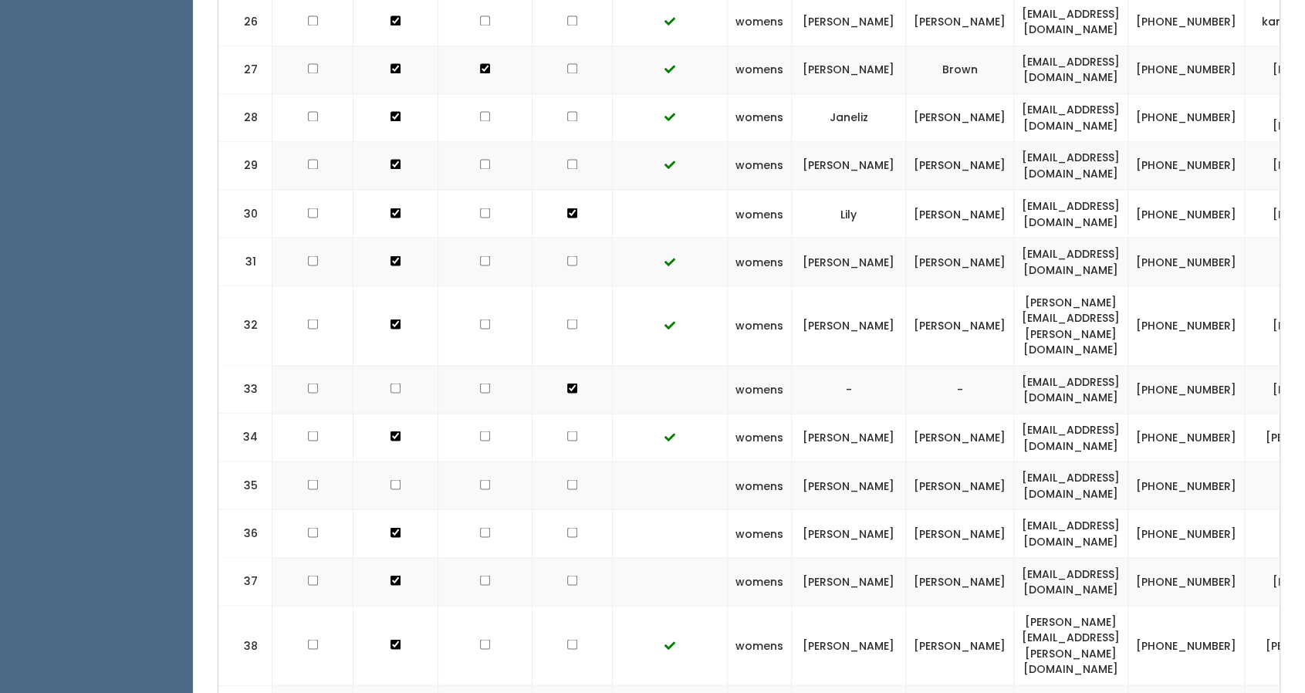
checkbox input "true"
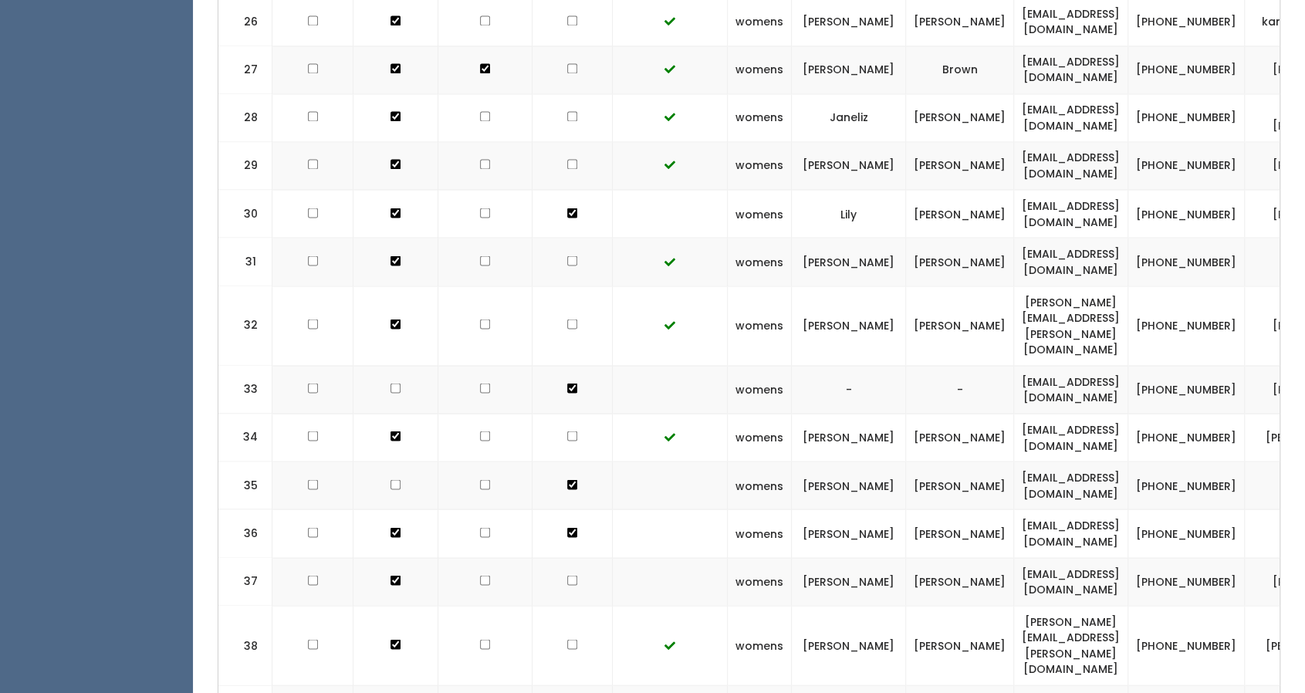
checkbox input "true"
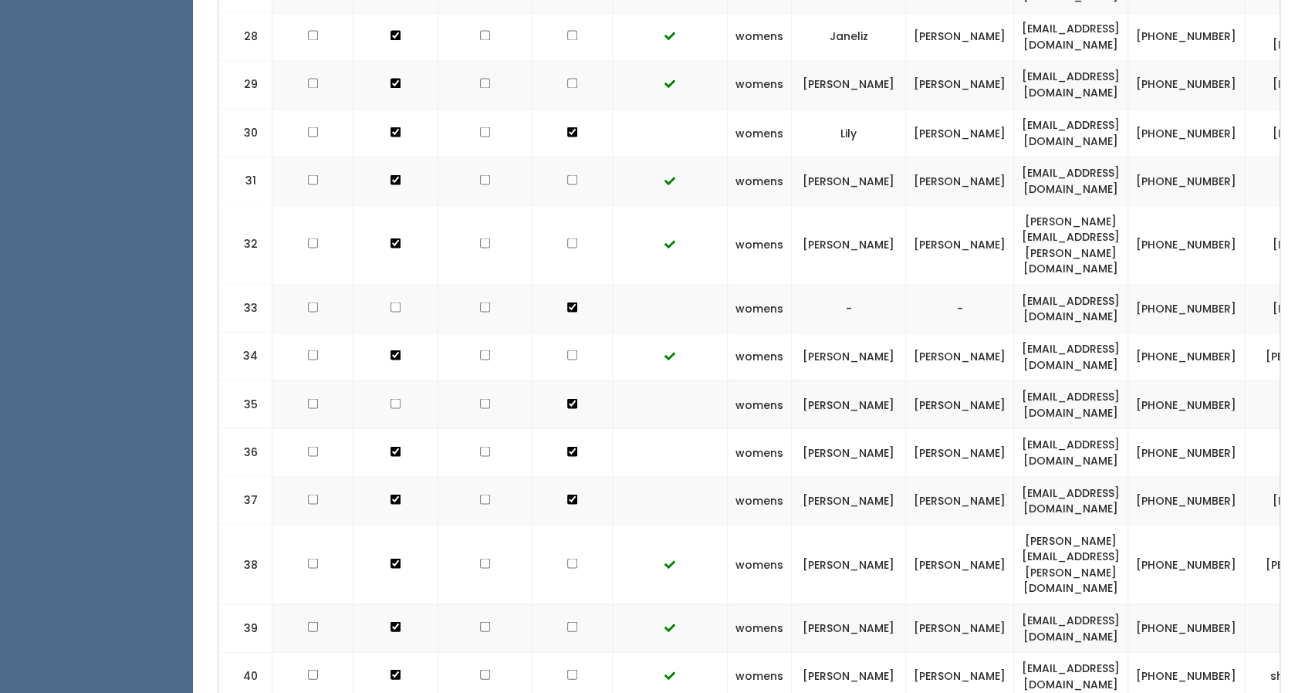
scroll to position [1864, 0]
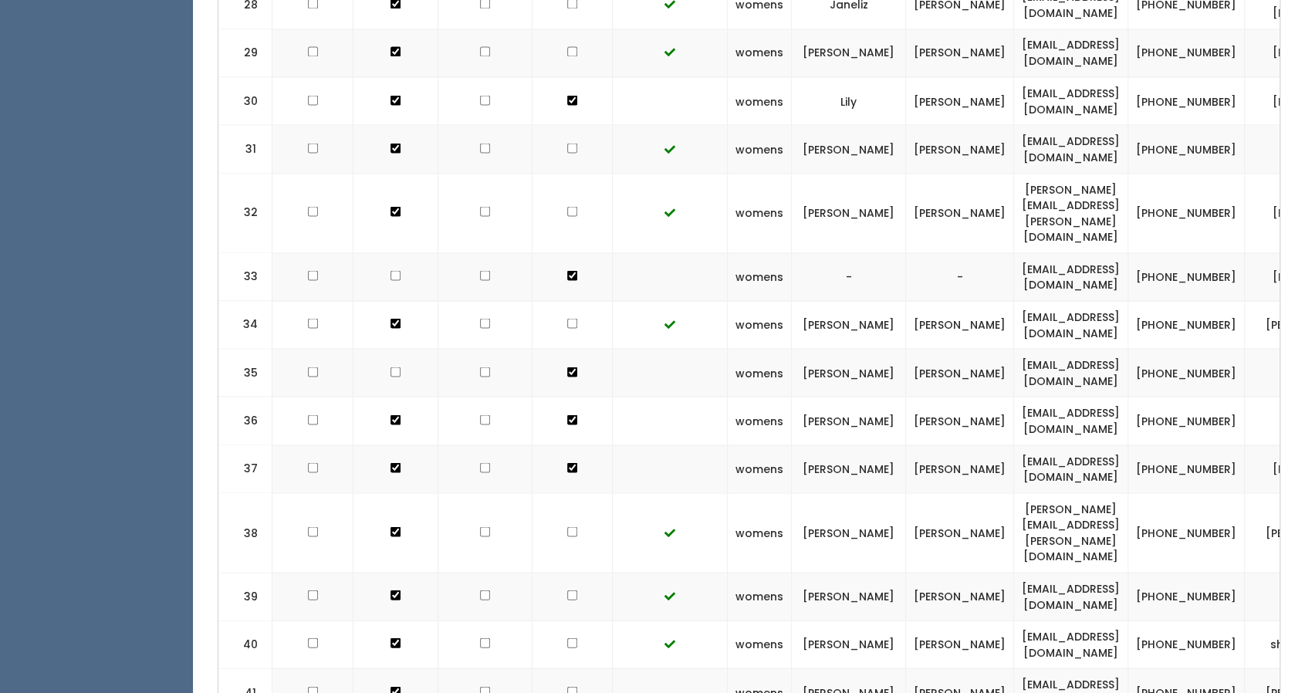
checkbox input "true"
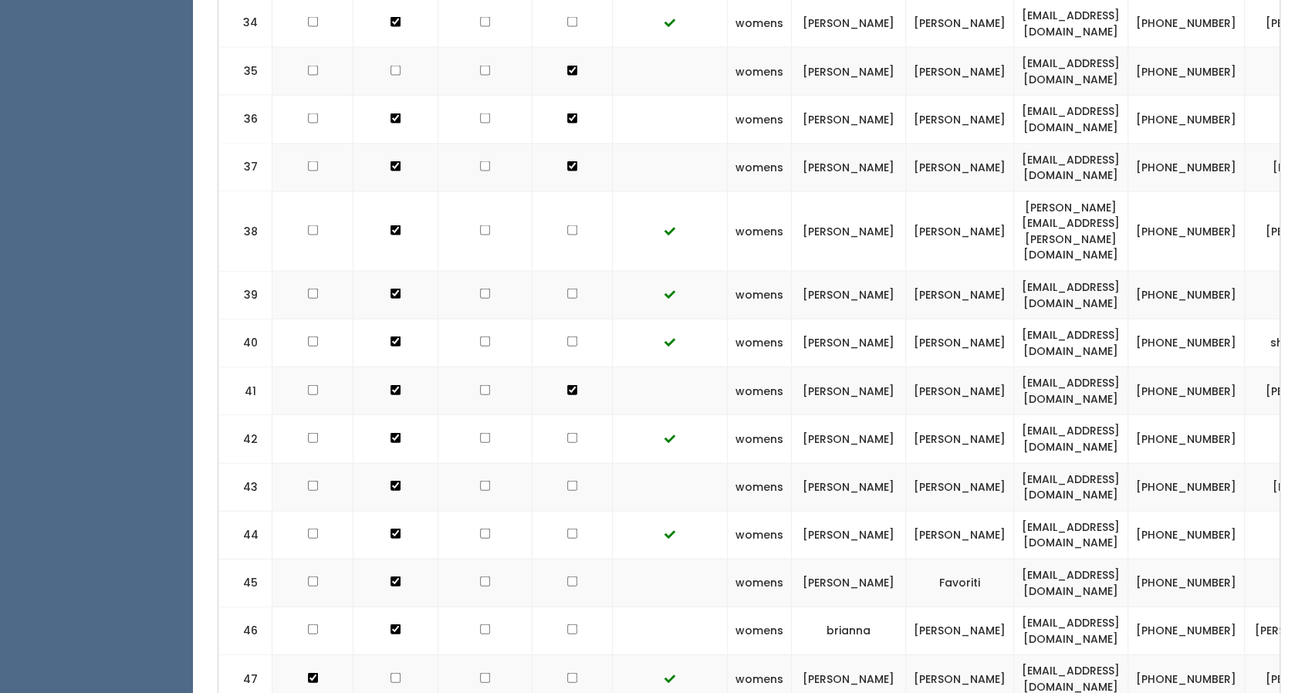
scroll to position [2165, 0]
click at [557, 463] on td at bounding box center [573, 487] width 80 height 48
checkbox input "true"
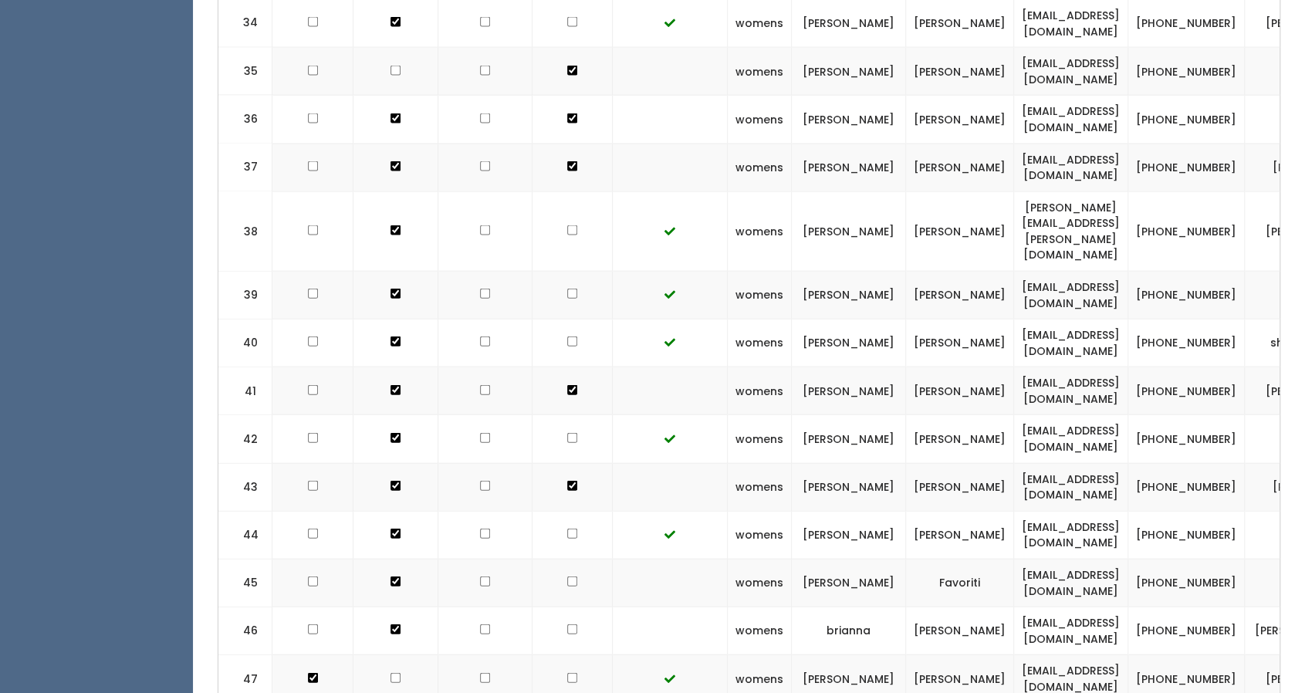
checkbox input "true"
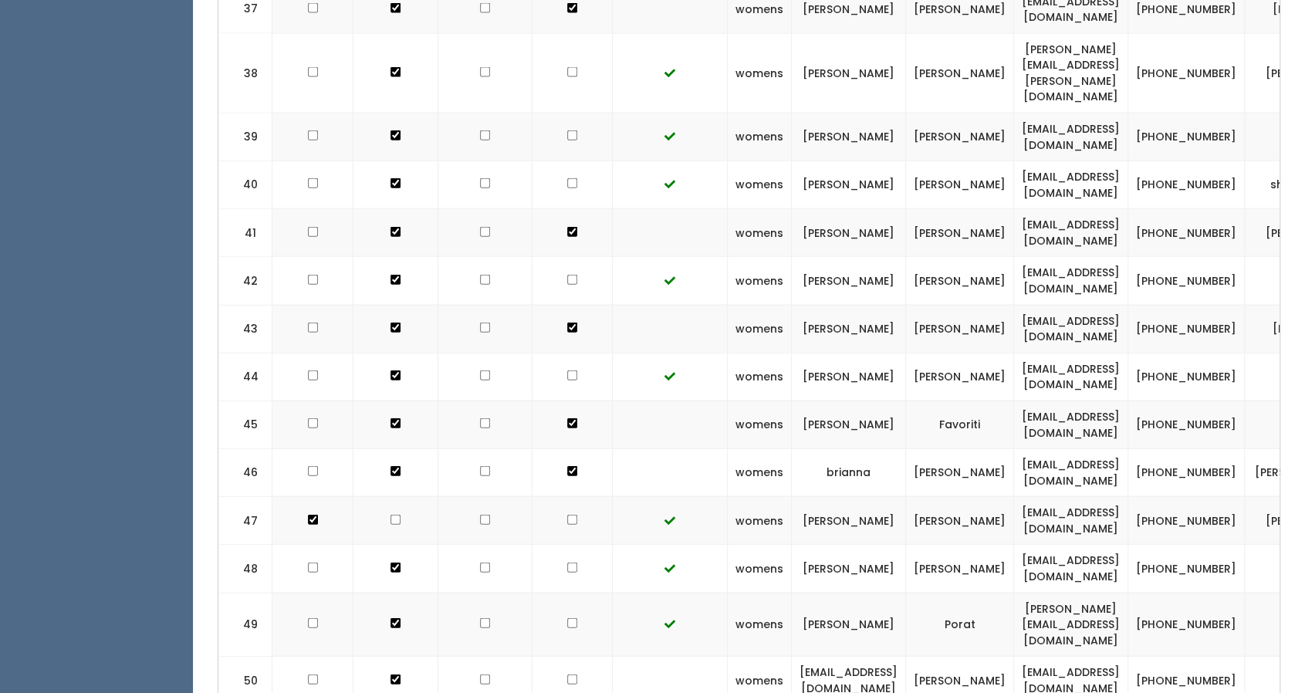
scroll to position [2457, 0]
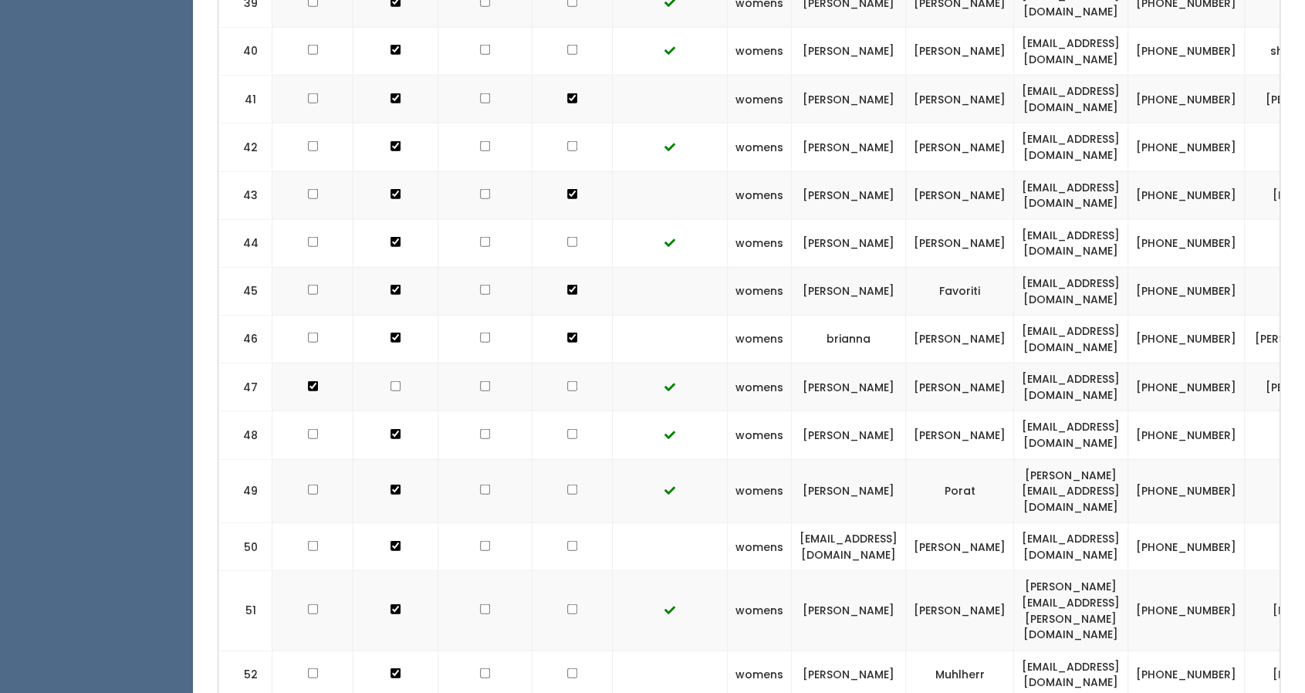
checkbox input "true"
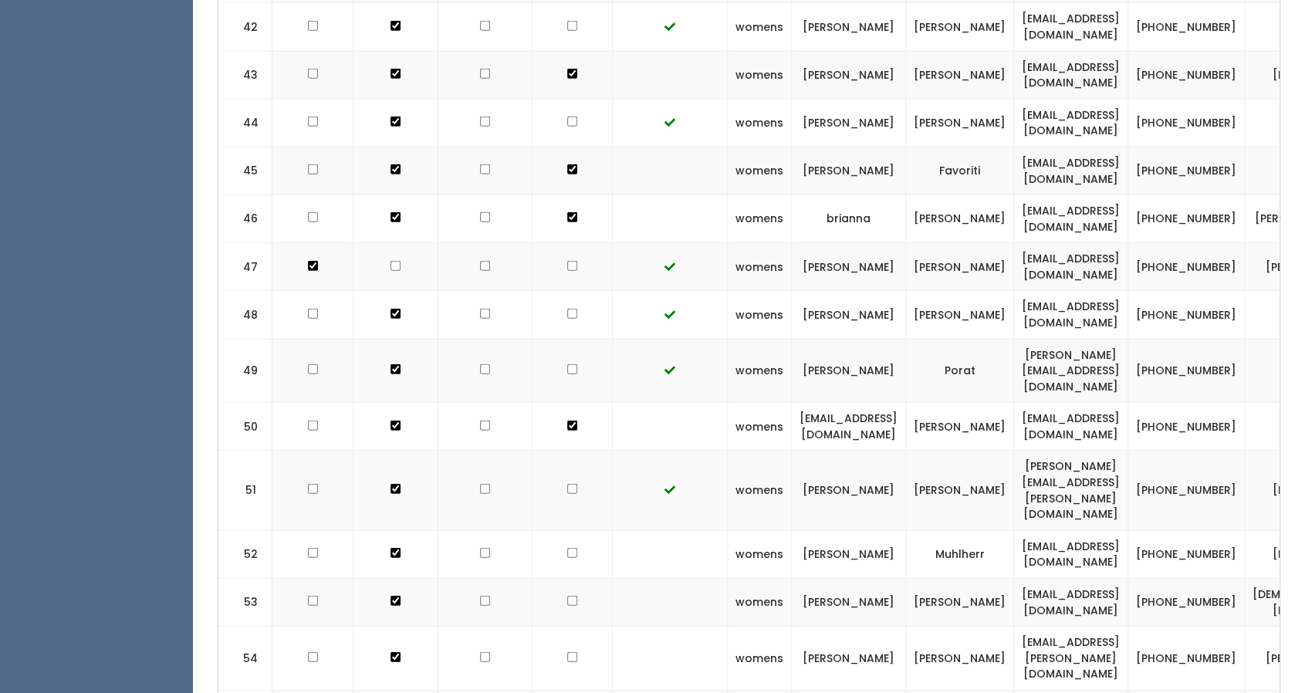
scroll to position [2596, 0]
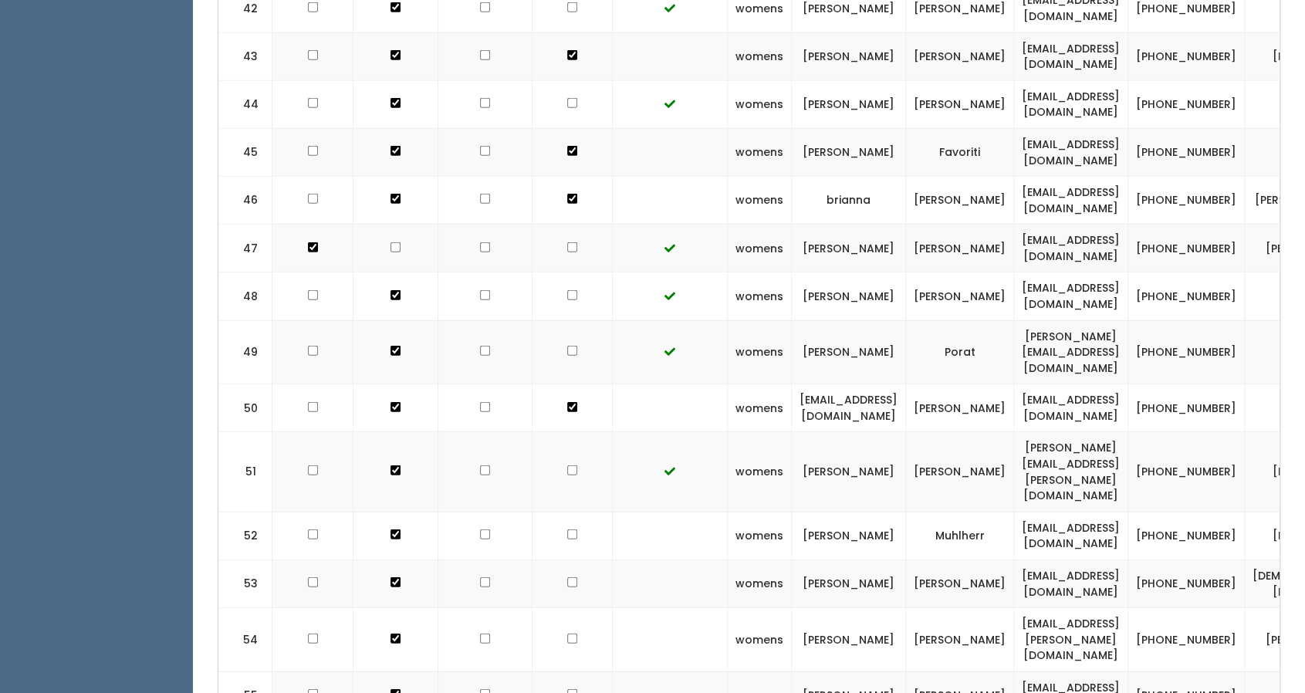
click at [554, 512] on td at bounding box center [573, 536] width 80 height 48
checkbox input "true"
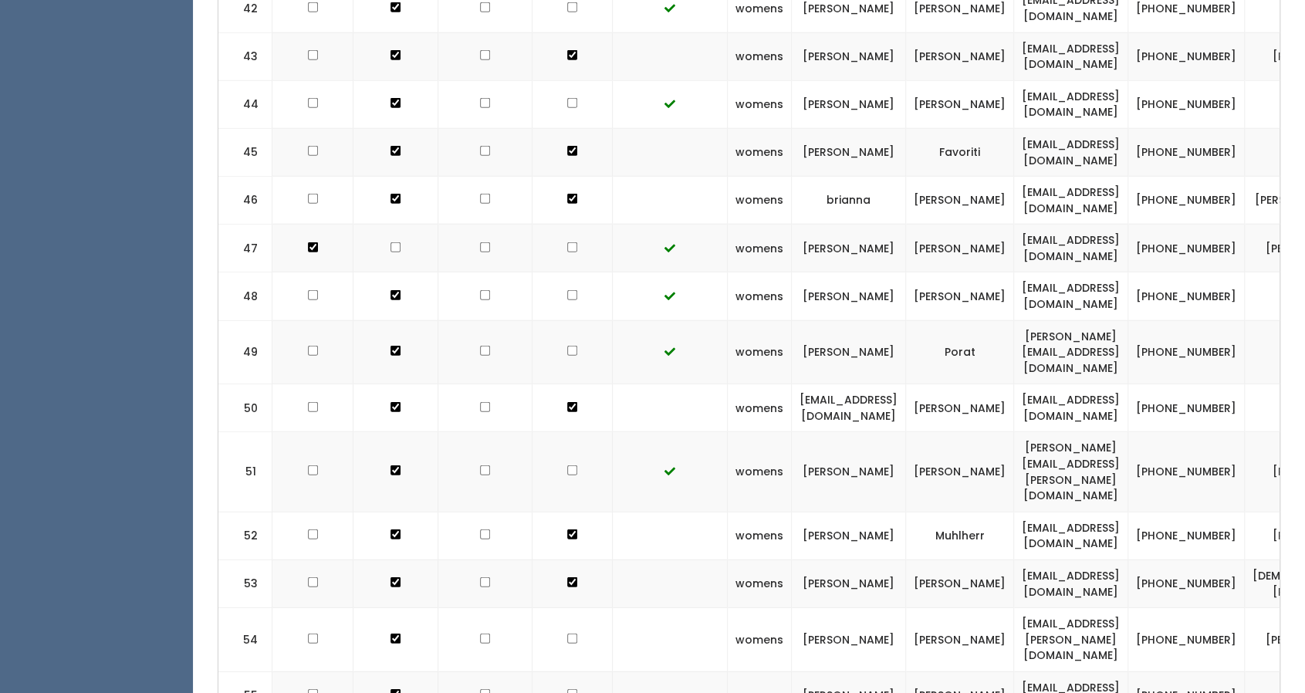
checkbox input "true"
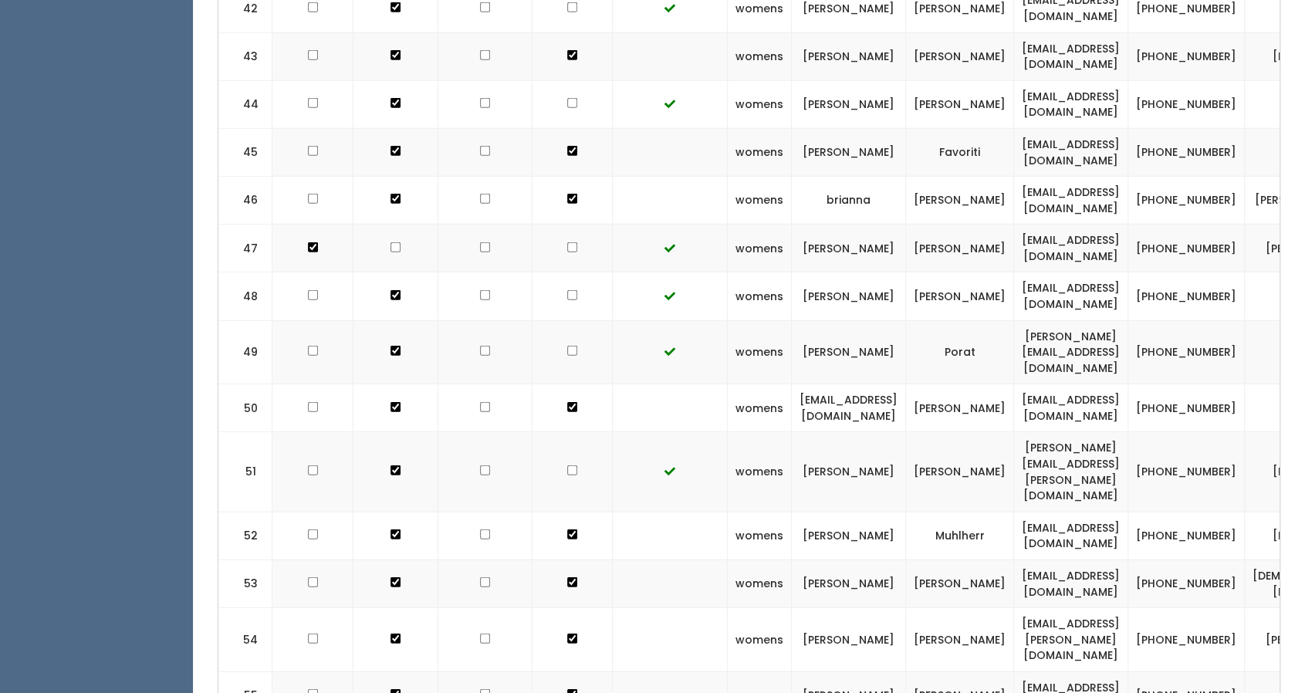
checkbox input "true"
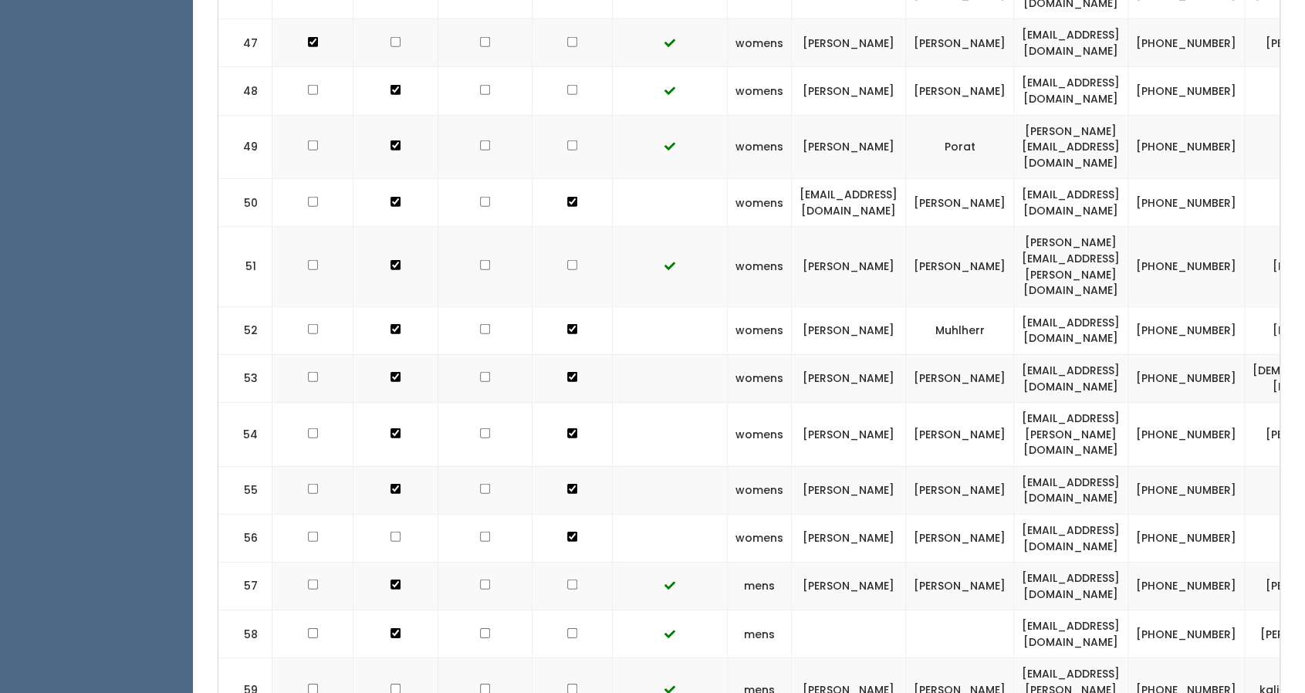
scroll to position [2900, 0]
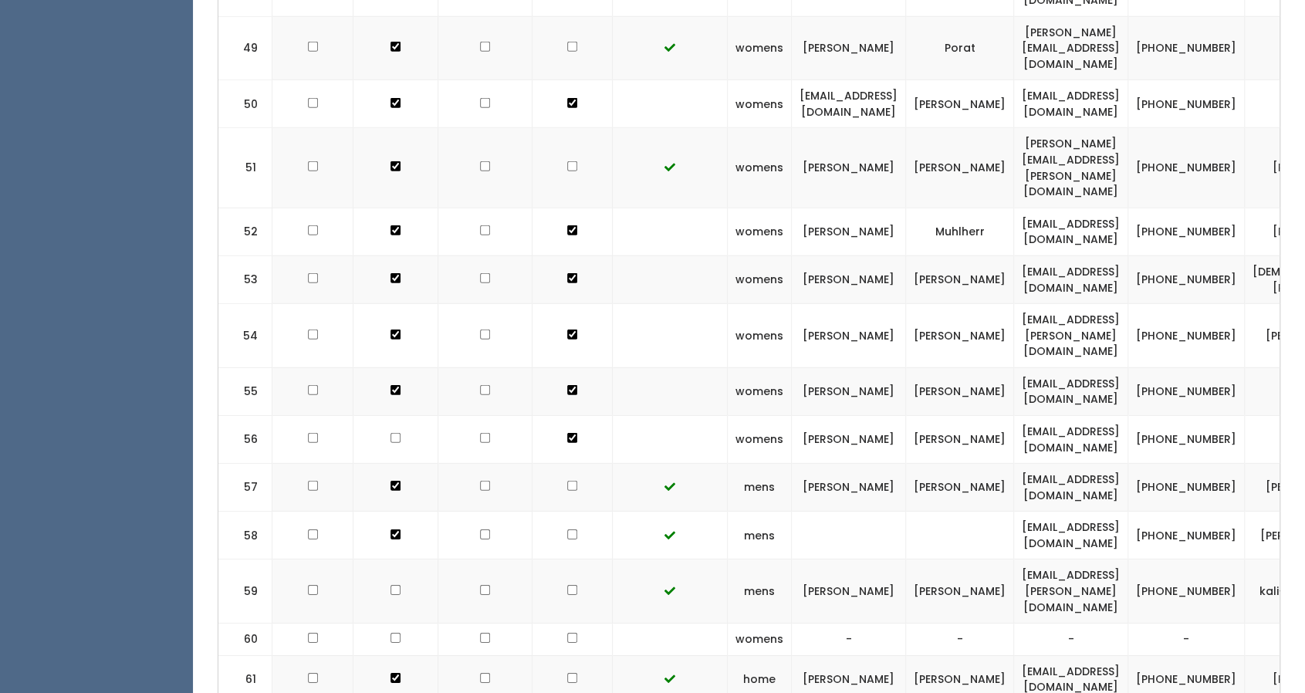
click at [555, 624] on td at bounding box center [573, 640] width 80 height 32
checkbox input "true"
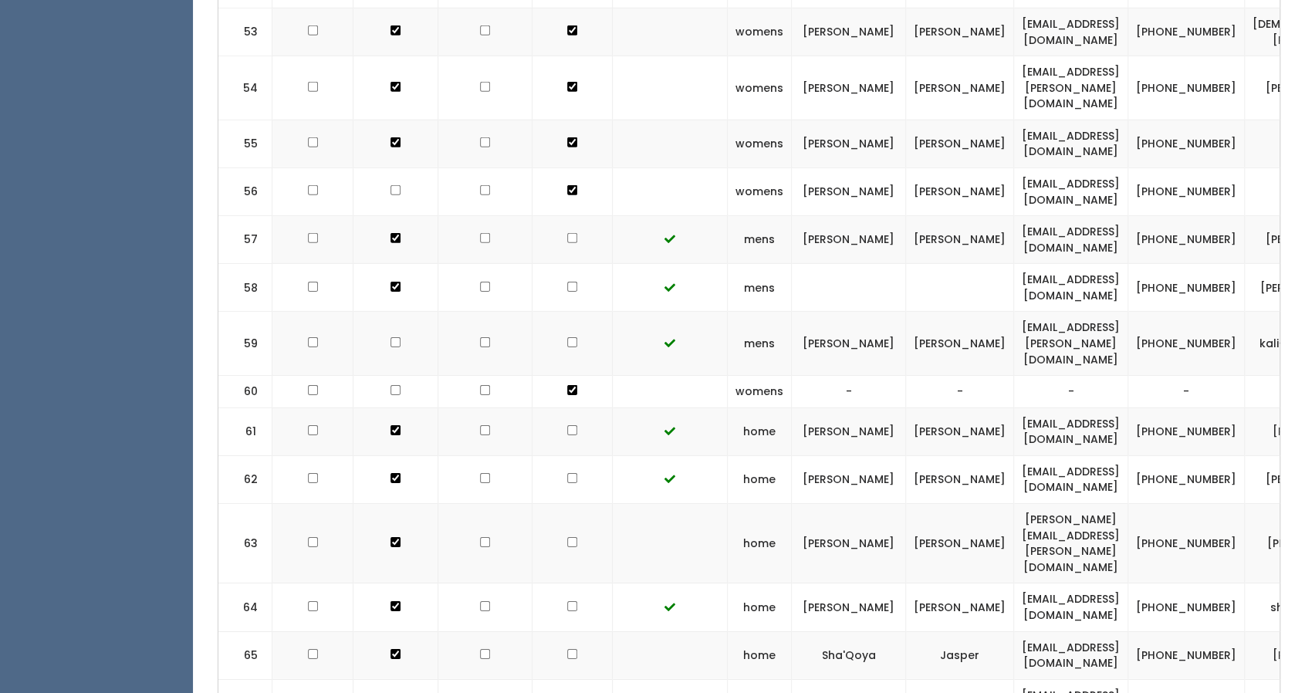
scroll to position [3147, 0]
checkbox input "true"
click at [558, 632] on td at bounding box center [573, 656] width 80 height 48
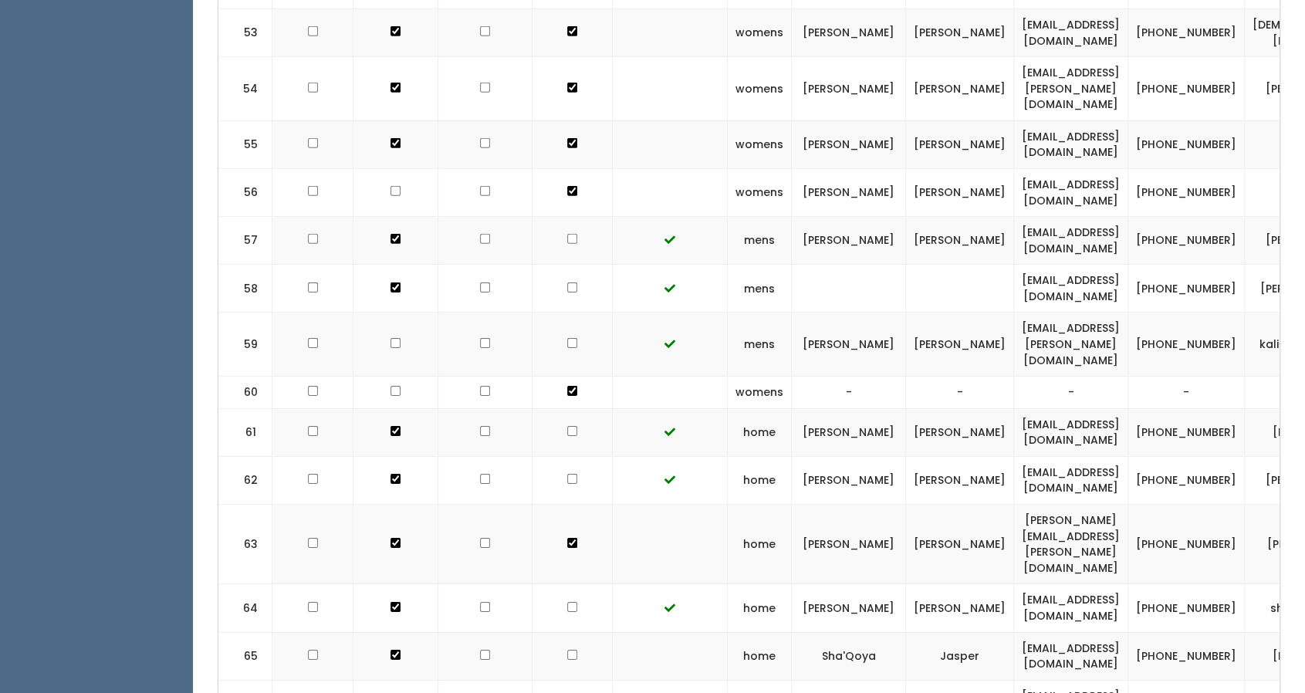
checkbox input "true"
click at [556, 680] on td at bounding box center [573, 704] width 80 height 48
checkbox input "true"
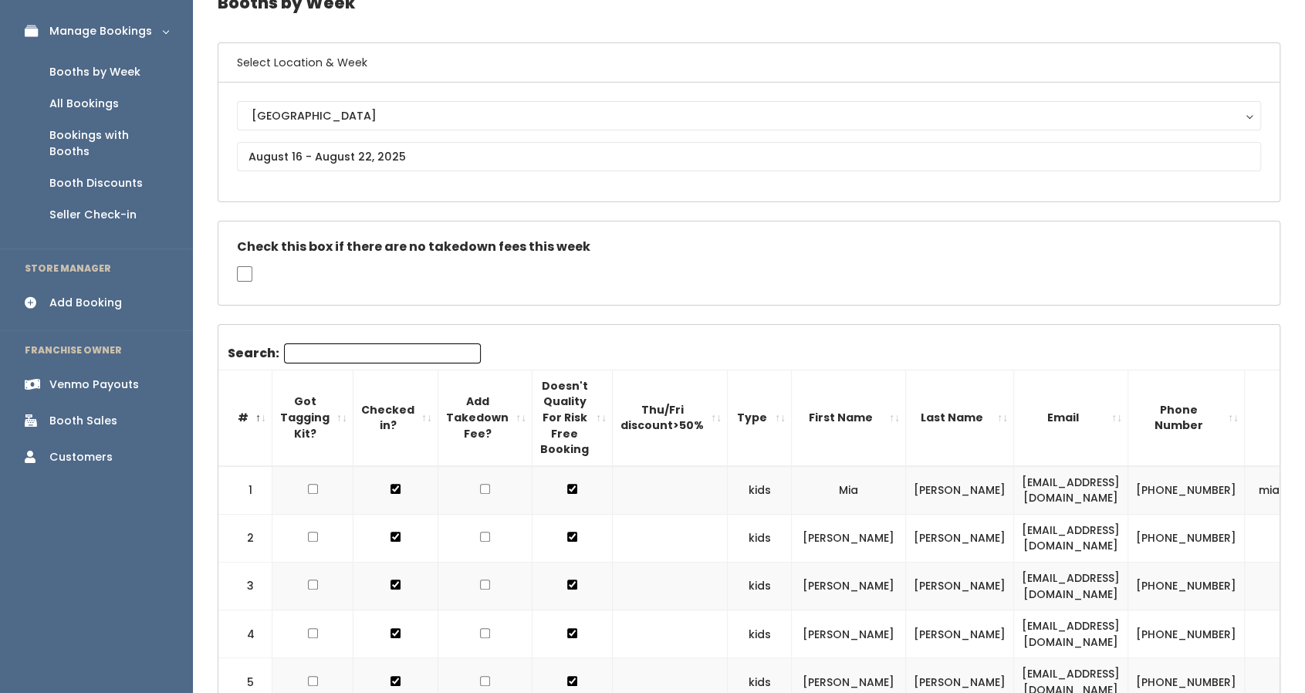
scroll to position [83, 0]
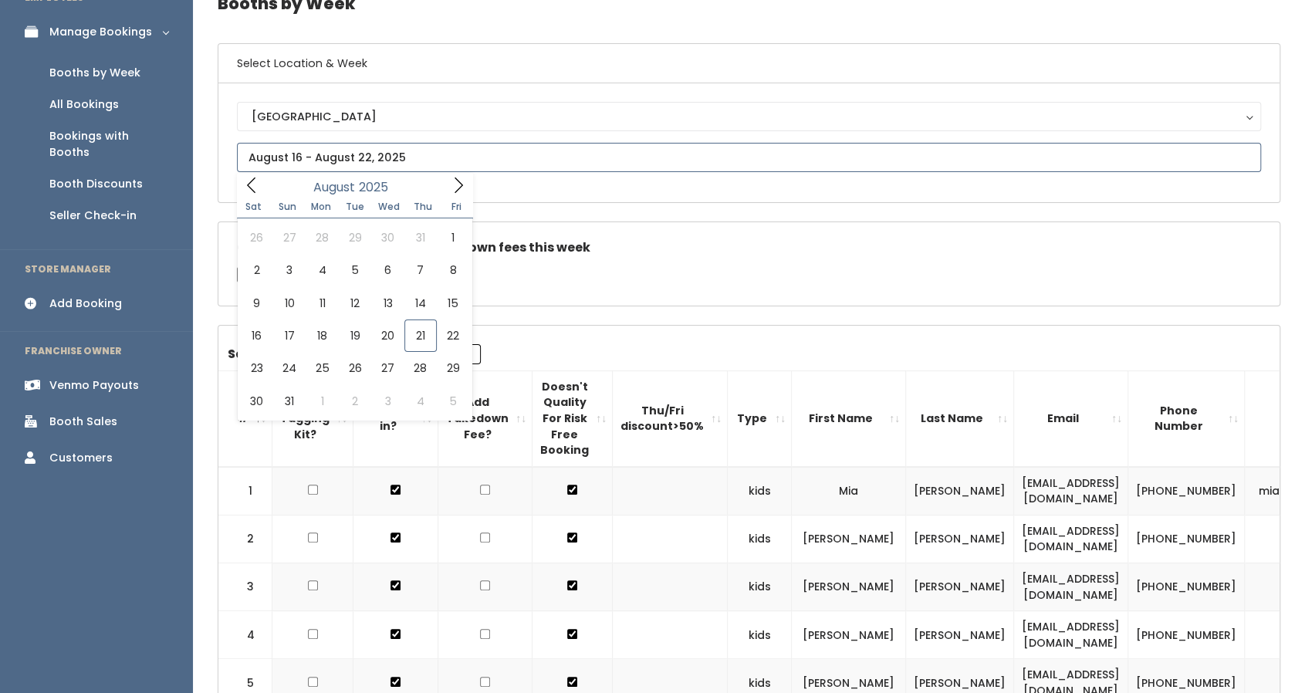
click at [302, 159] on input "text" at bounding box center [749, 157] width 1024 height 29
type input "August 23 to August 29"
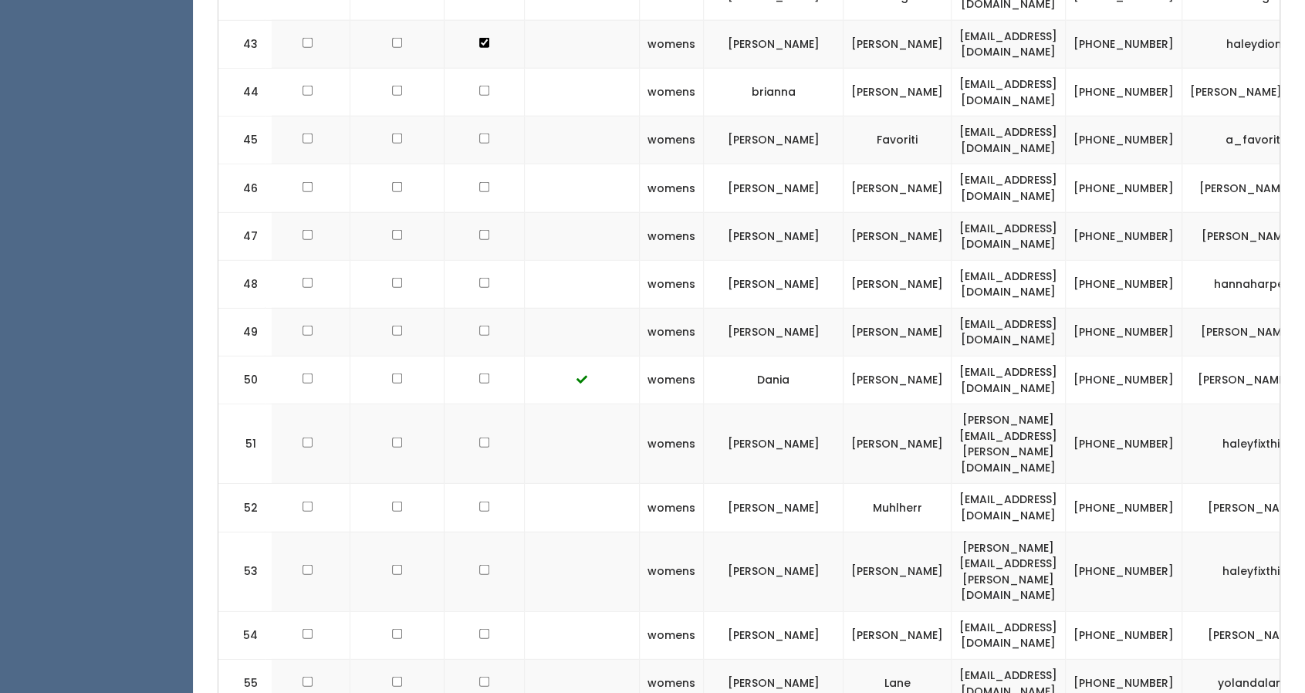
scroll to position [0, 86]
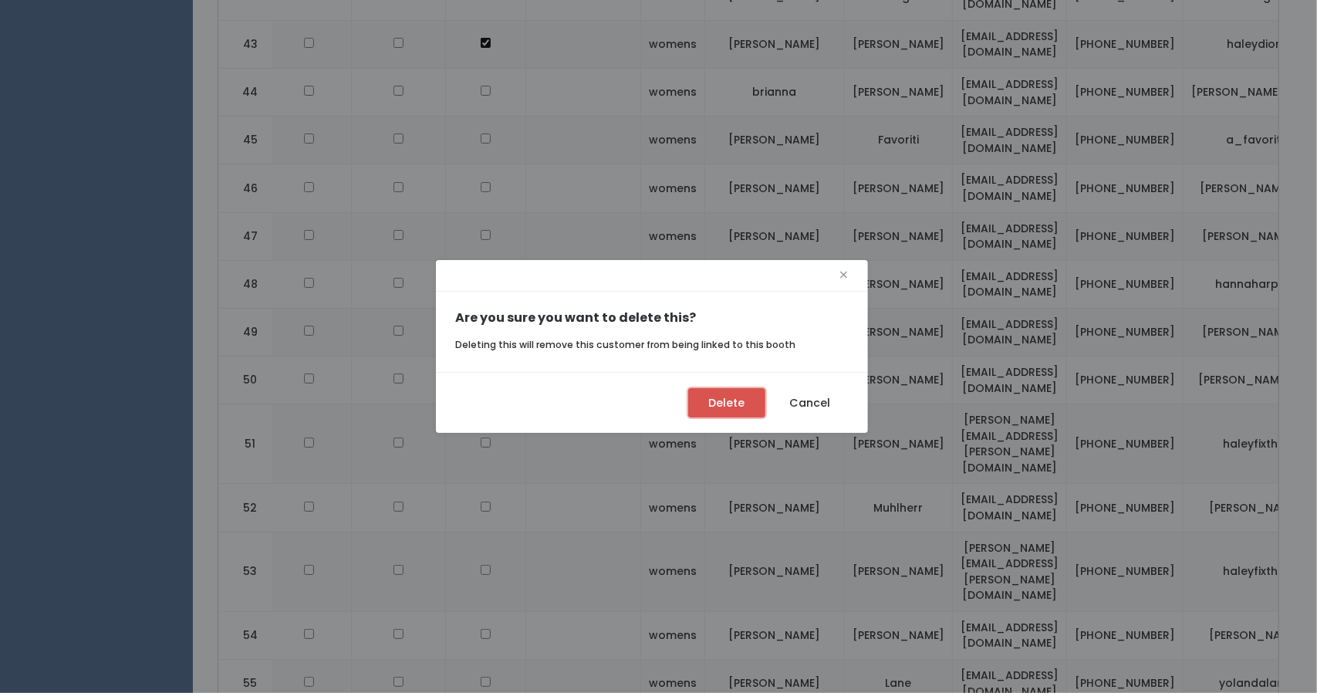
click at [729, 399] on button "Delete" at bounding box center [726, 402] width 77 height 29
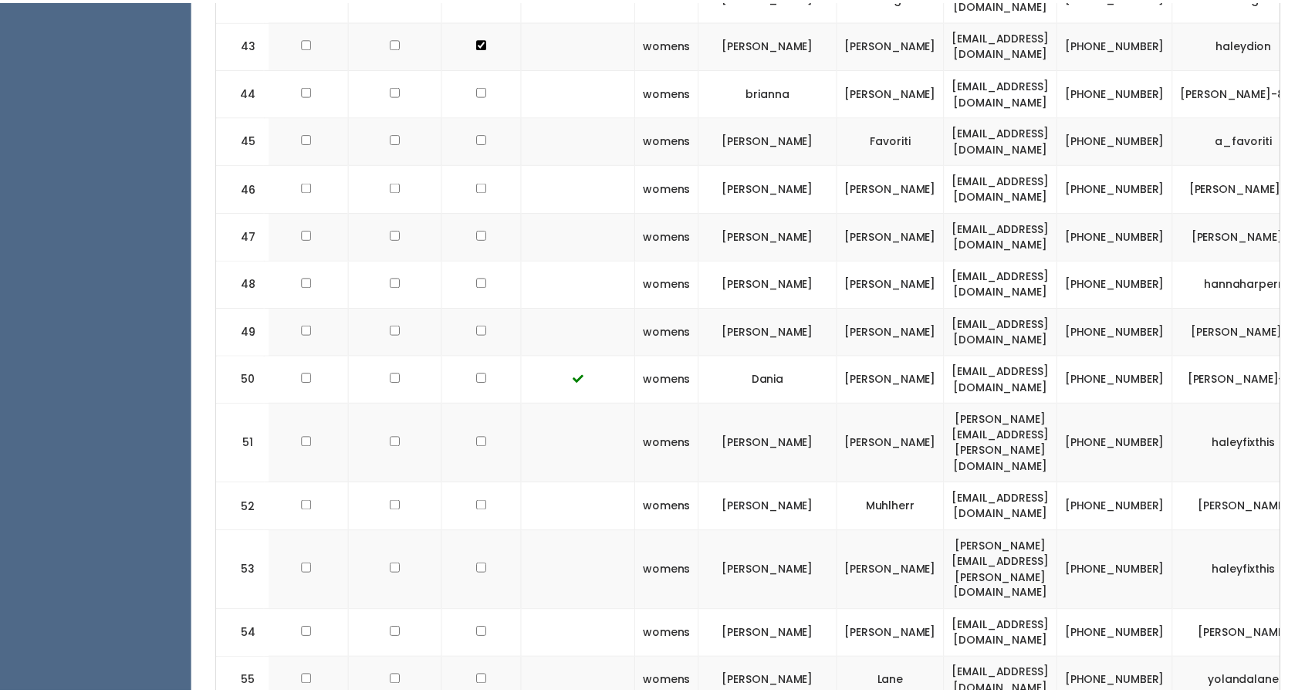
scroll to position [0, 75]
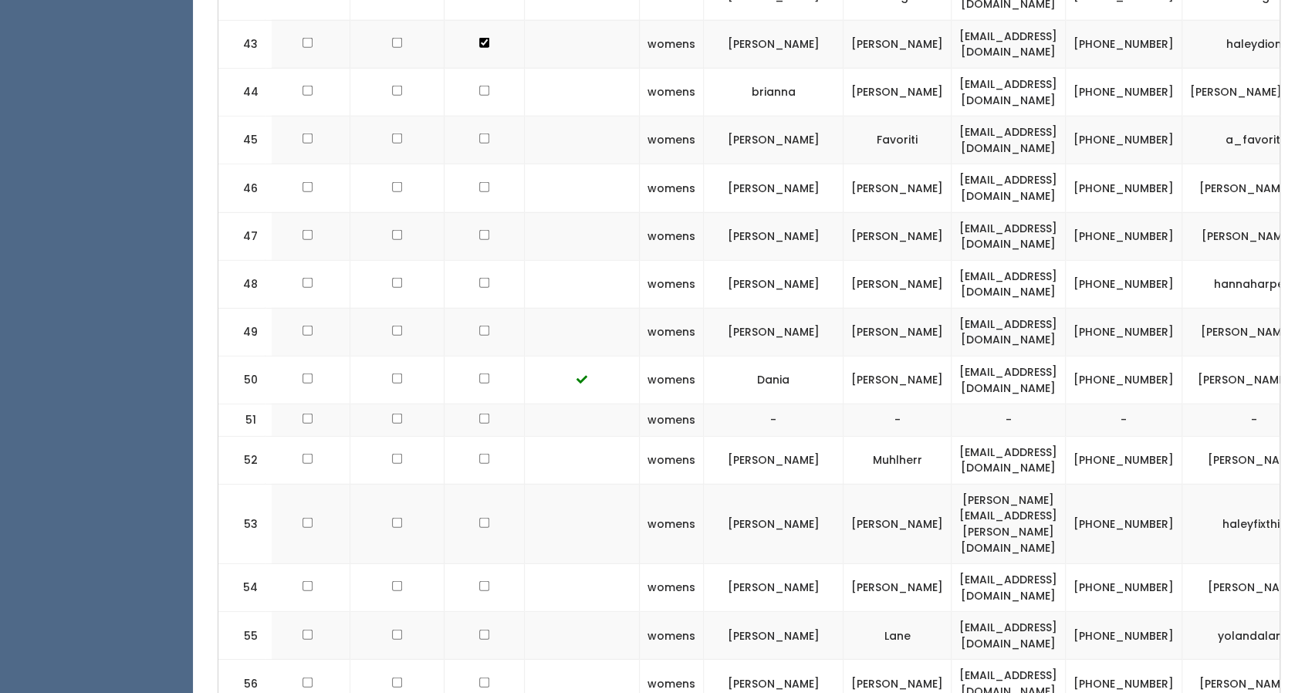
scroll to position [0, 88]
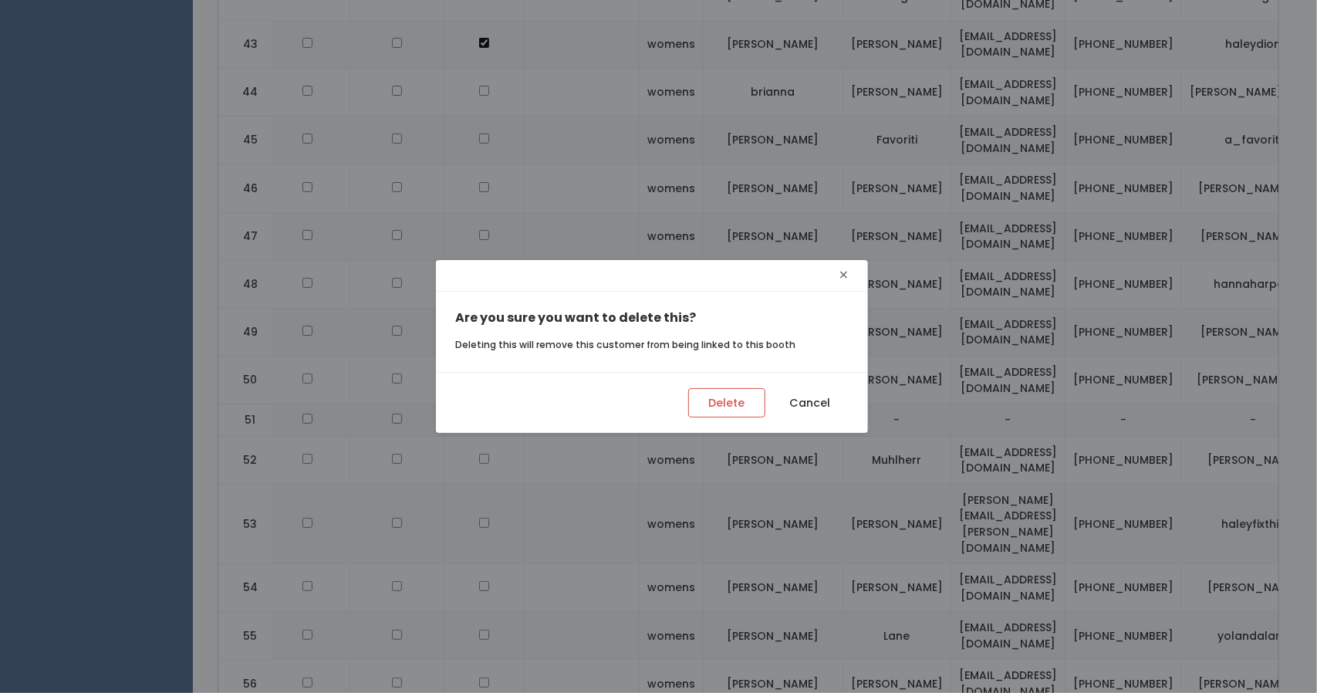
click at [843, 276] on span "×" at bounding box center [844, 275] width 10 height 24
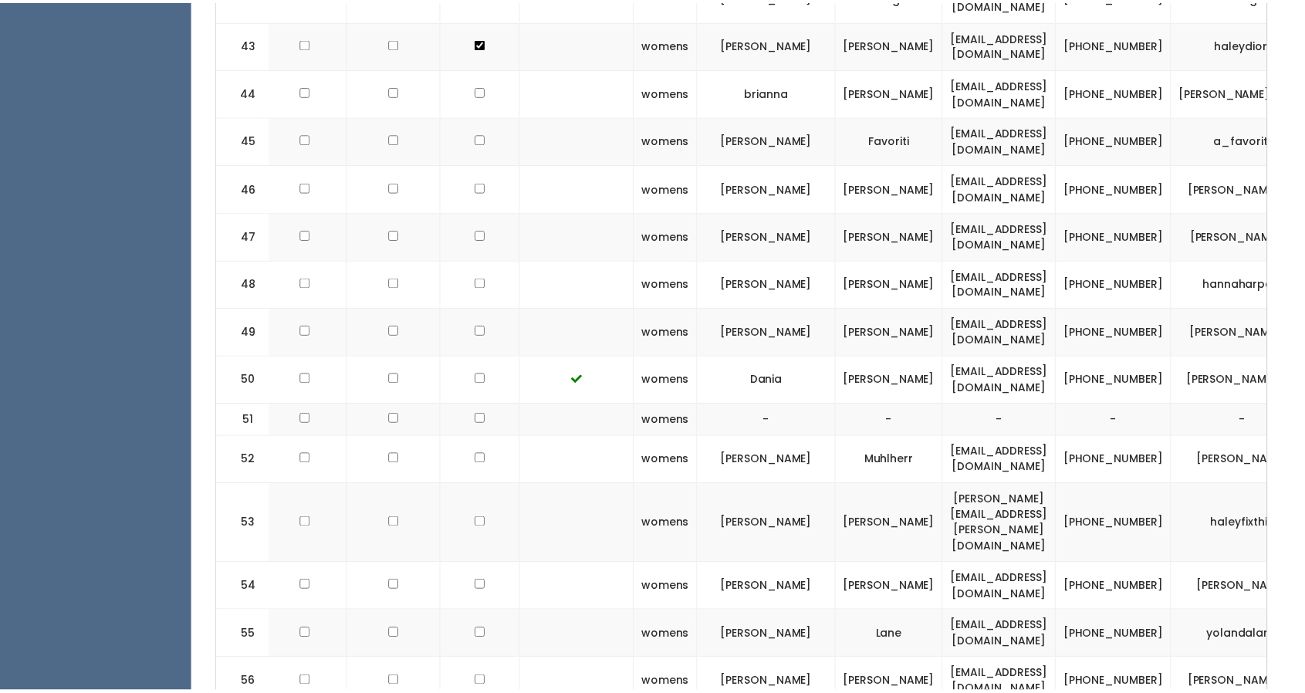
scroll to position [0, 75]
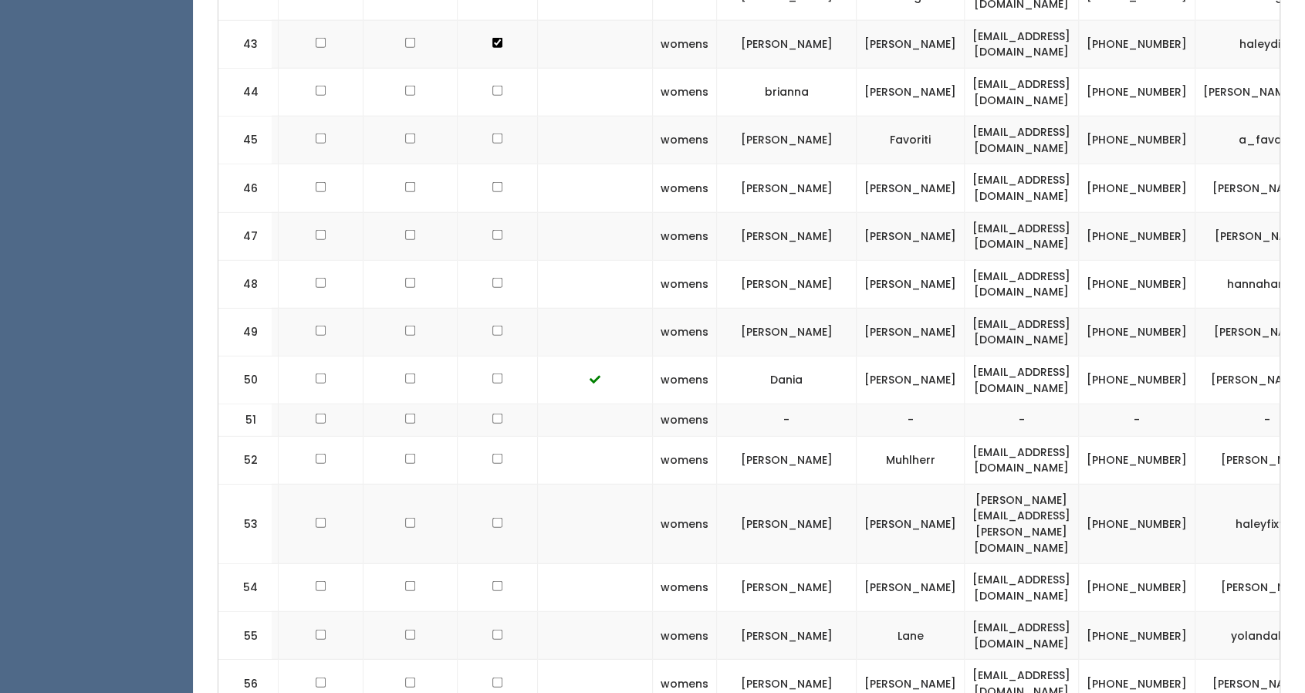
click at [965, 484] on td "[PERSON_NAME][EMAIL_ADDRESS][PERSON_NAME][DOMAIN_NAME]" at bounding box center [1022, 523] width 114 height 79
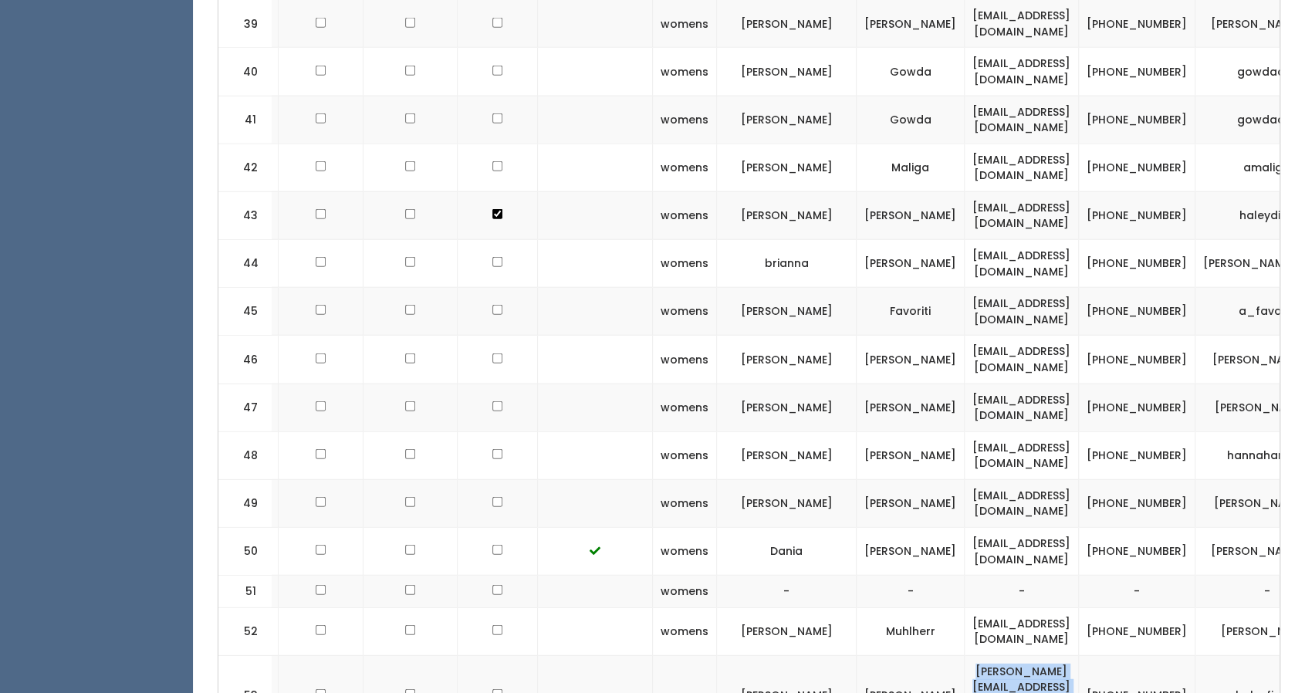
scroll to position [2494, 0]
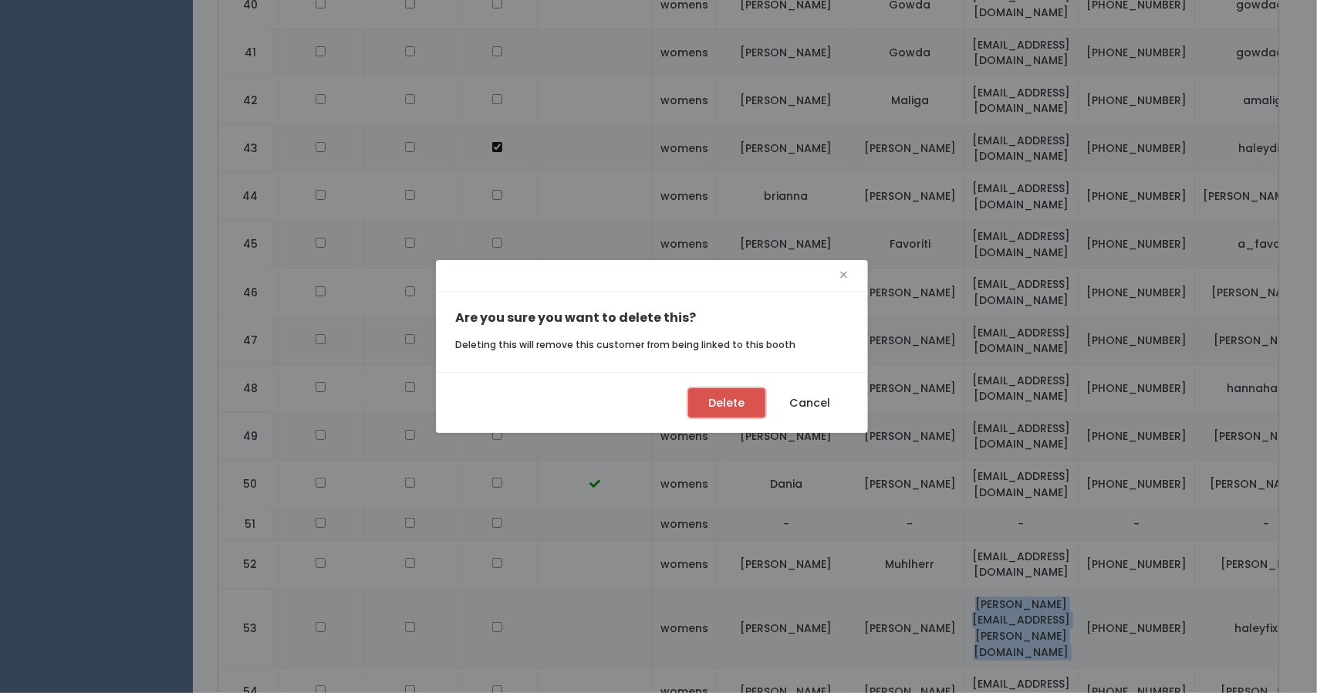
click at [736, 407] on button "Delete" at bounding box center [726, 402] width 77 height 29
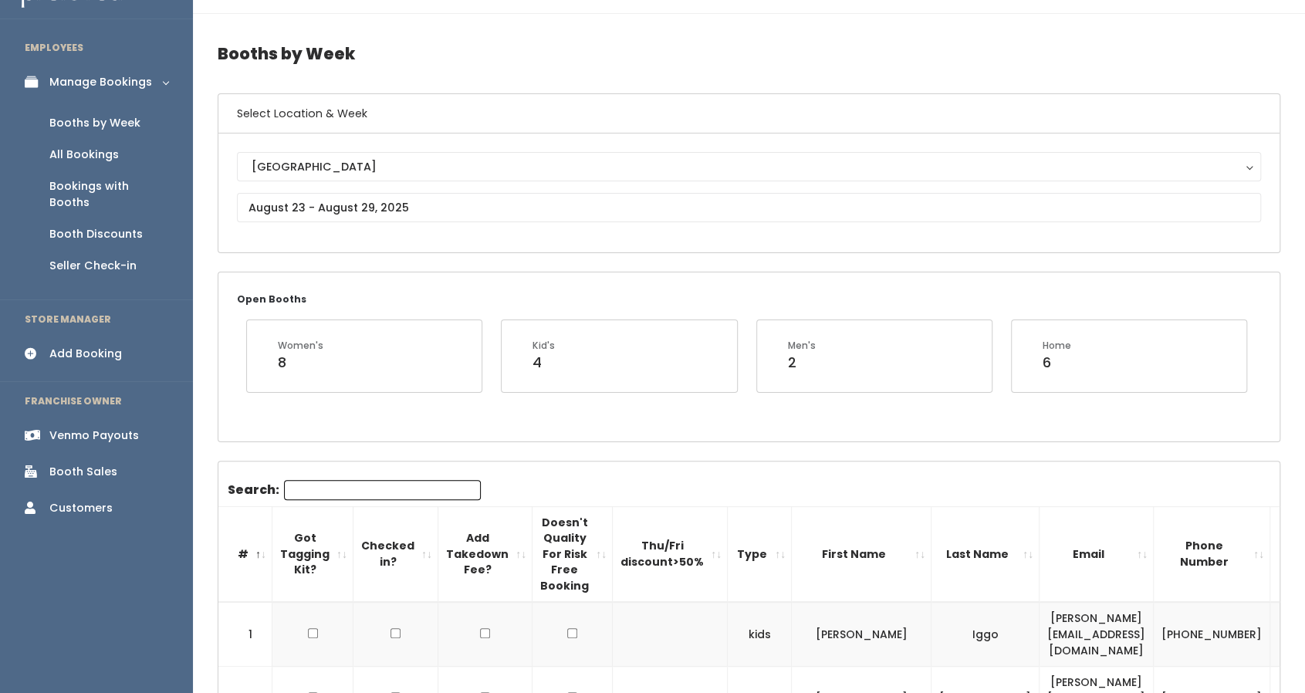
scroll to position [32, 0]
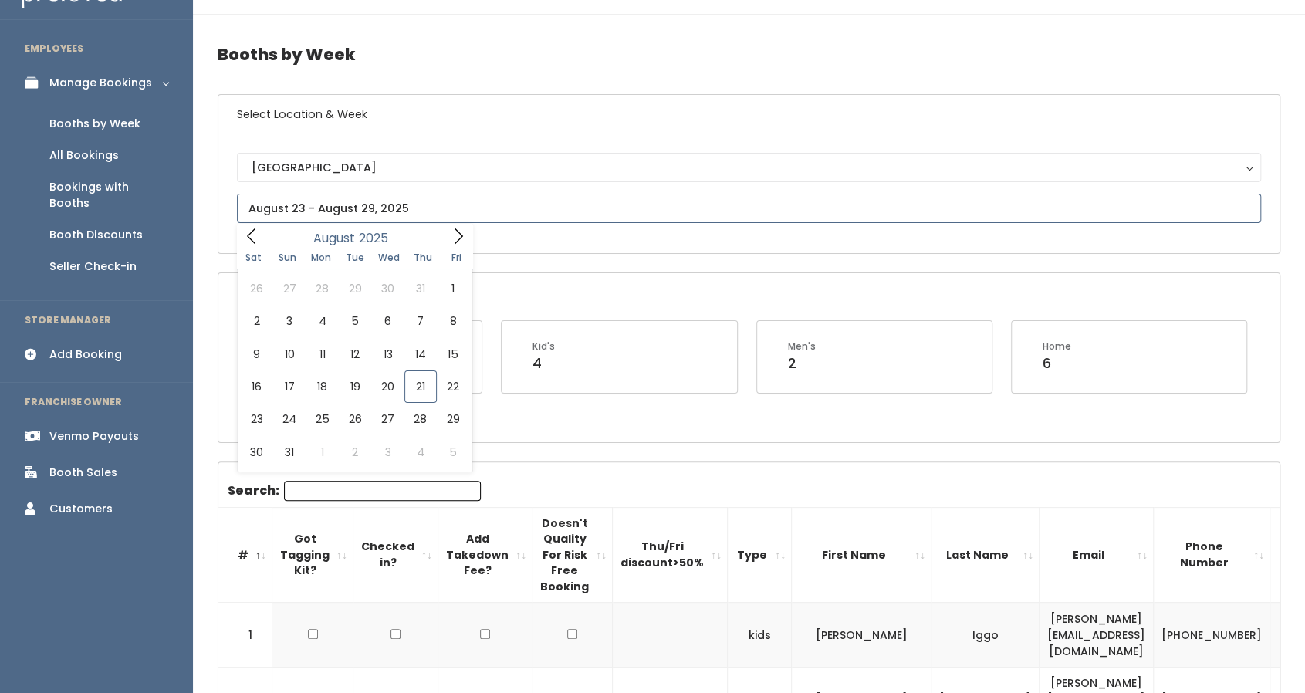
click at [480, 208] on input "text" at bounding box center [749, 208] width 1024 height 29
type input "[DATE] to [DATE]"
